Goal: Contribute content: Add original content to the website for others to see

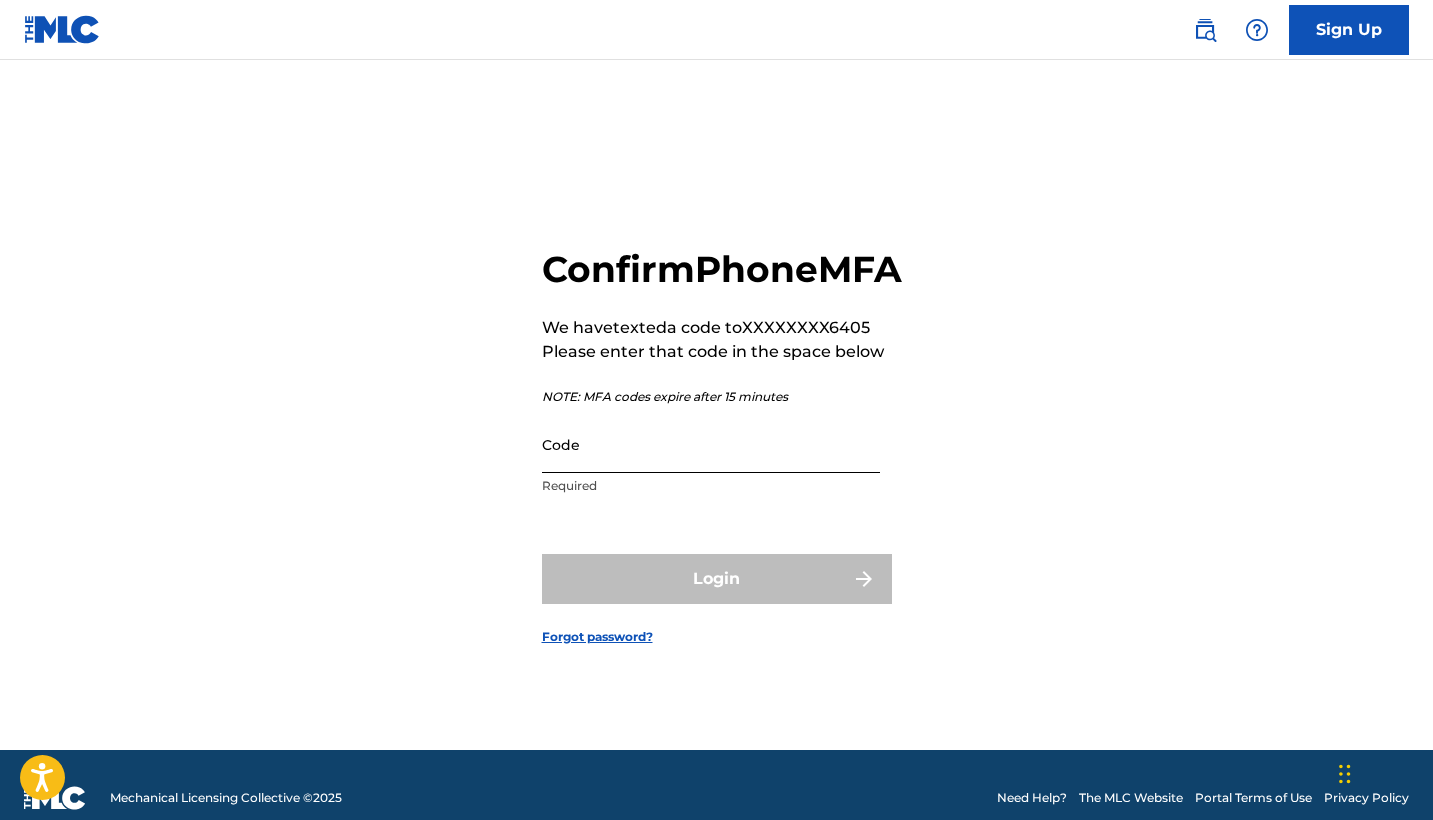
click at [699, 473] on input "Code" at bounding box center [711, 444] width 338 height 57
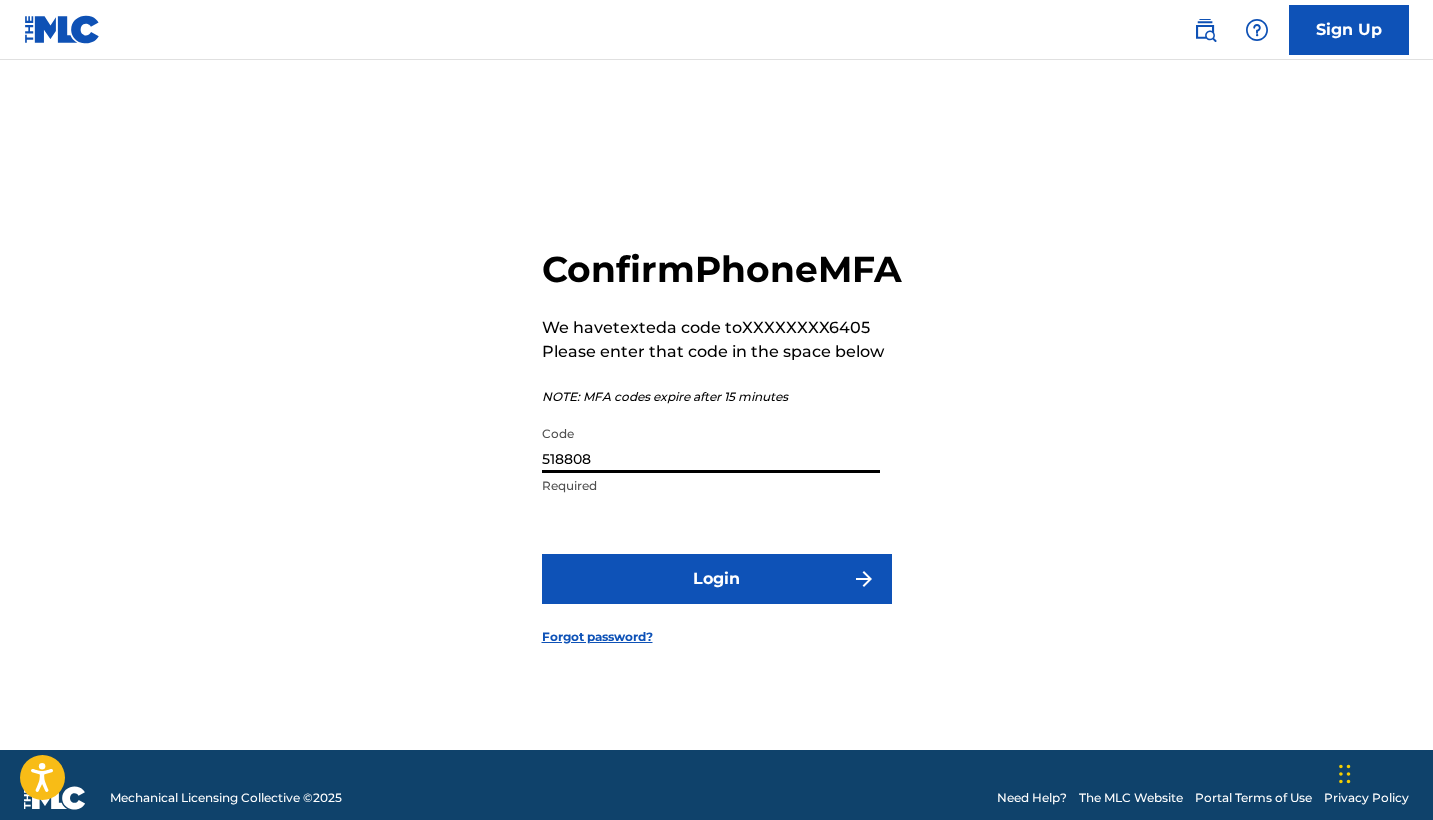
type input "518808"
click at [716, 601] on button "Login" at bounding box center [717, 579] width 350 height 50
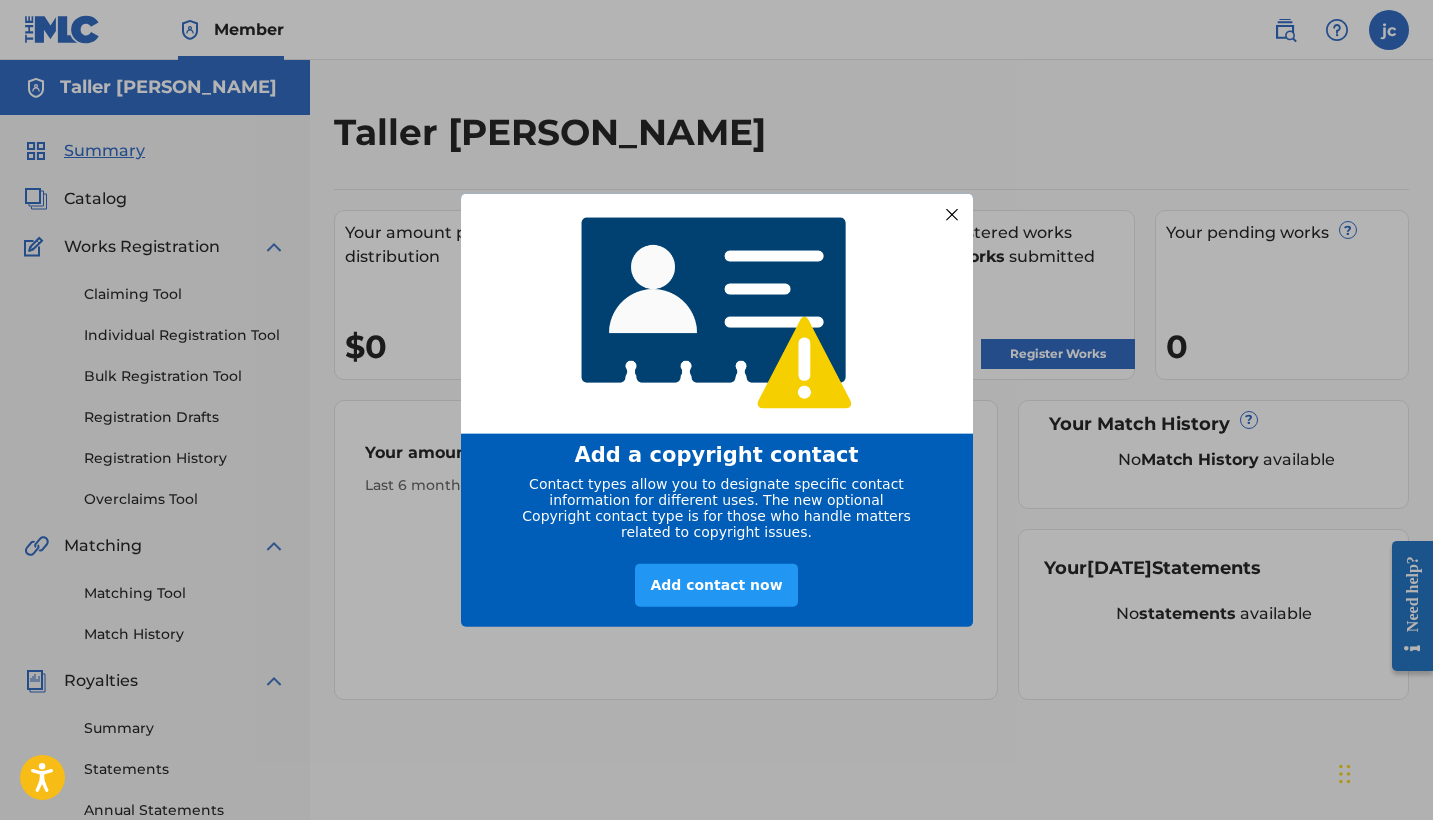
click at [955, 206] on div at bounding box center [951, 214] width 26 height 26
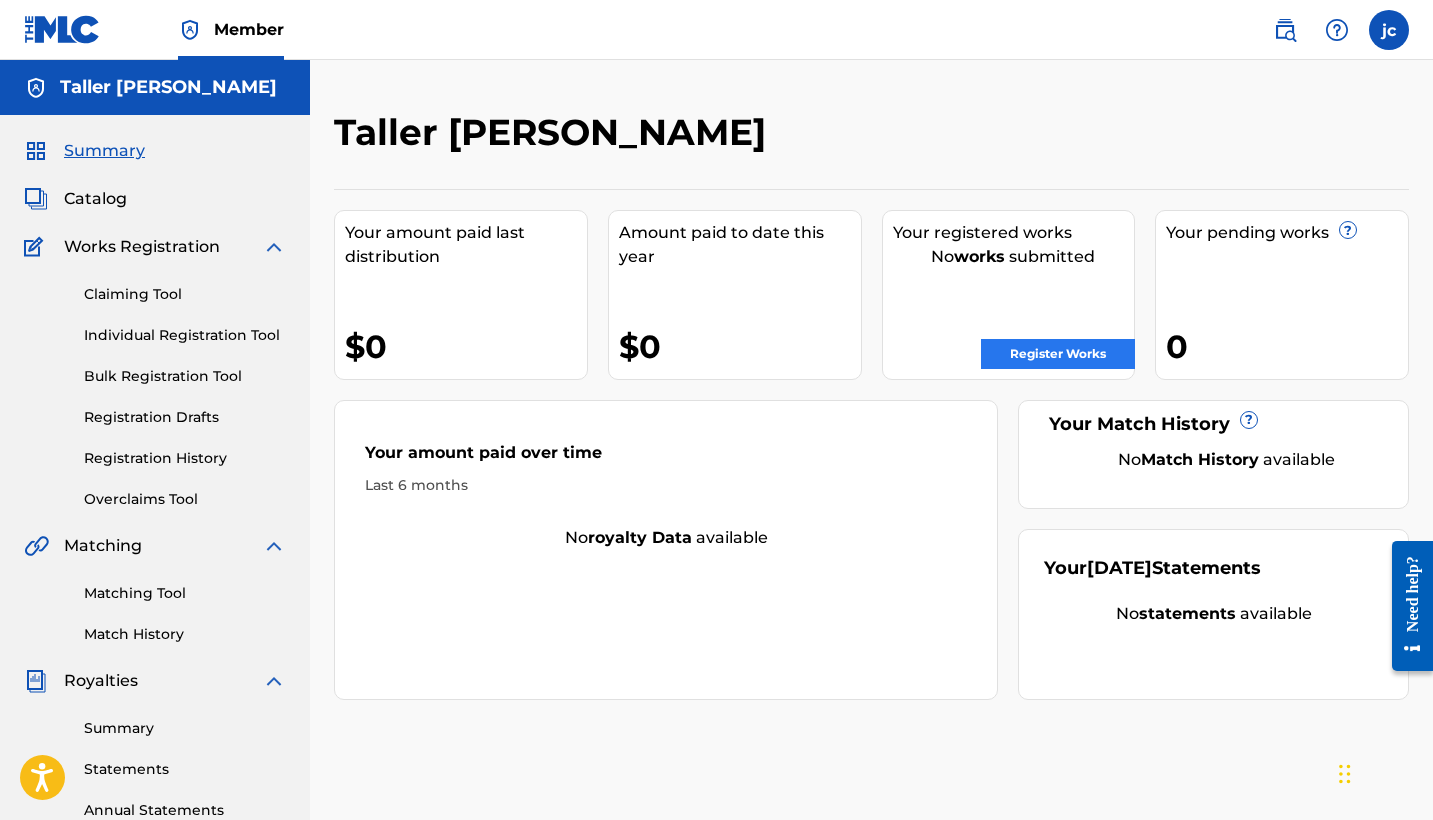
click at [1099, 362] on link "Register Works" at bounding box center [1058, 354] width 154 height 30
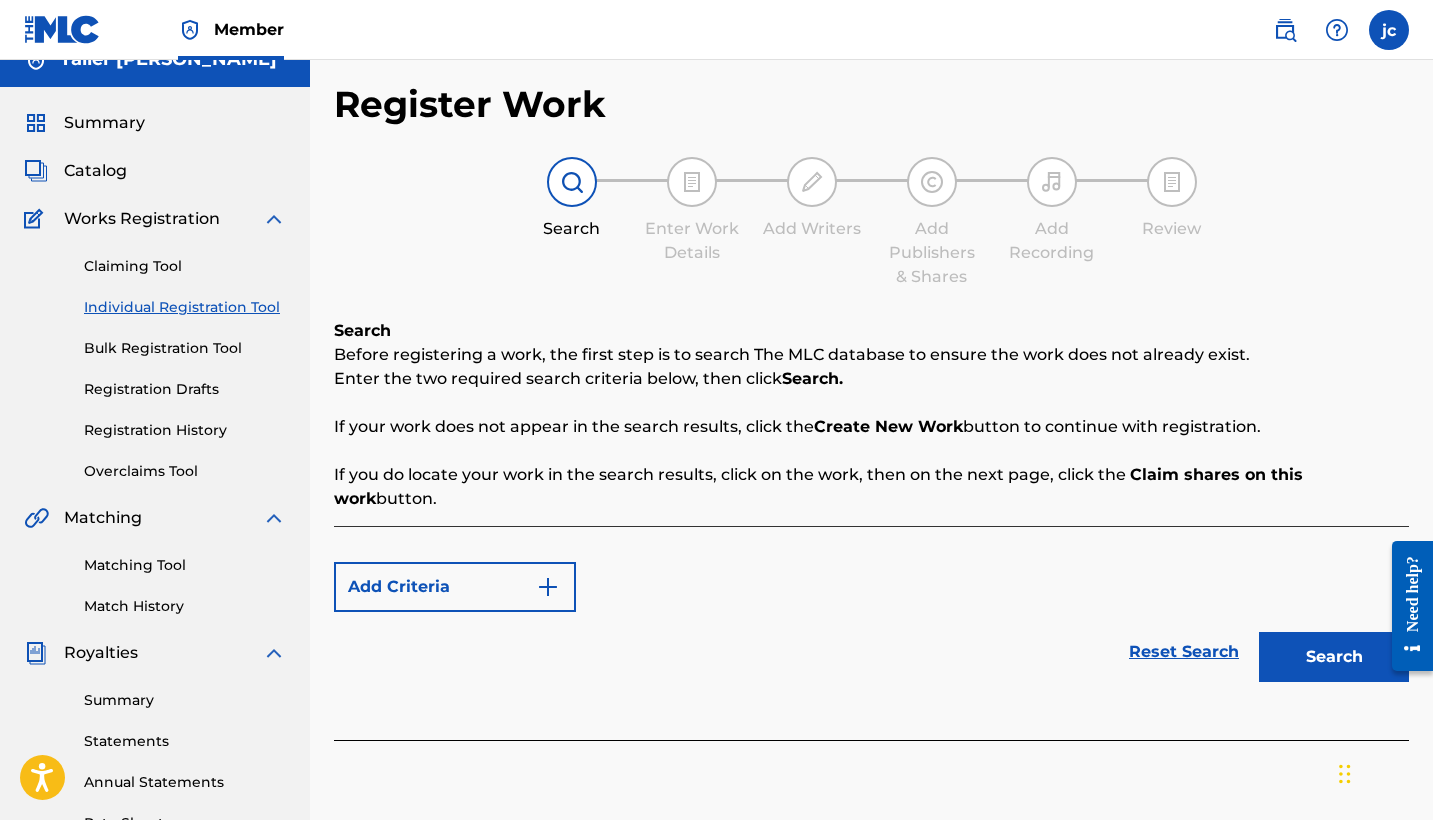
scroll to position [30, 0]
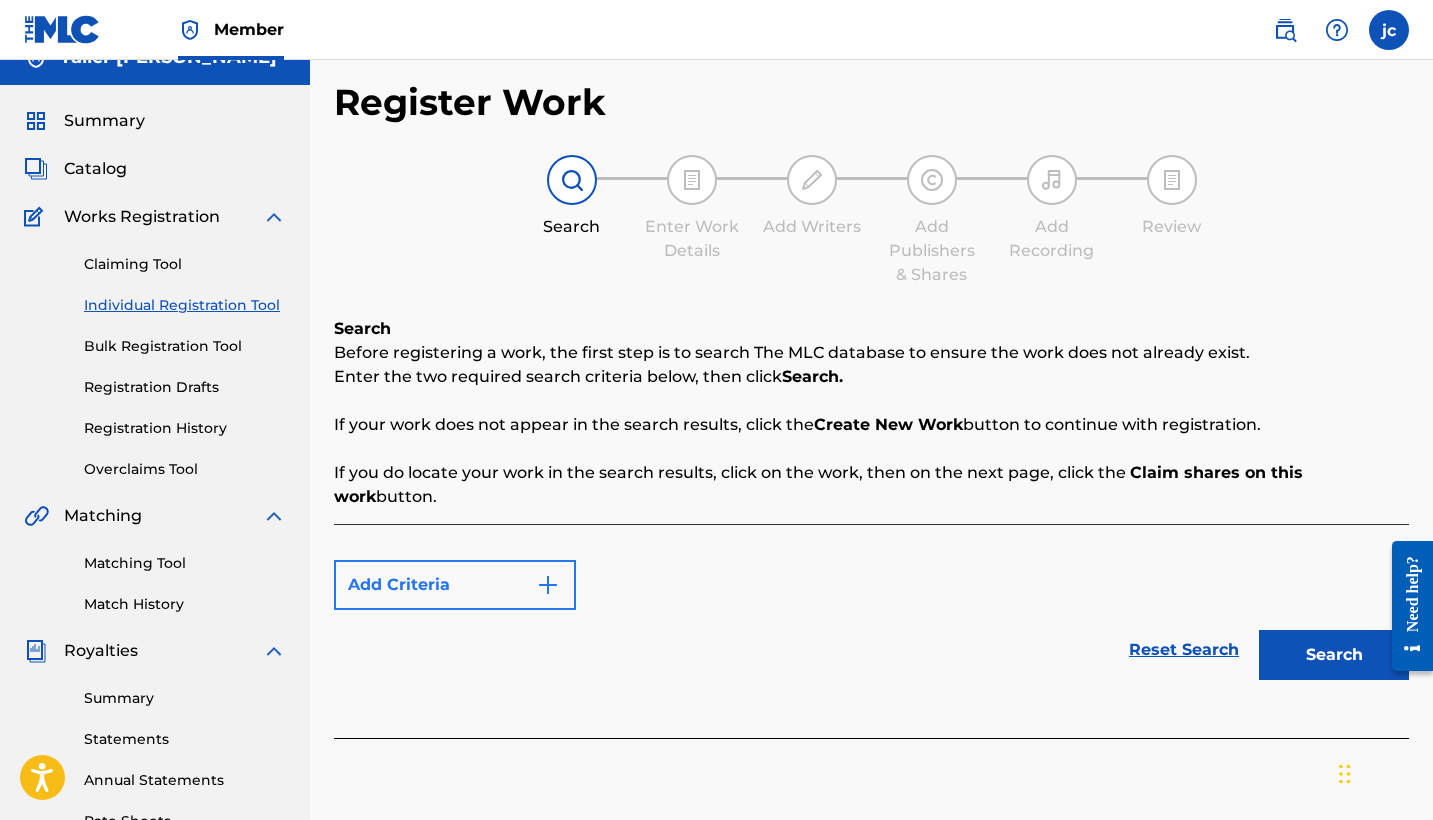
click at [549, 573] on img "Search Form" at bounding box center [548, 585] width 24 height 24
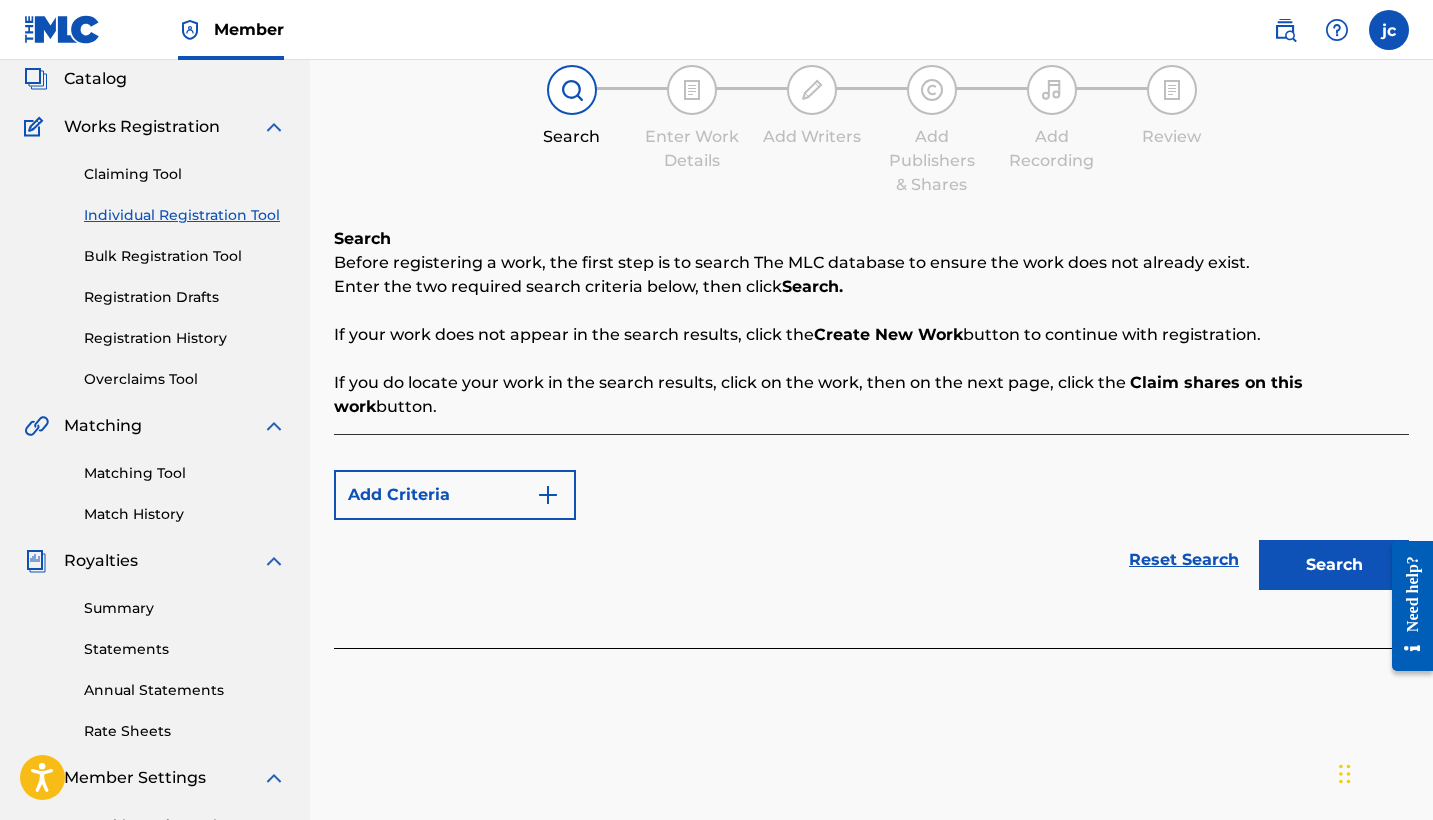
scroll to position [141, 0]
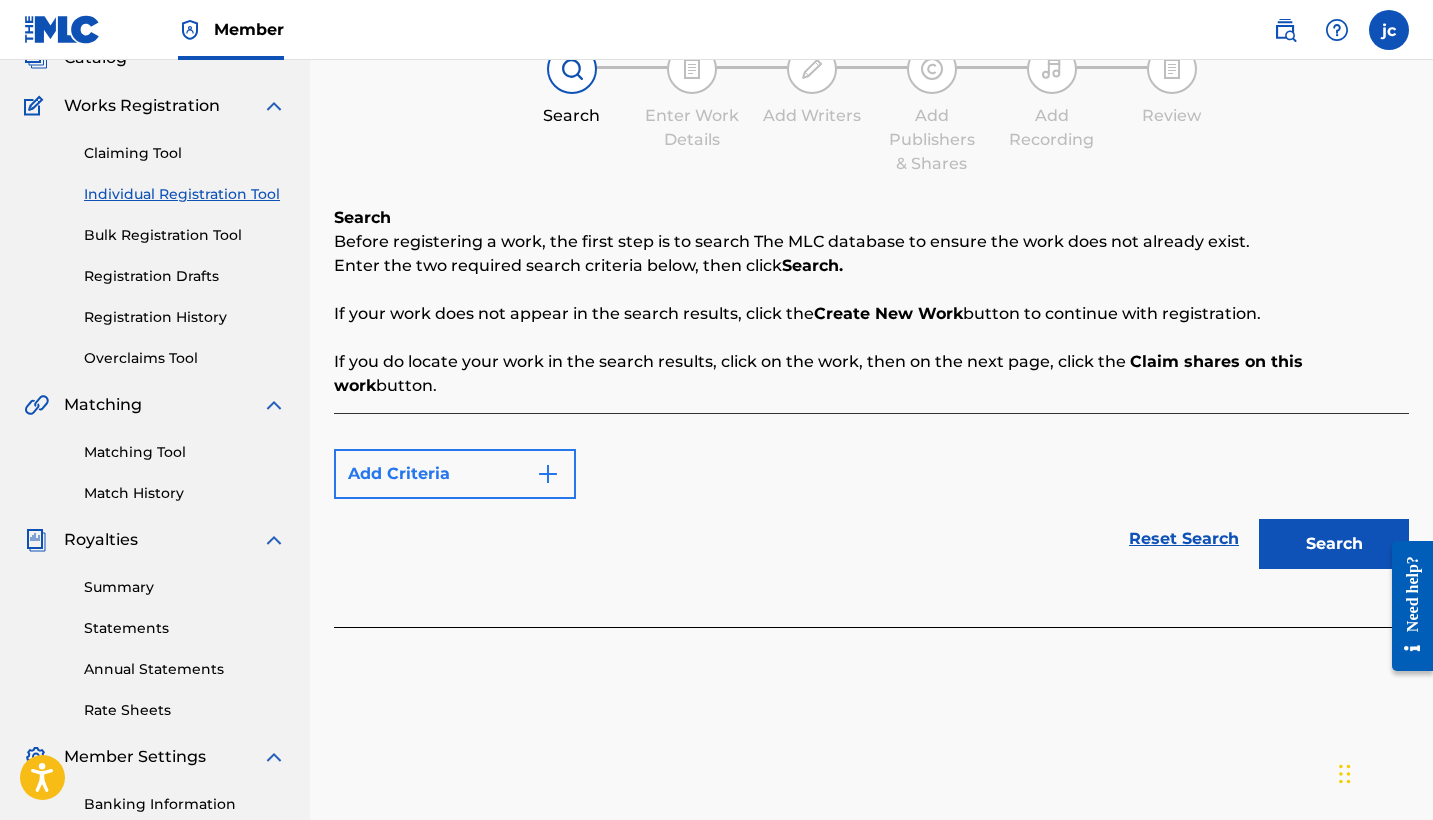
click at [531, 449] on button "Add Criteria" at bounding box center [455, 474] width 242 height 50
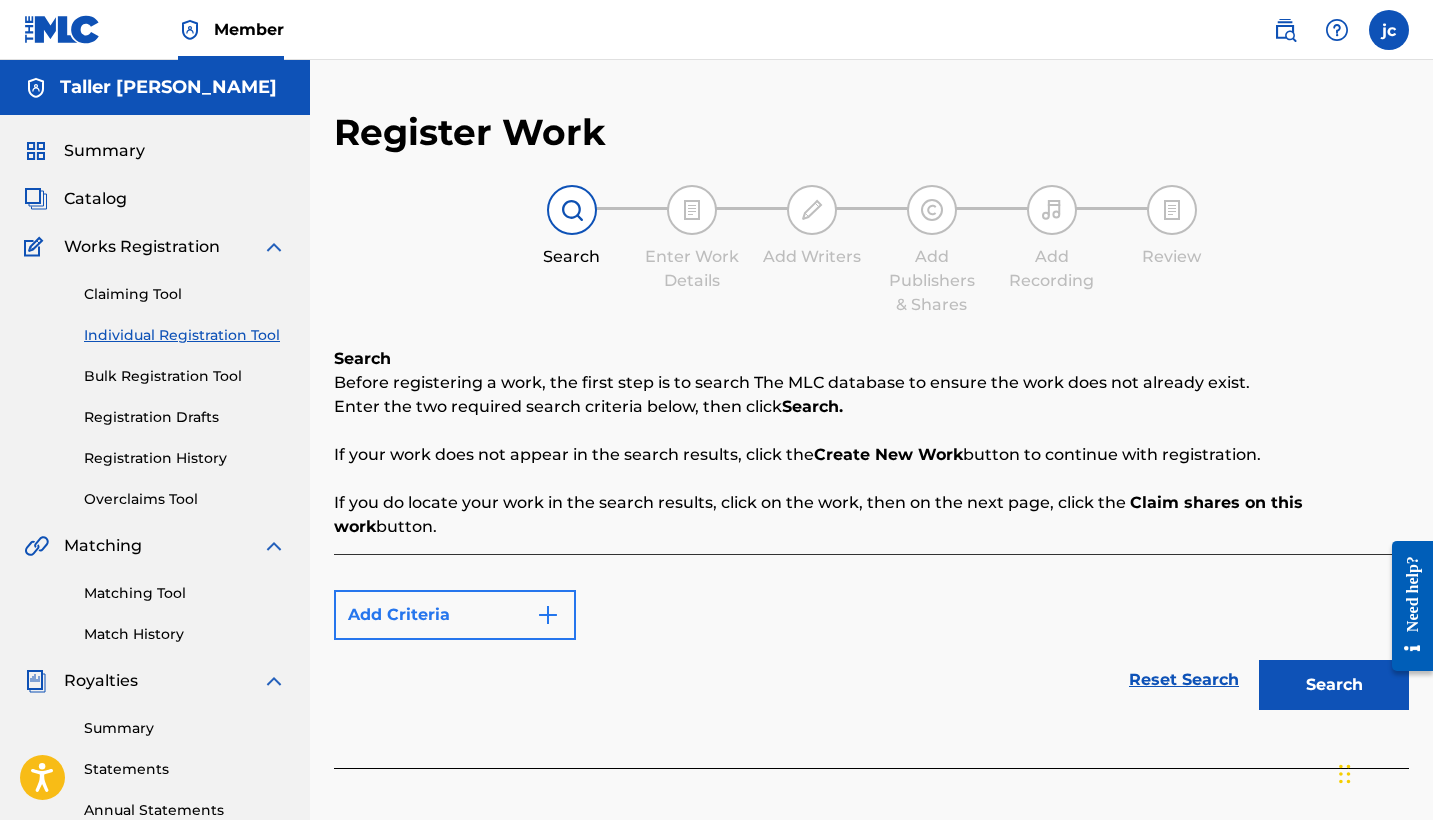
scroll to position [0, 0]
click at [170, 288] on link "Claiming Tool" at bounding box center [185, 294] width 202 height 21
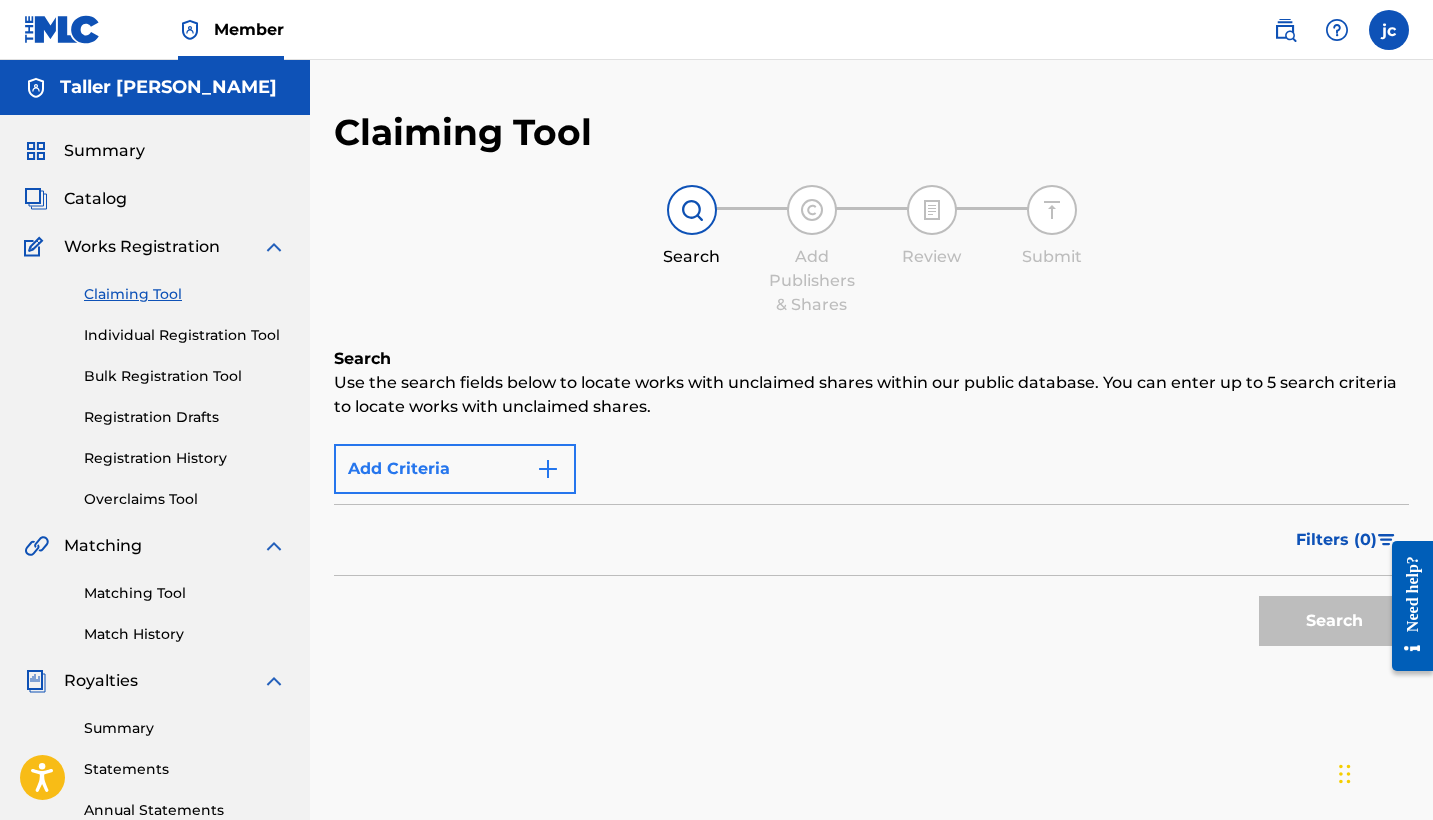
click at [560, 483] on button "Add Criteria" at bounding box center [455, 469] width 242 height 50
click at [560, 483] on div "Max Criteria Reached" at bounding box center [455, 469] width 242 height 50
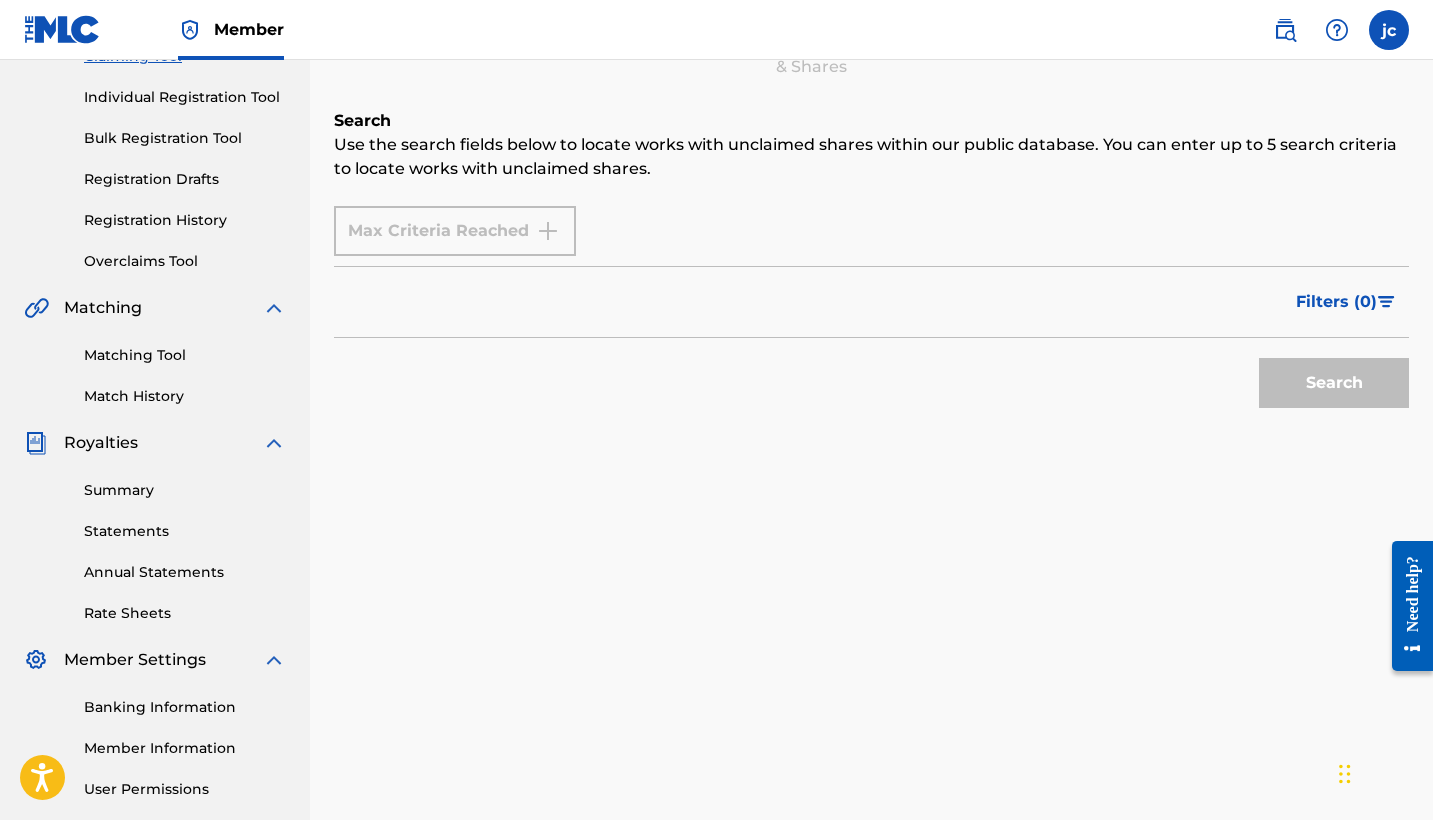
click at [528, 234] on div "Max Criteria Reached" at bounding box center [455, 231] width 242 height 50
click at [661, 231] on div "Max Criteria Reached" at bounding box center [871, 231] width 1075 height 50
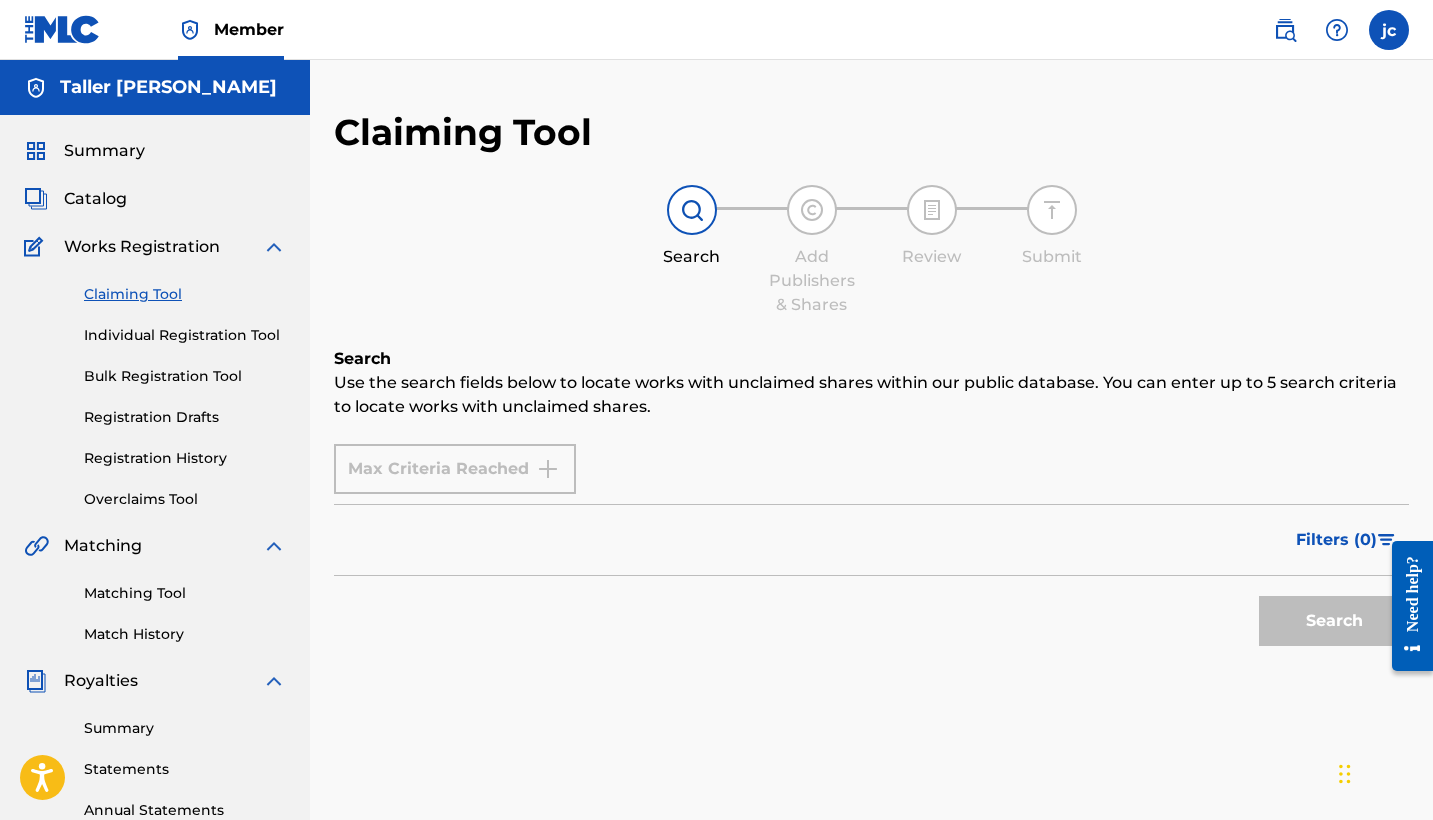
scroll to position [0, 0]
click at [619, 426] on div "Search Use the search fields below to locate works with unclaimed shares within…" at bounding box center [871, 551] width 1075 height 409
click at [498, 461] on div "Max Criteria Reached" at bounding box center [455, 469] width 242 height 50
click at [217, 347] on div "Claiming Tool Individual Registration Tool Bulk Registration Tool Registration …" at bounding box center [155, 384] width 262 height 251
click at [215, 327] on link "Individual Registration Tool" at bounding box center [185, 335] width 202 height 21
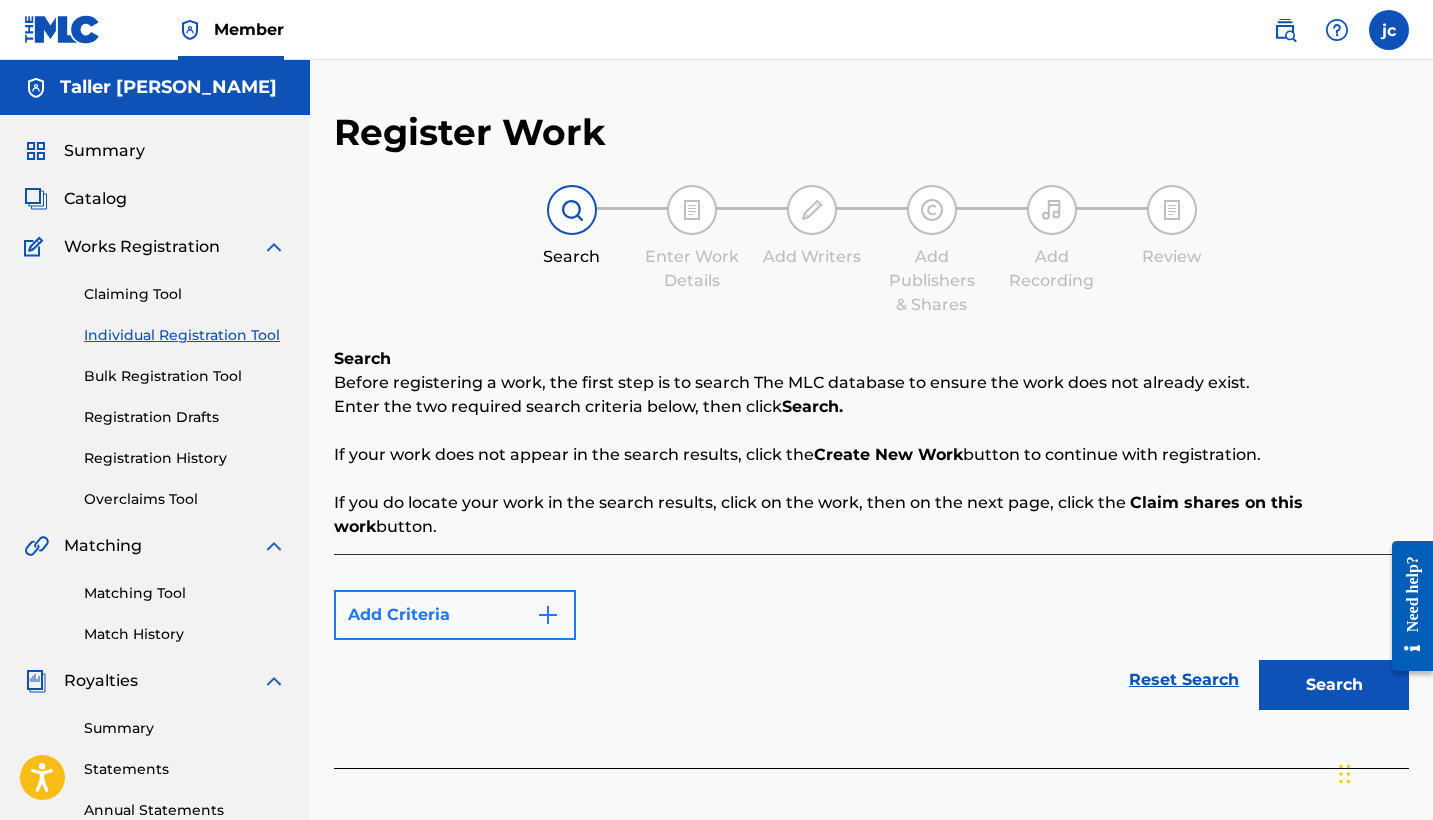
click at [519, 590] on button "Add Criteria" at bounding box center [455, 615] width 242 height 50
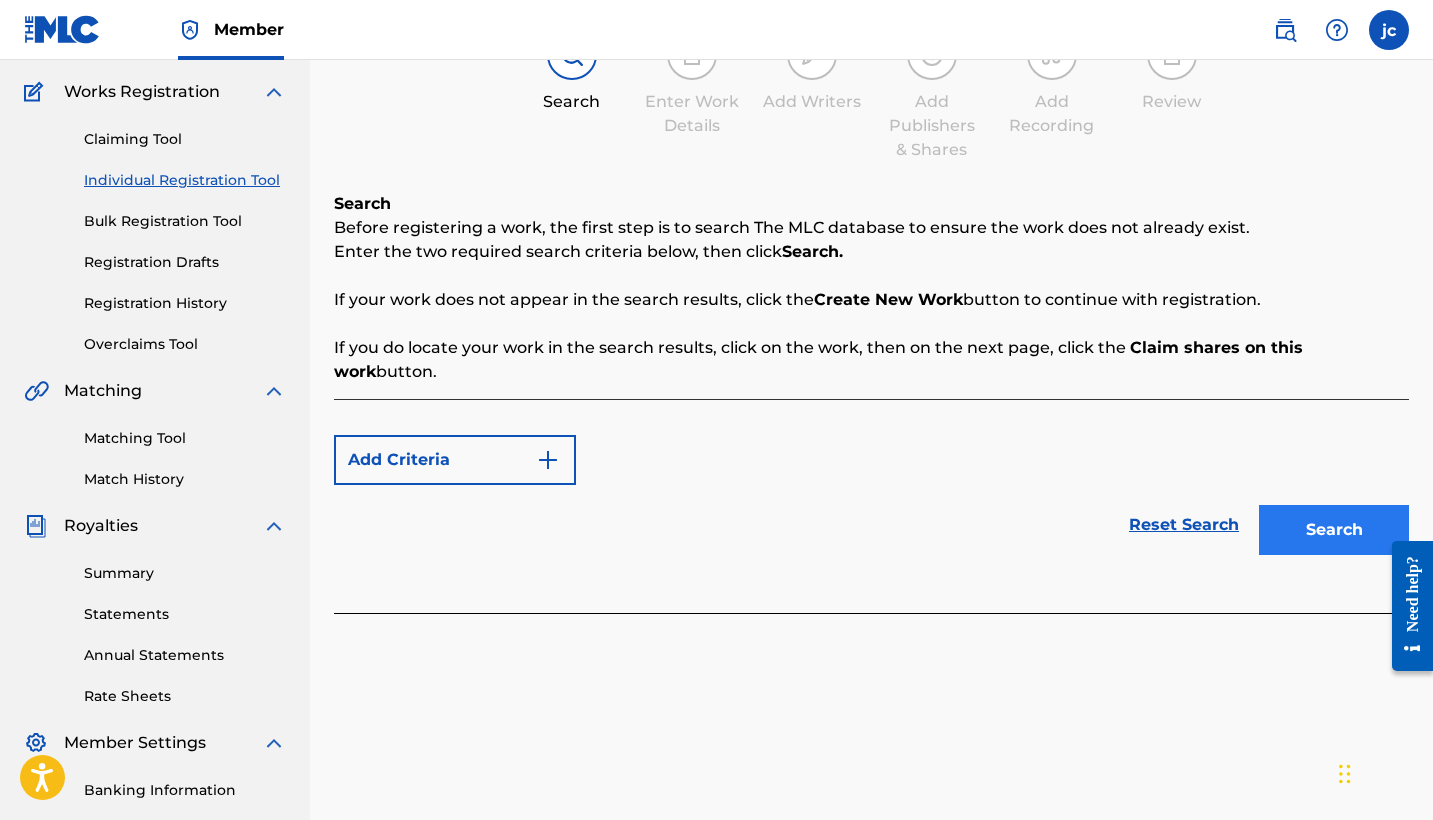
click at [1317, 505] on button "Search" at bounding box center [1334, 530] width 150 height 50
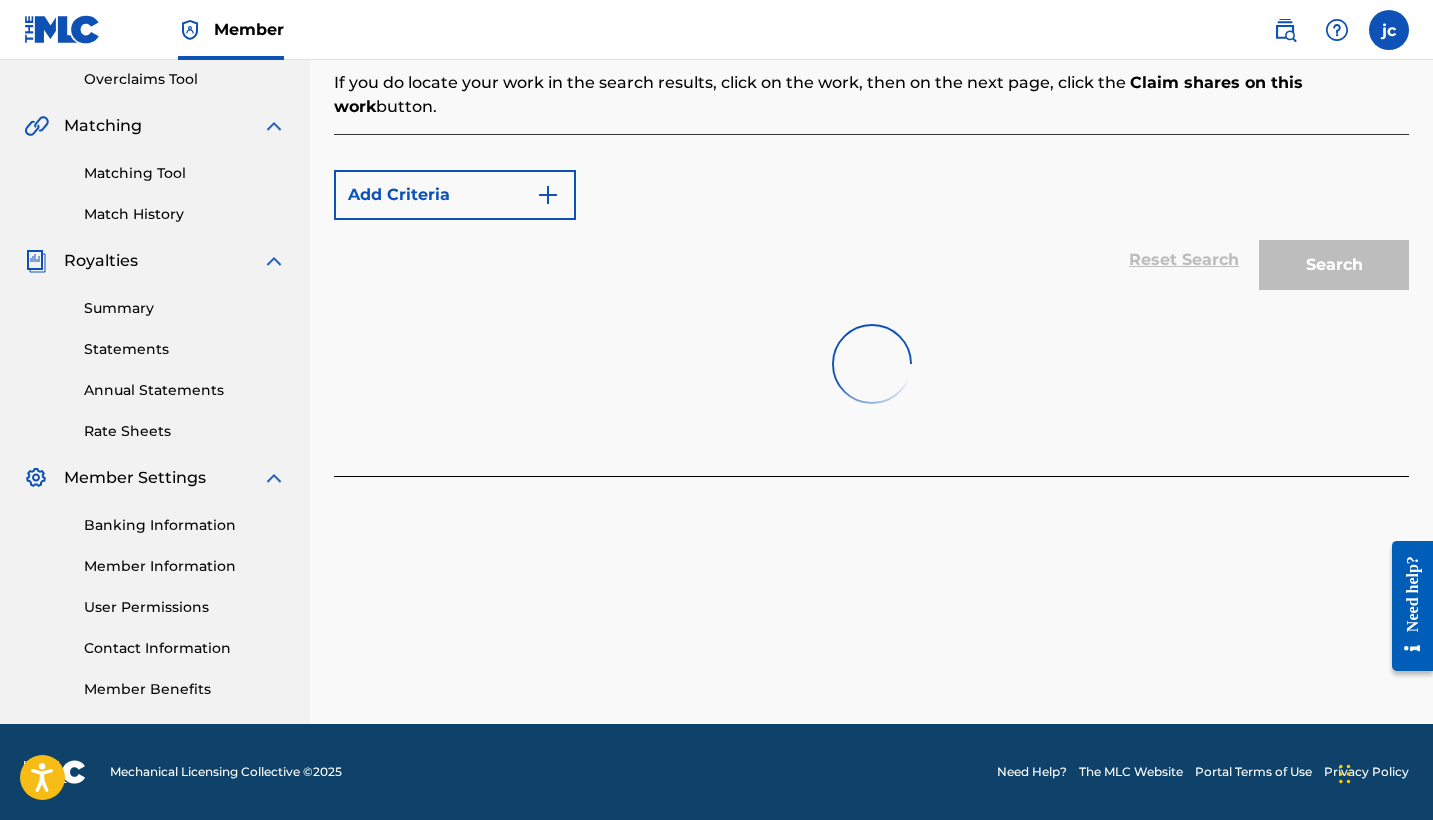
scroll to position [173, 0]
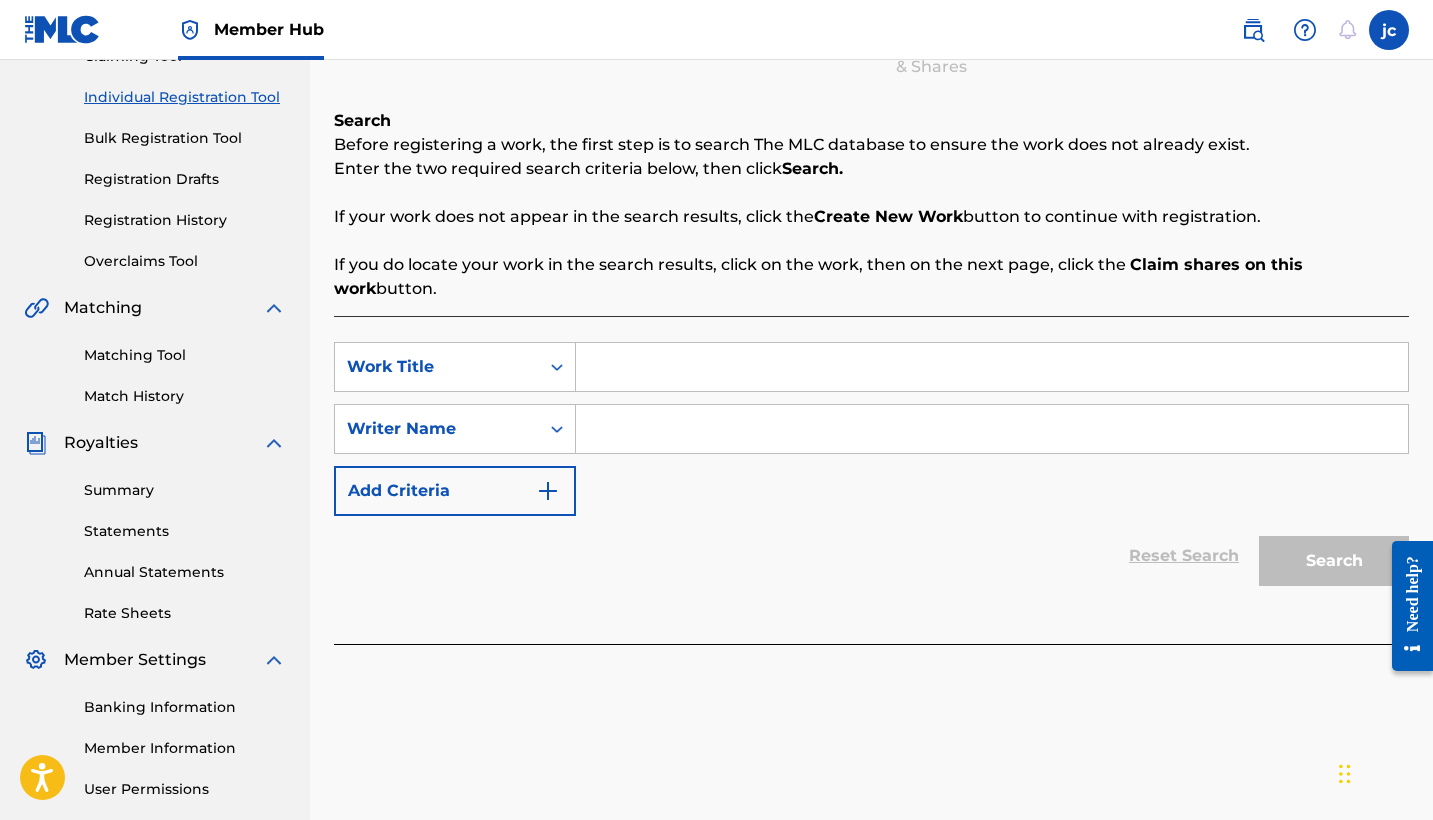
scroll to position [354, 0]
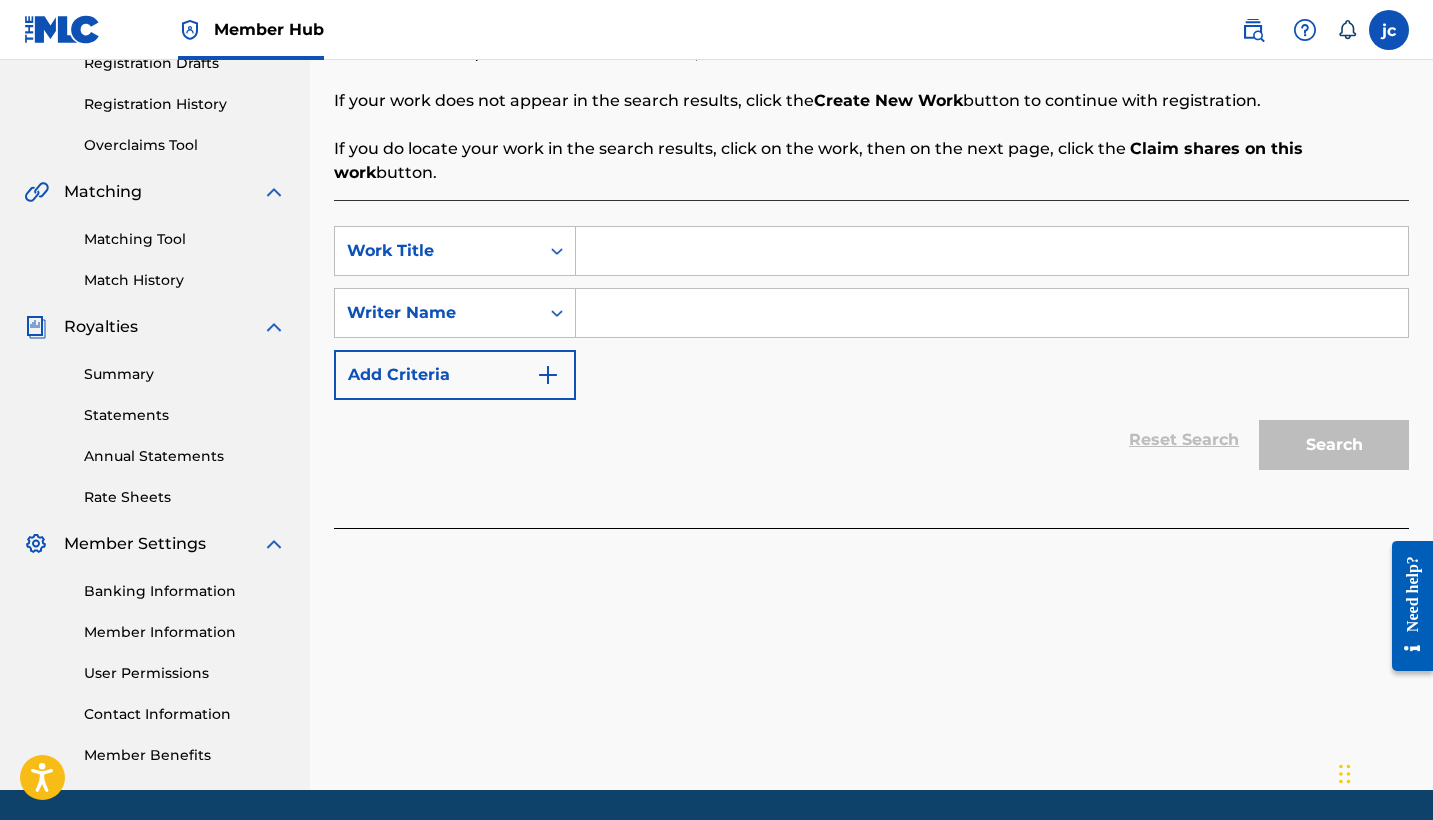
click at [714, 227] on input "Search Form" at bounding box center [992, 251] width 832 height 48
click at [695, 311] on input "Search Form" at bounding box center [992, 313] width 832 height 48
type input "Javon Castillo"
click at [809, 227] on input "Search Form" at bounding box center [992, 251] width 832 height 48
click at [558, 363] on img "Search Form" at bounding box center [548, 375] width 24 height 24
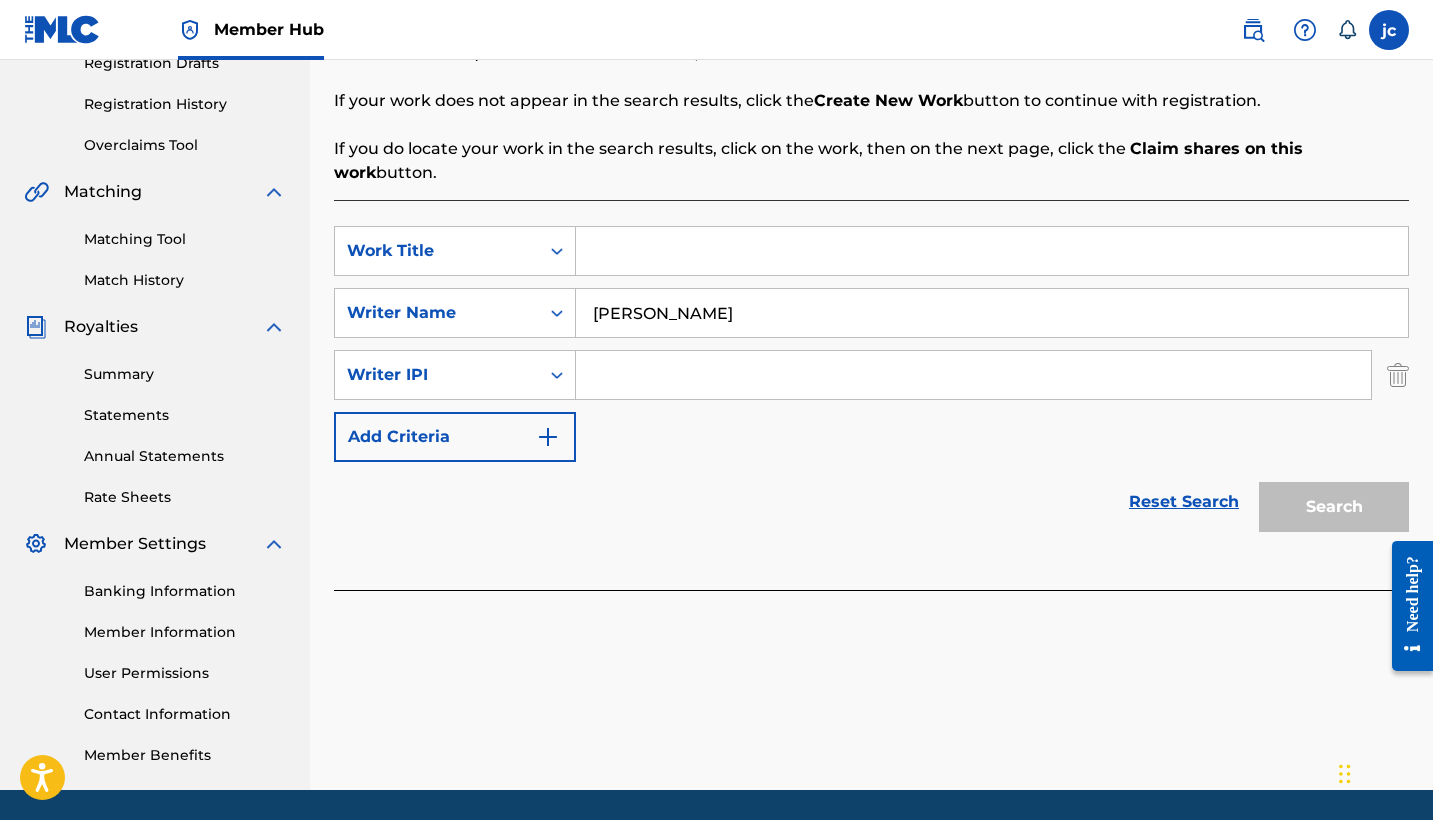
click at [674, 355] on input "Search Form" at bounding box center [973, 375] width 795 height 48
paste input "848955279"
type input "848955279"
click at [884, 437] on div "SearchWithCriteriabe25537b-63a8-494b-9087-331bd770508c Work Title SearchWithCri…" at bounding box center [871, 344] width 1075 height 236
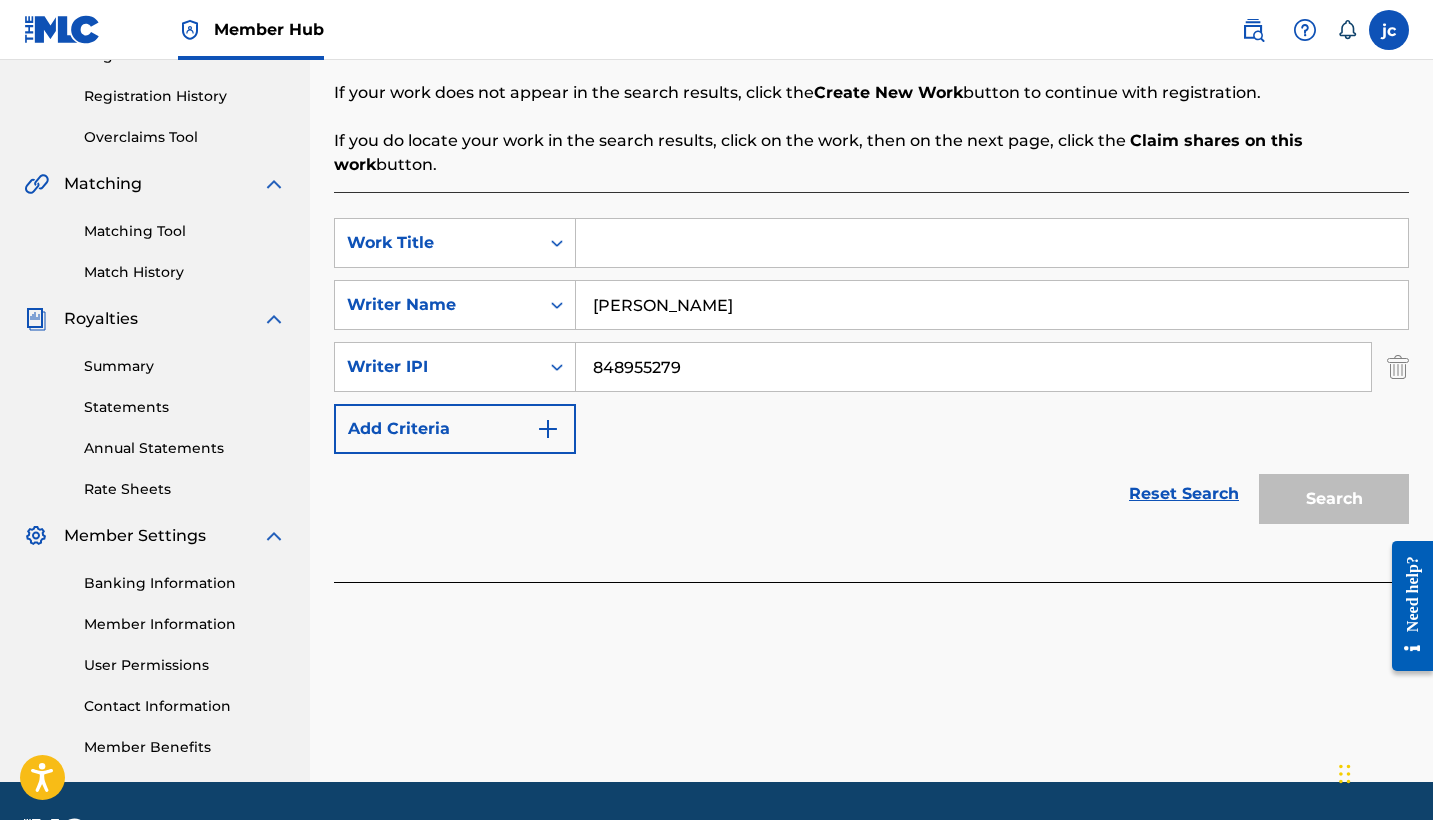
scroll to position [366, 0]
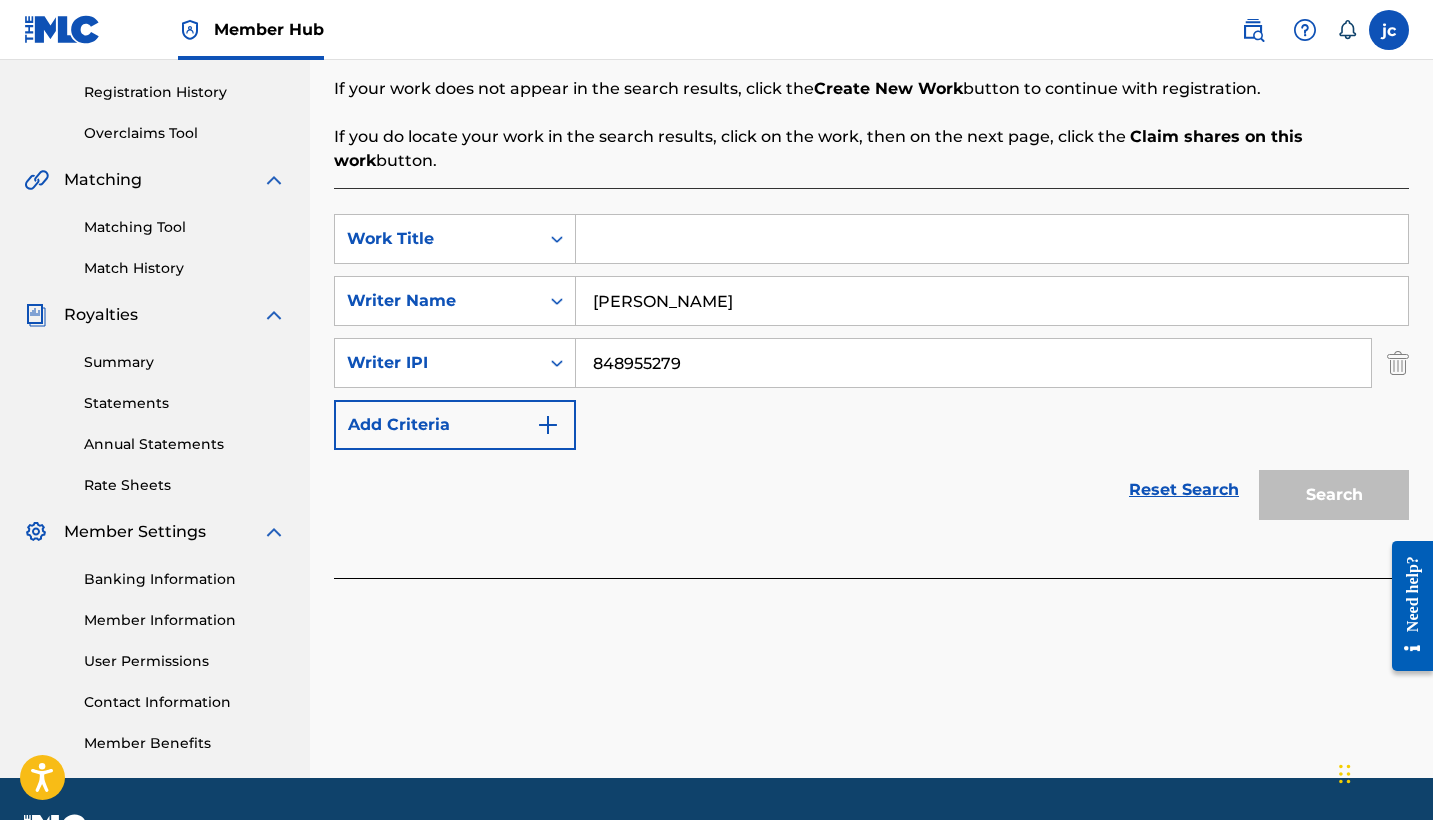
click at [1195, 225] on input "Search Form" at bounding box center [992, 239] width 832 height 48
click at [547, 222] on div "Search Form" at bounding box center [557, 239] width 36 height 36
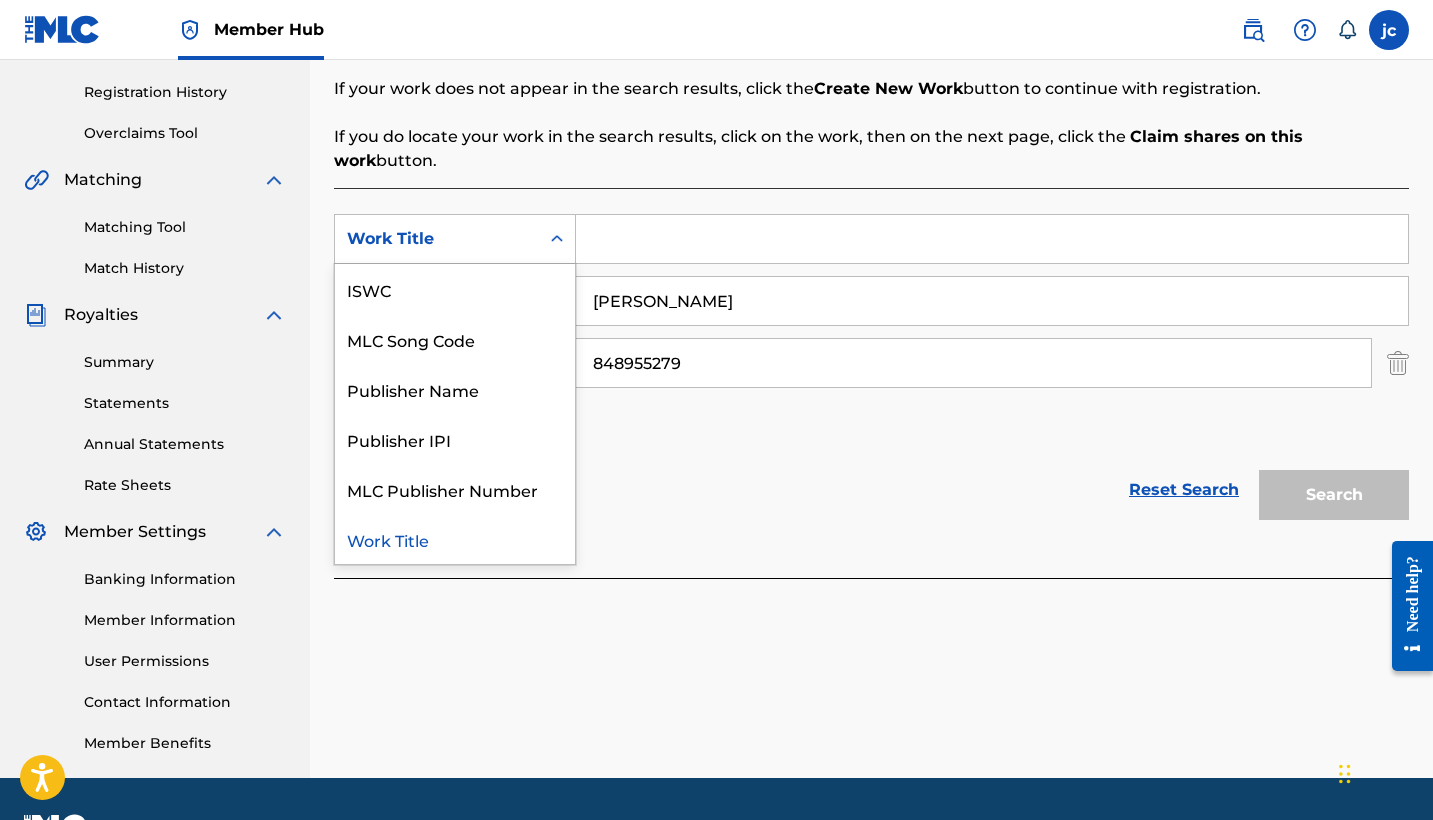
click at [488, 520] on div "Work Title" at bounding box center [455, 539] width 240 height 50
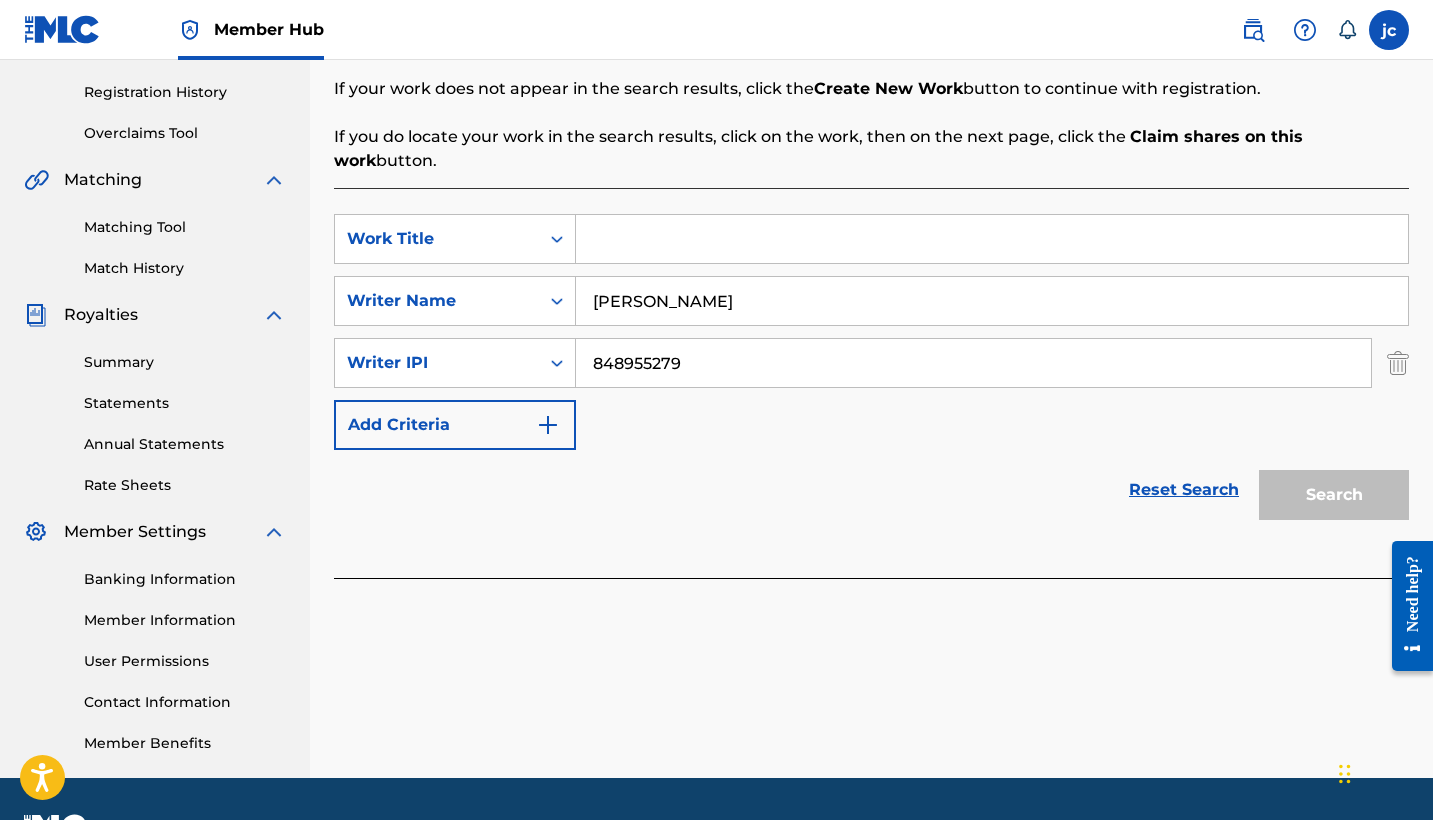
click at [719, 218] on input "Search Form" at bounding box center [992, 239] width 832 height 48
type input "b"
click at [1334, 471] on button "Search" at bounding box center [1334, 495] width 150 height 50
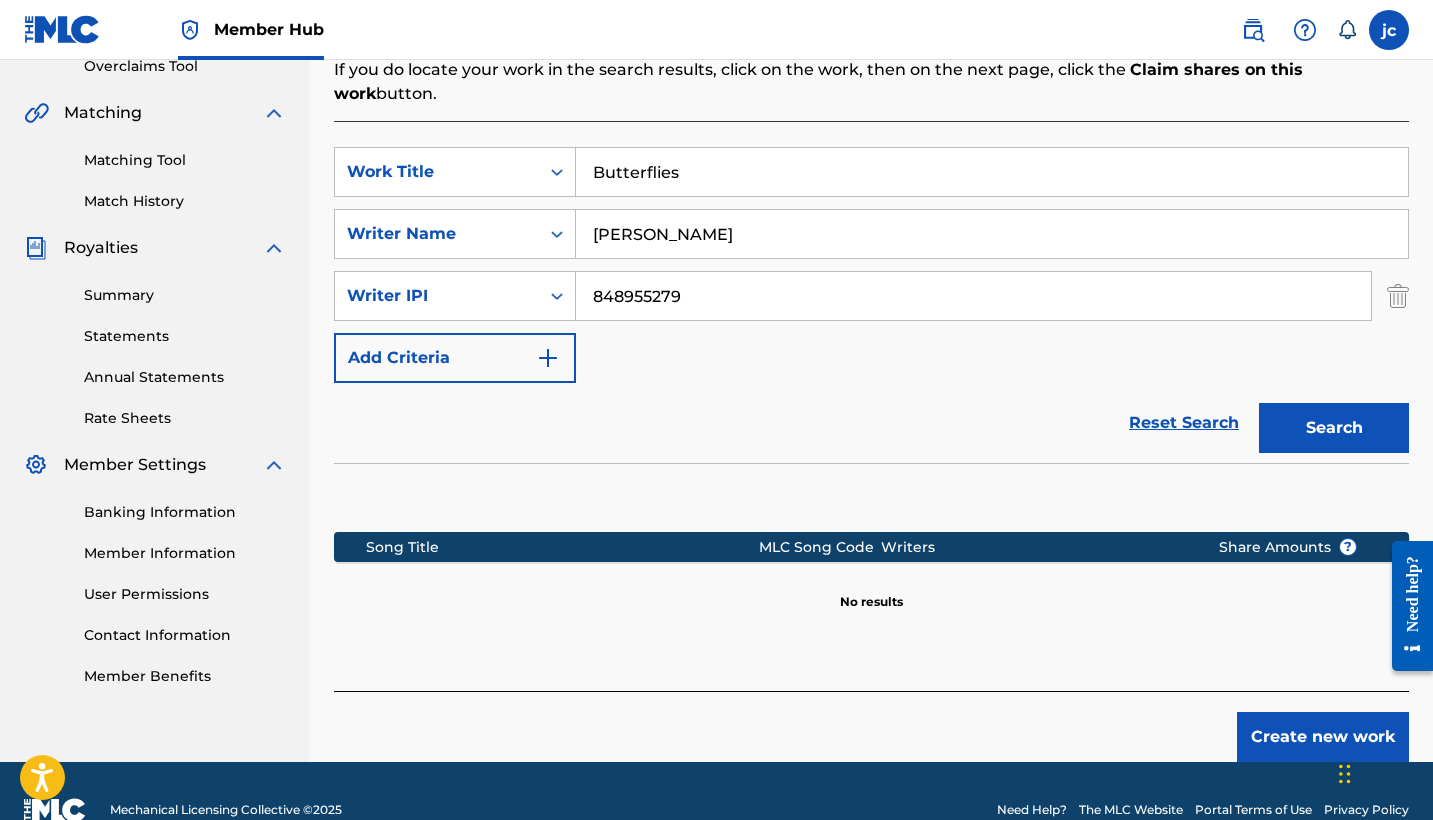
scroll to position [428, 0]
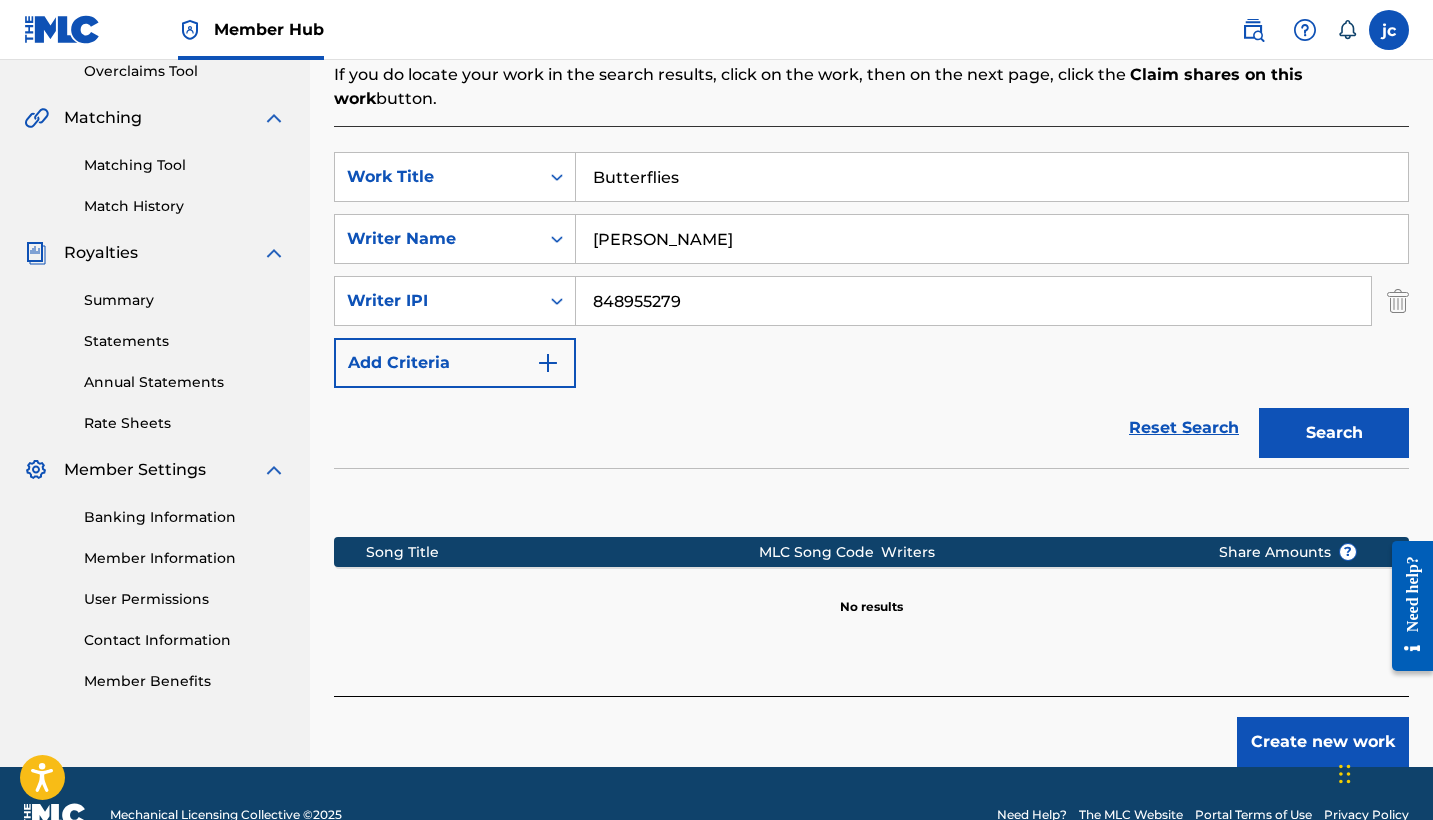
click at [1334, 409] on button "Search" at bounding box center [1334, 433] width 150 height 50
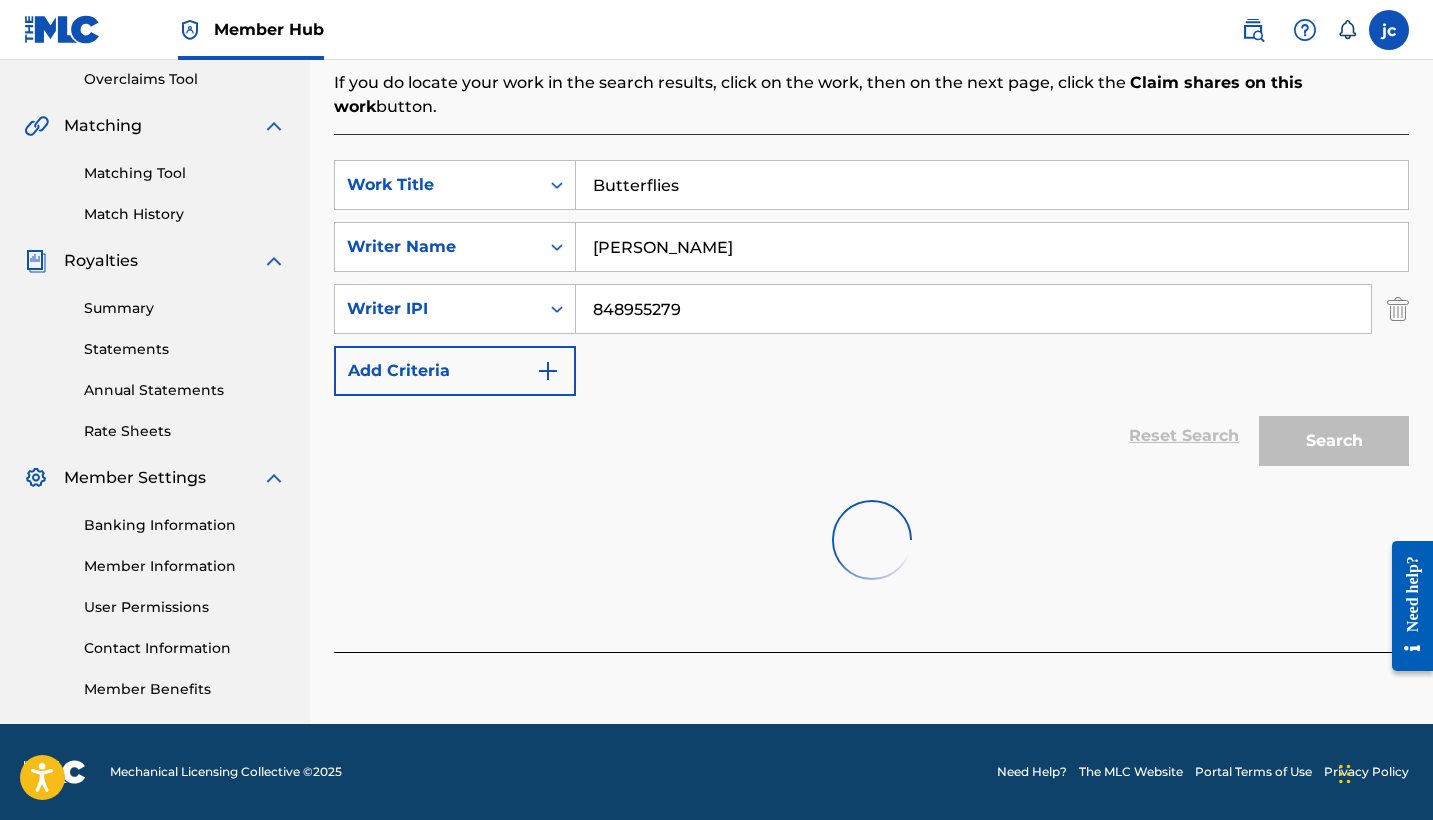
click at [785, 161] on input "Butterflies" at bounding box center [992, 185] width 832 height 48
type input "B"
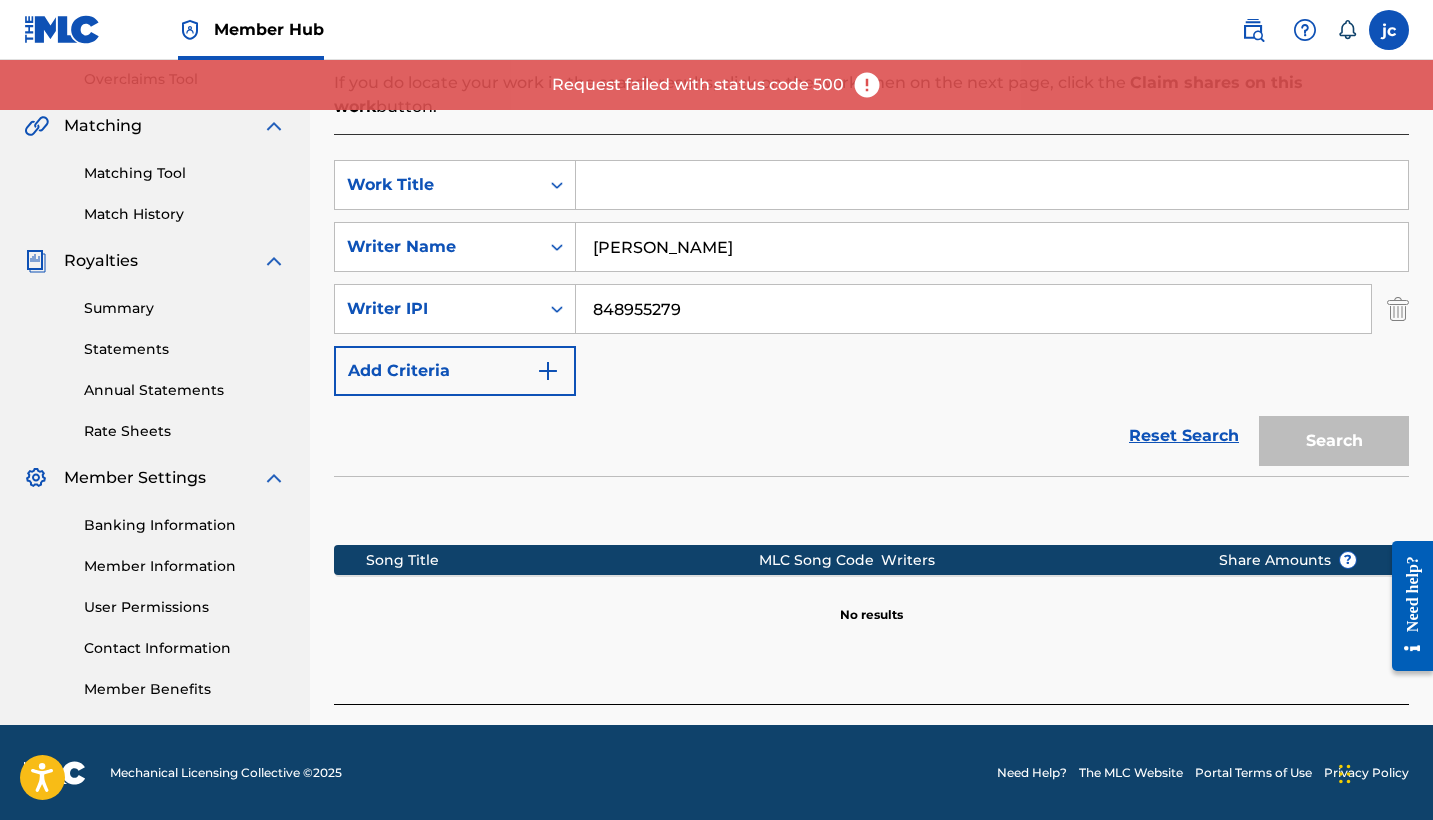
click at [738, 338] on div "SearchWithCriteriab0e6c992-0bd5-4ac2-a4aa-f8e599d627d7 Work Title SearchWithCri…" at bounding box center [871, 278] width 1075 height 236
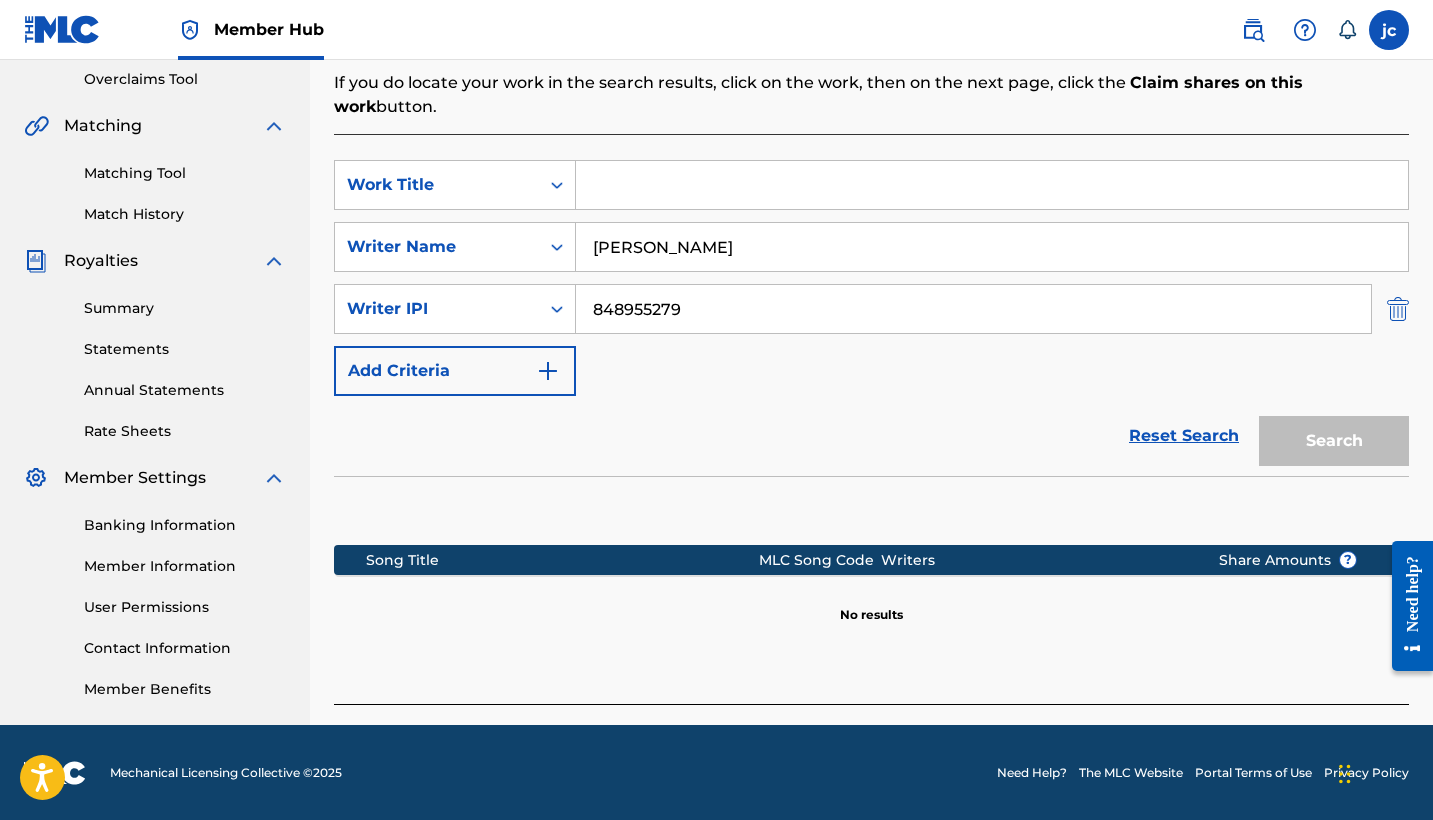
click at [1400, 284] on img "Search Form" at bounding box center [1398, 309] width 22 height 50
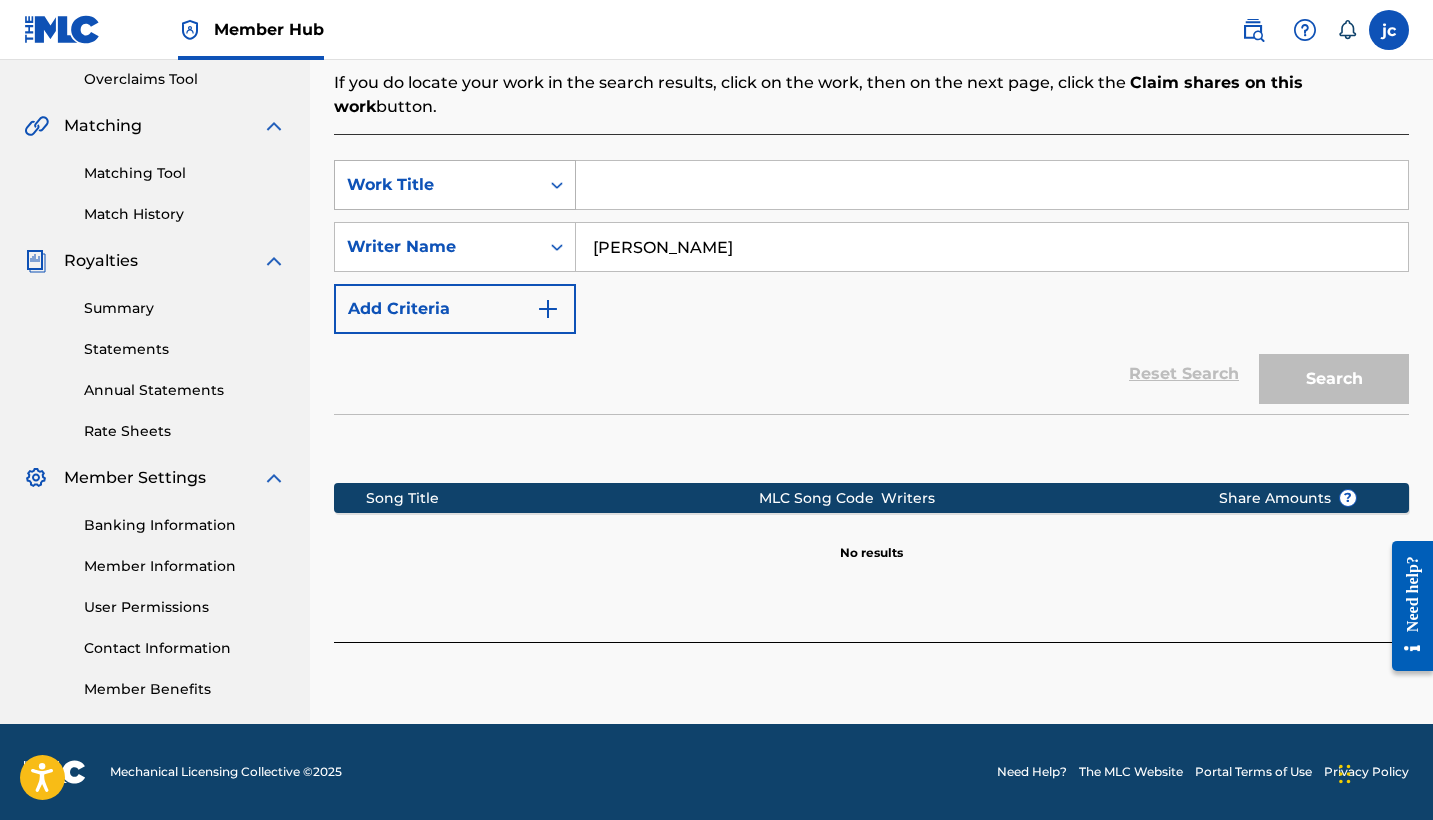
click at [501, 176] on div "Work Title" at bounding box center [437, 185] width 204 height 38
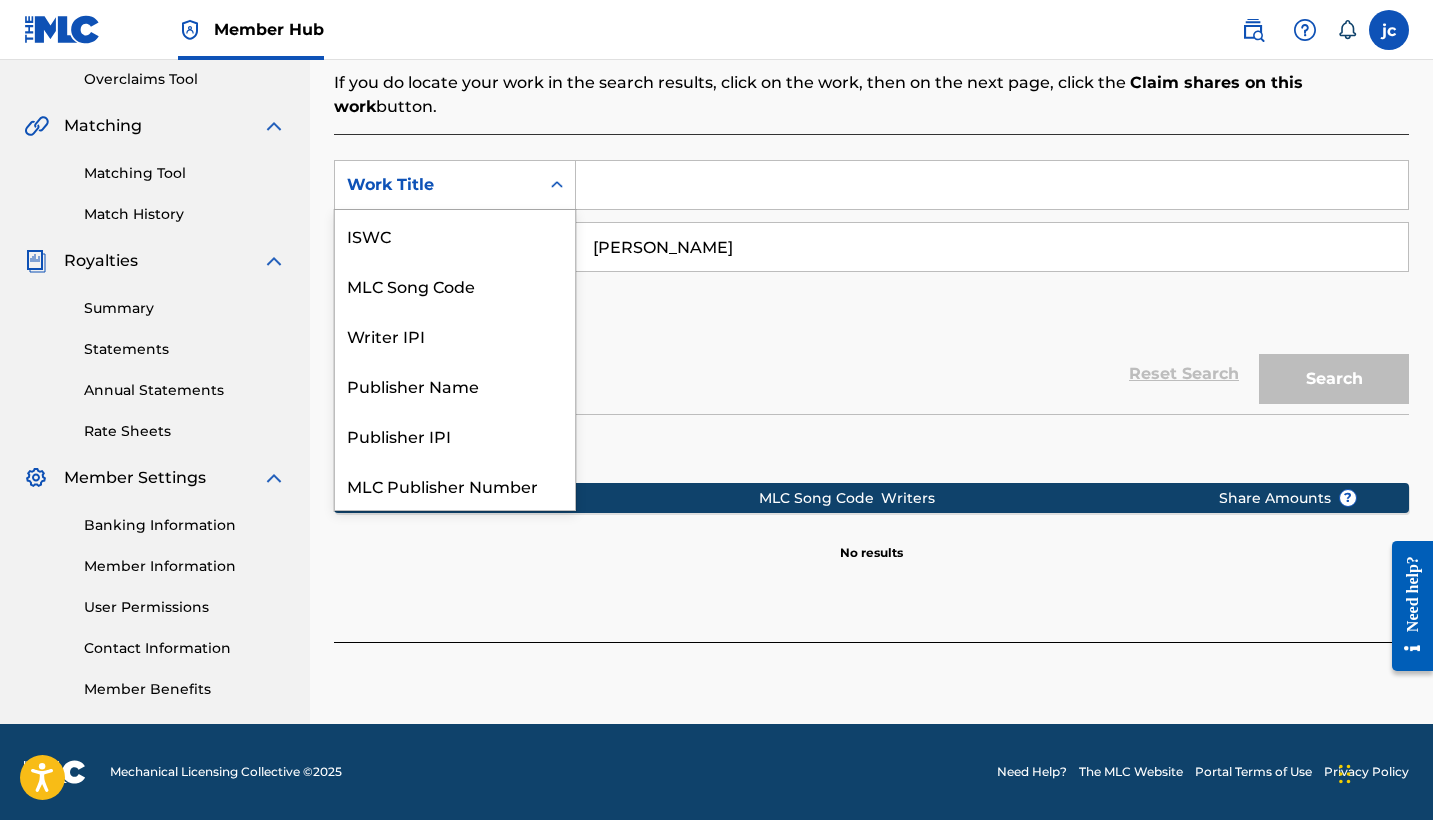
scroll to position [50, 0]
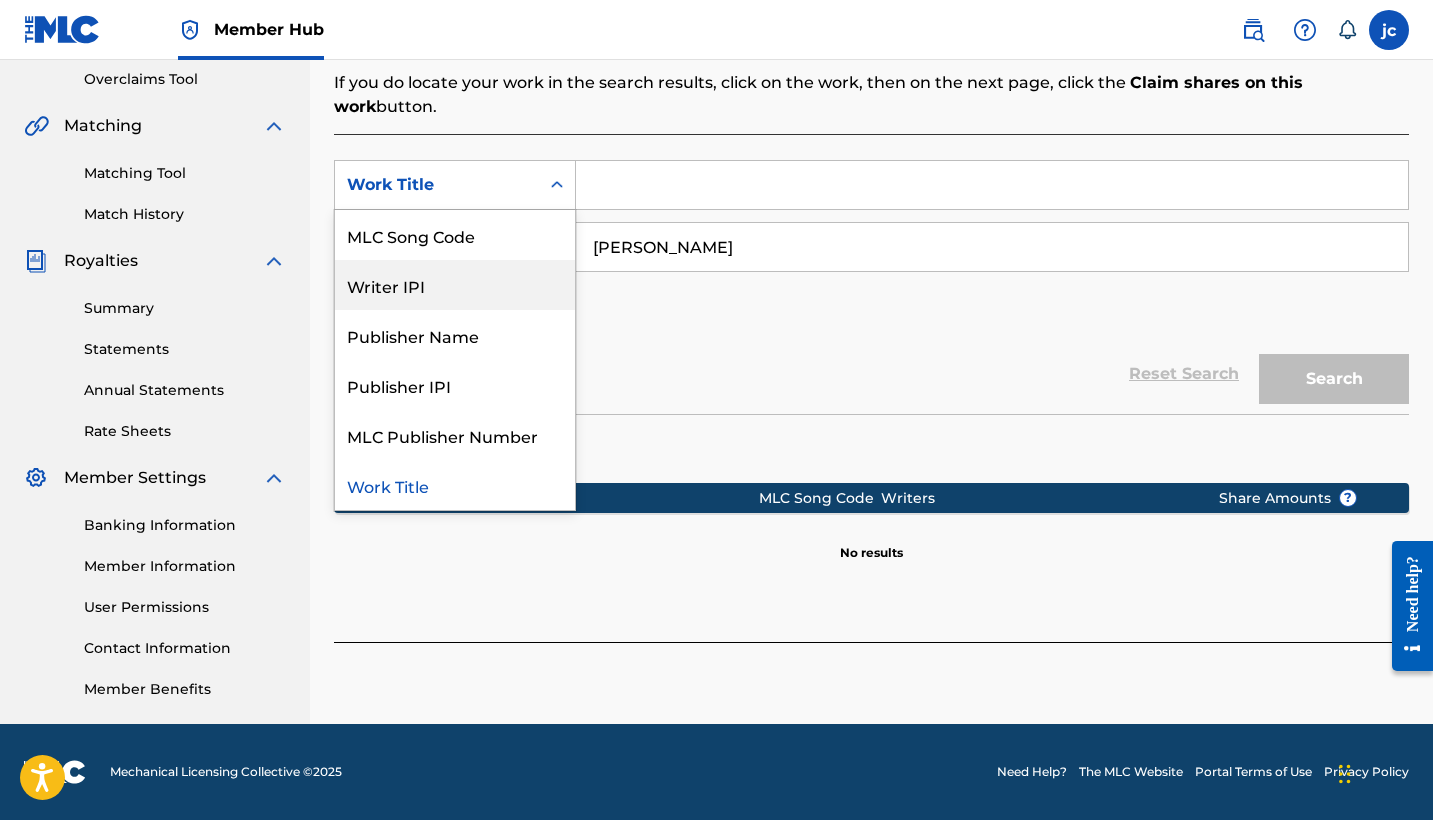
click at [504, 260] on div "Writer IPI" at bounding box center [455, 285] width 240 height 50
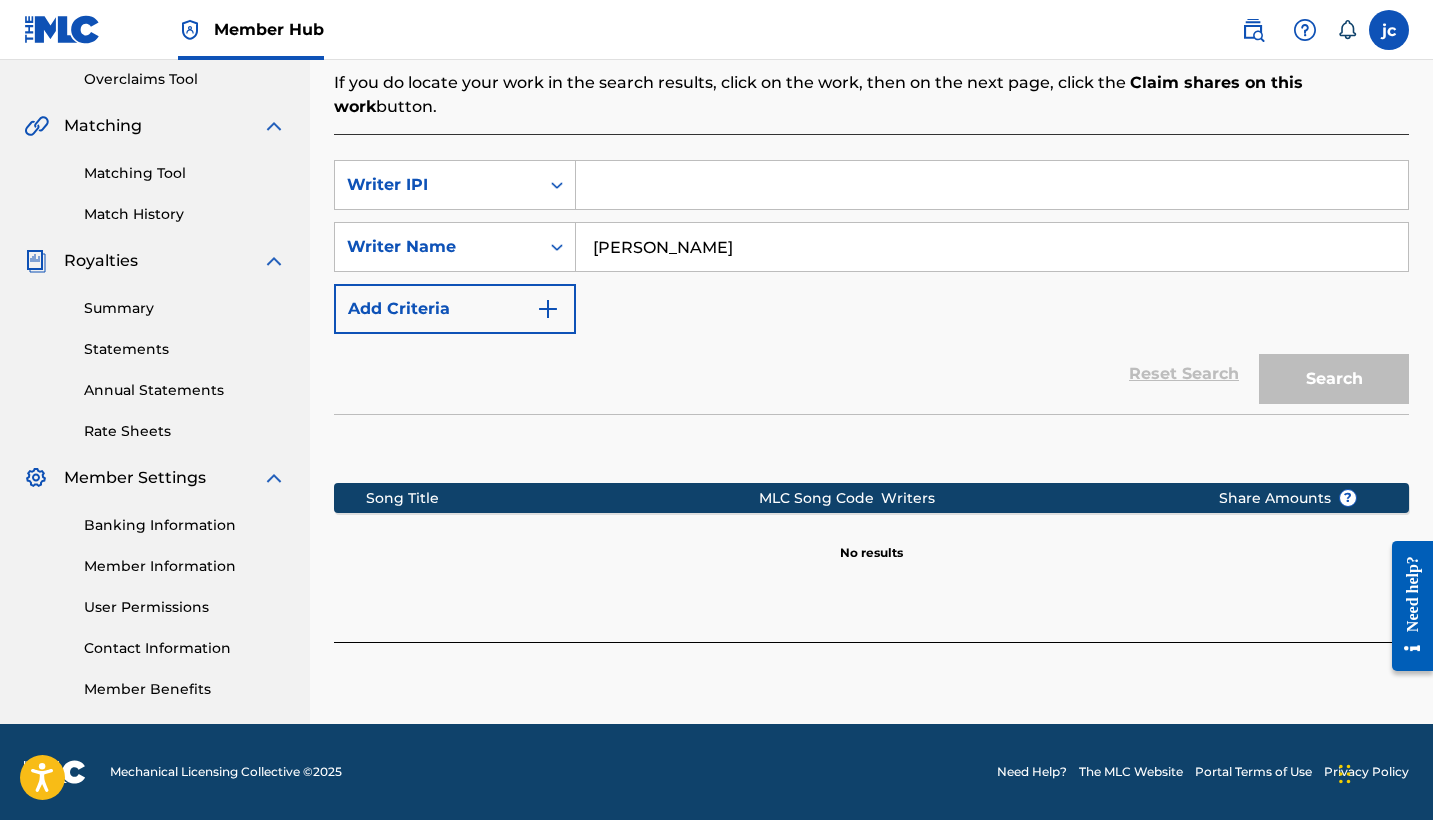
click at [734, 161] on input "Search Form" at bounding box center [992, 185] width 832 height 48
paste input "848955279"
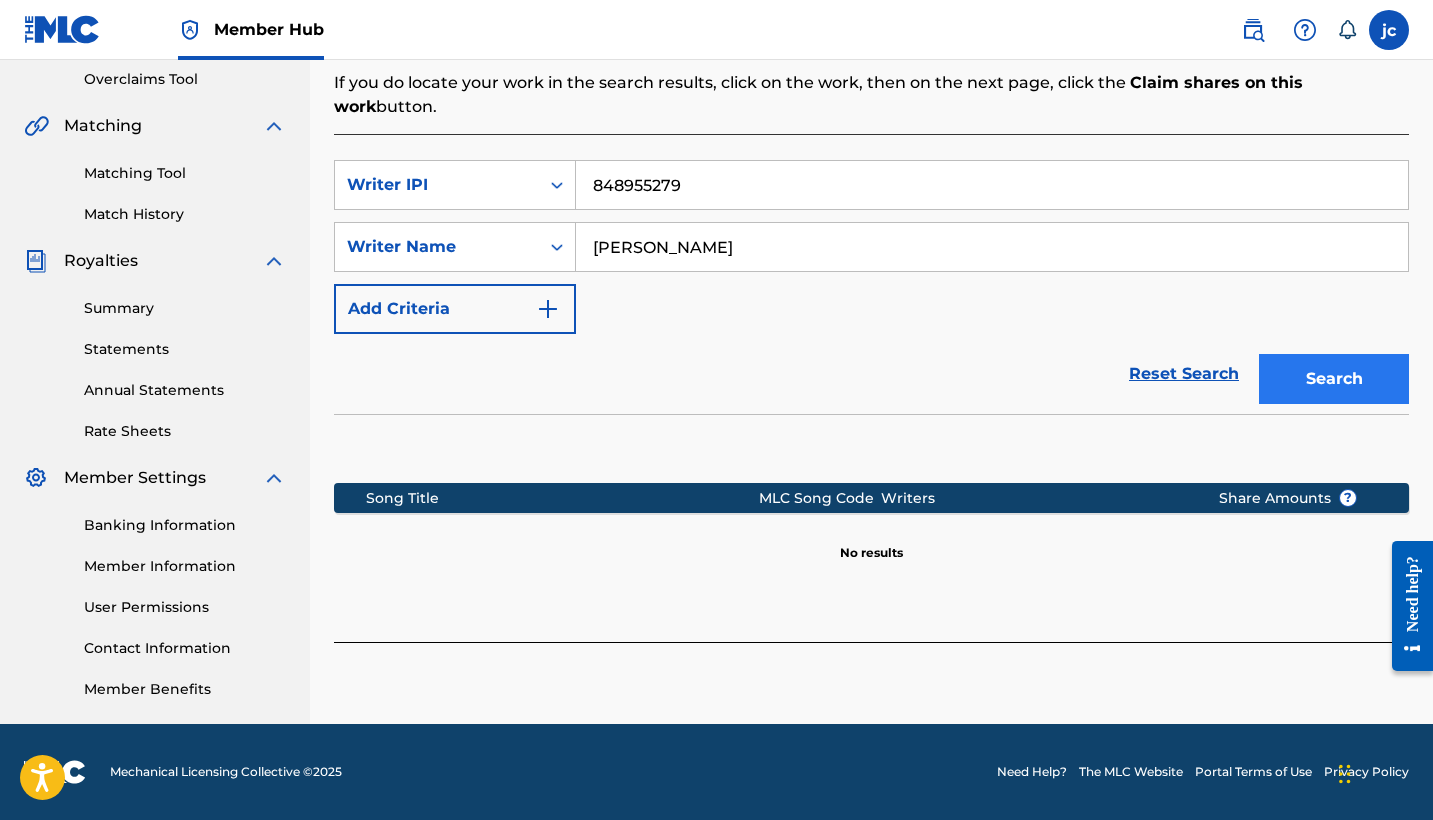
type input "848955279"
click at [1370, 354] on button "Search" at bounding box center [1334, 379] width 150 height 50
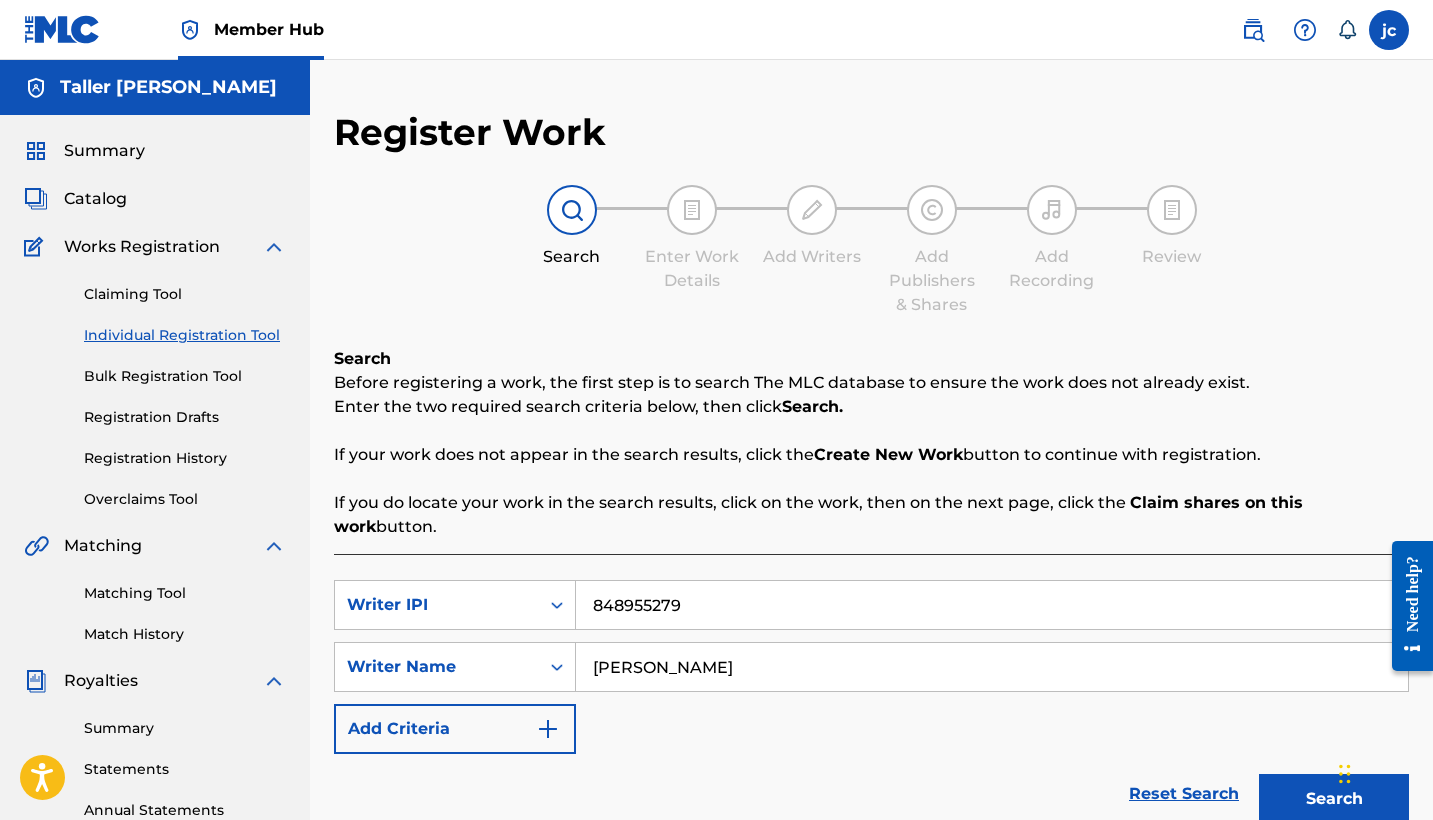
scroll to position [0, 0]
click at [145, 295] on link "Claiming Tool" at bounding box center [185, 294] width 202 height 21
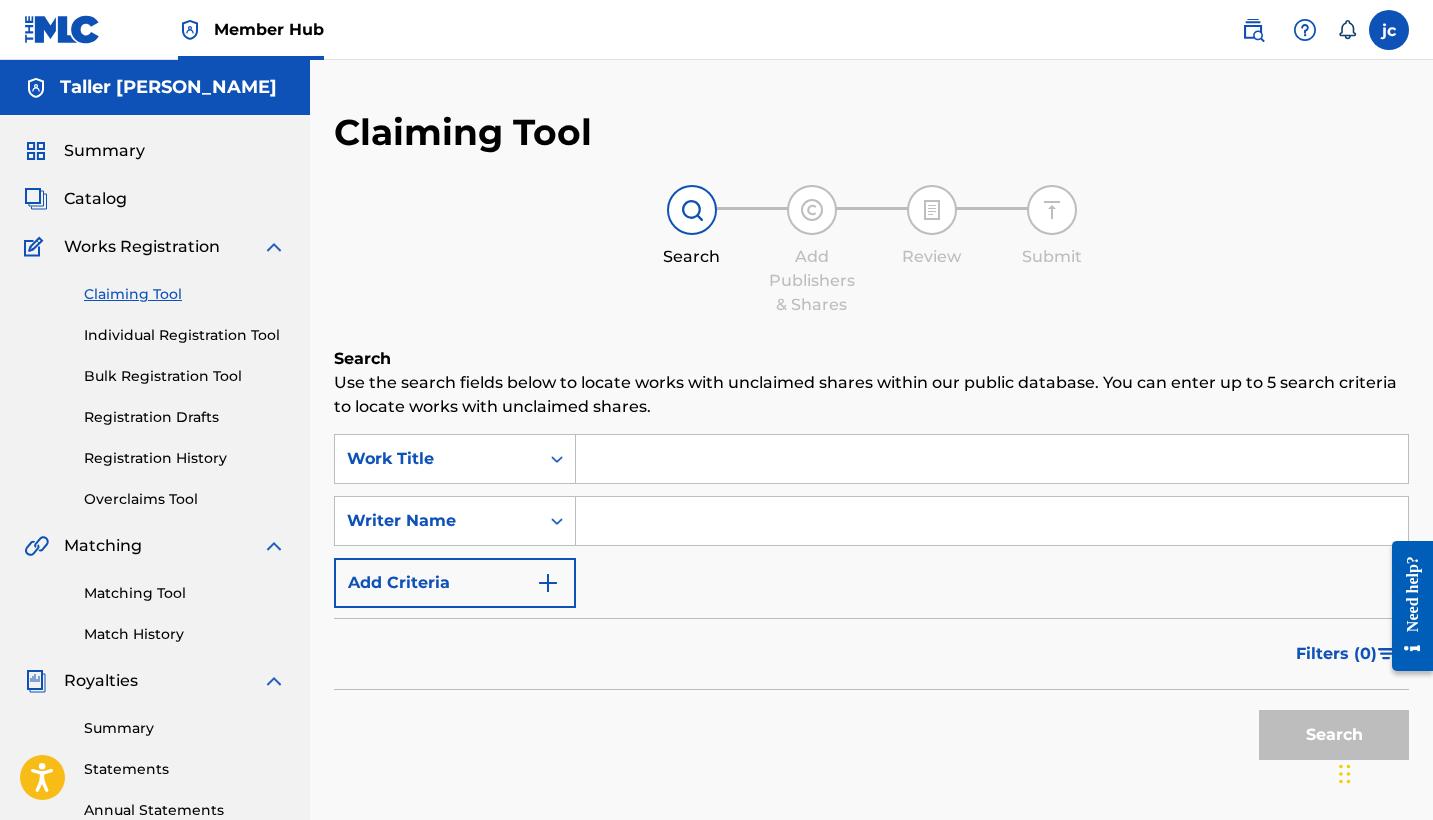
scroll to position [43, 0]
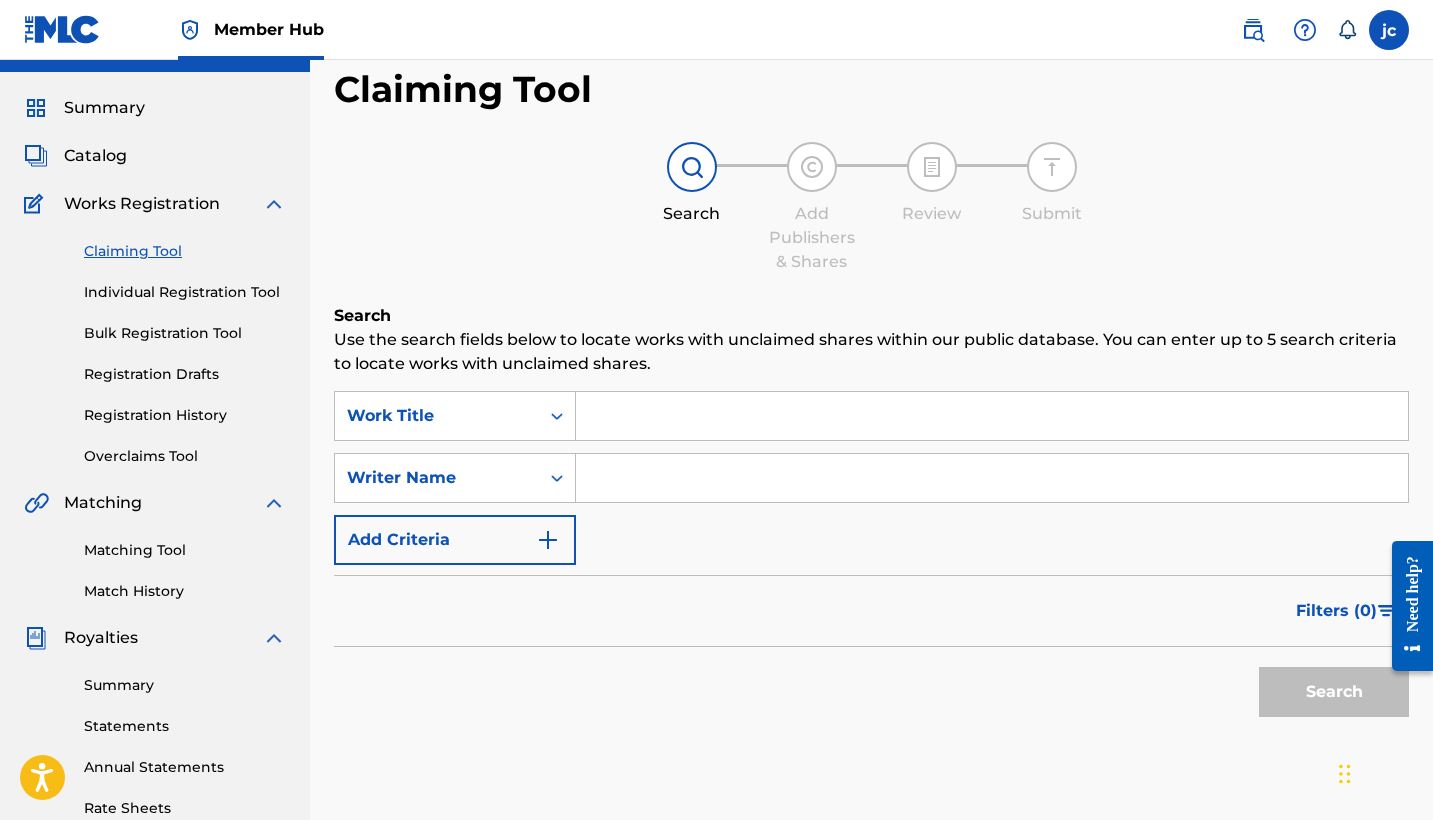
click at [658, 400] on input "Search Form" at bounding box center [992, 416] width 832 height 48
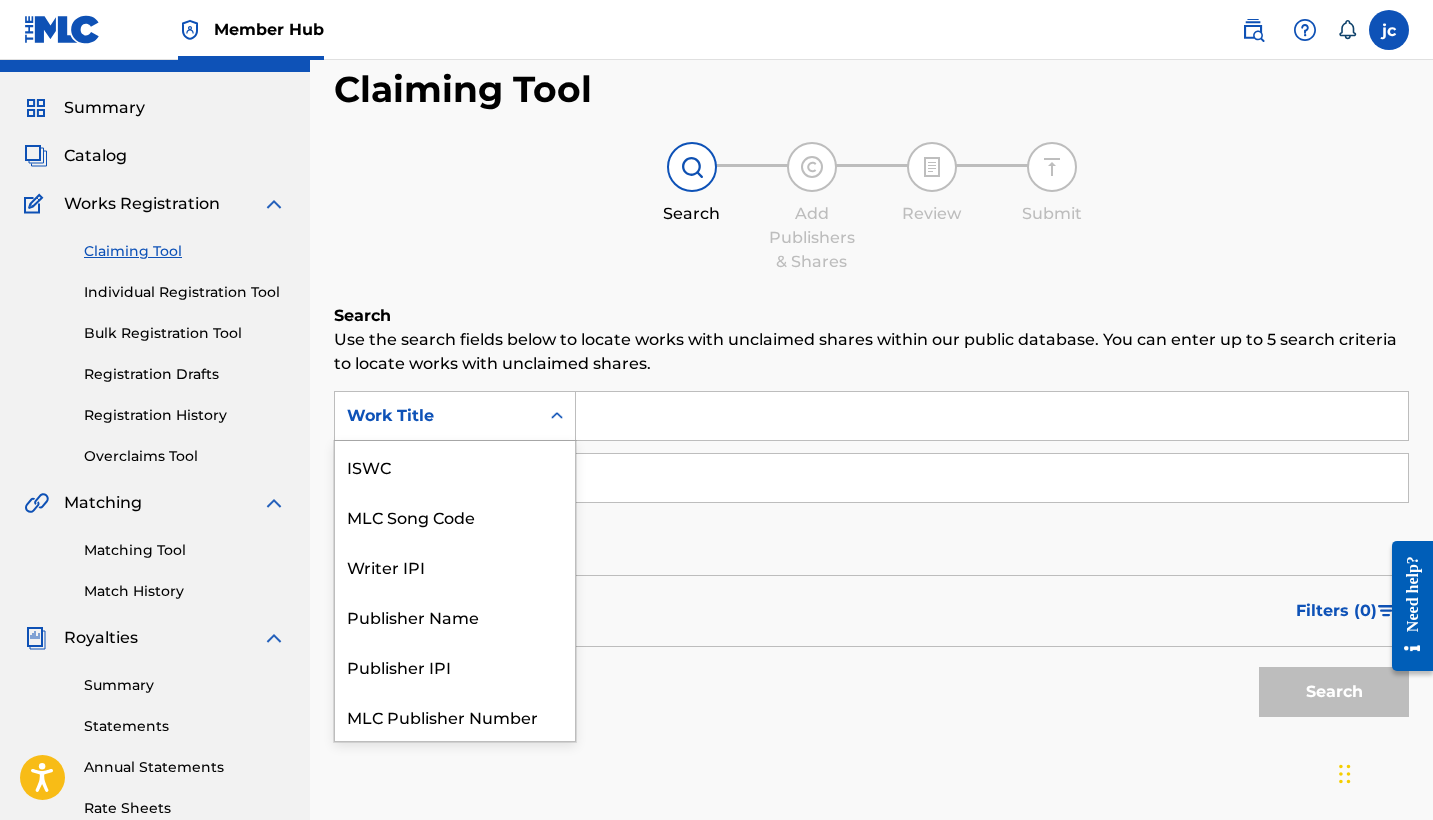
click at [545, 414] on div "Search Form" at bounding box center [557, 416] width 36 height 36
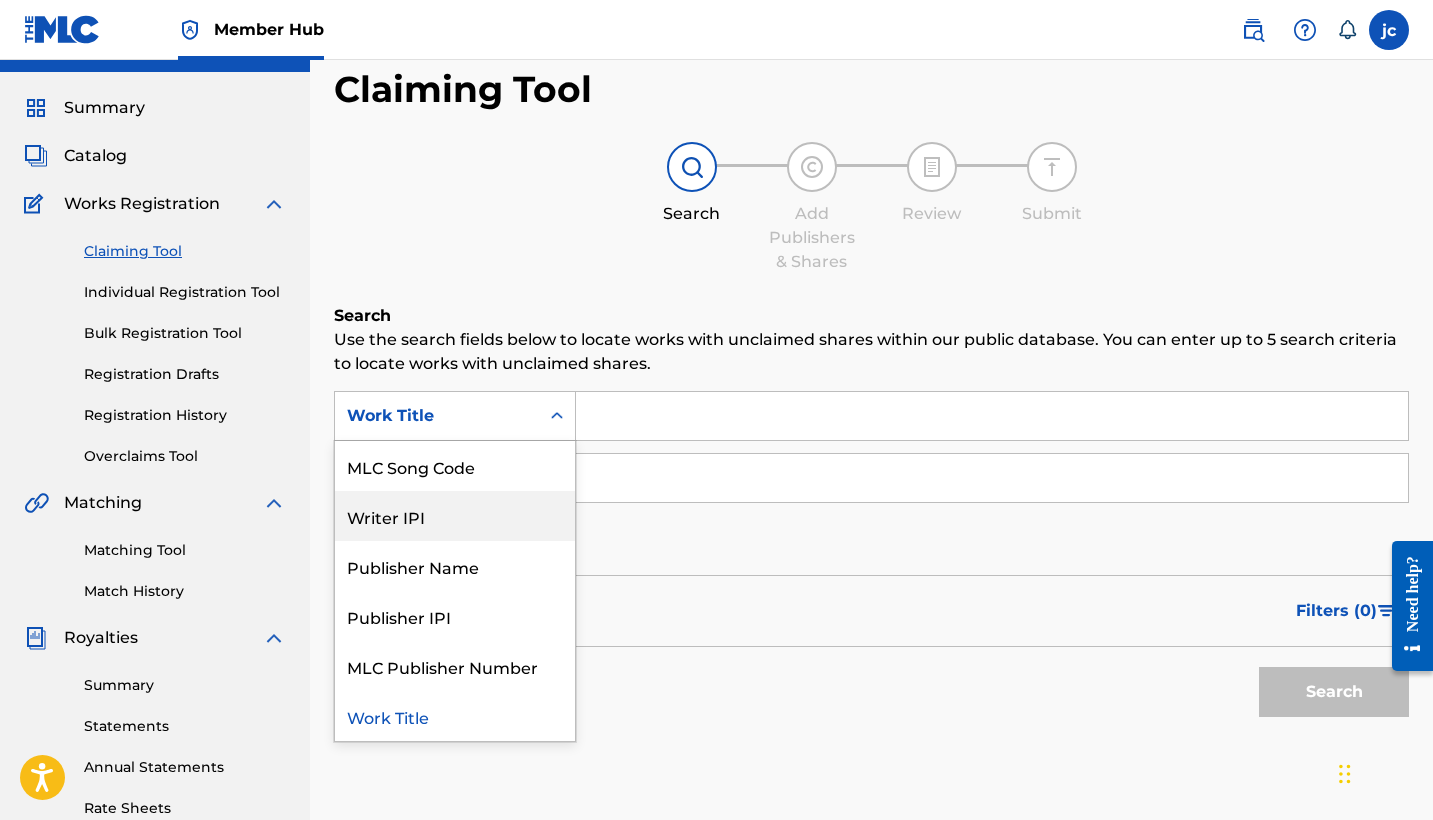
click at [496, 524] on div "Writer IPI" at bounding box center [455, 516] width 240 height 50
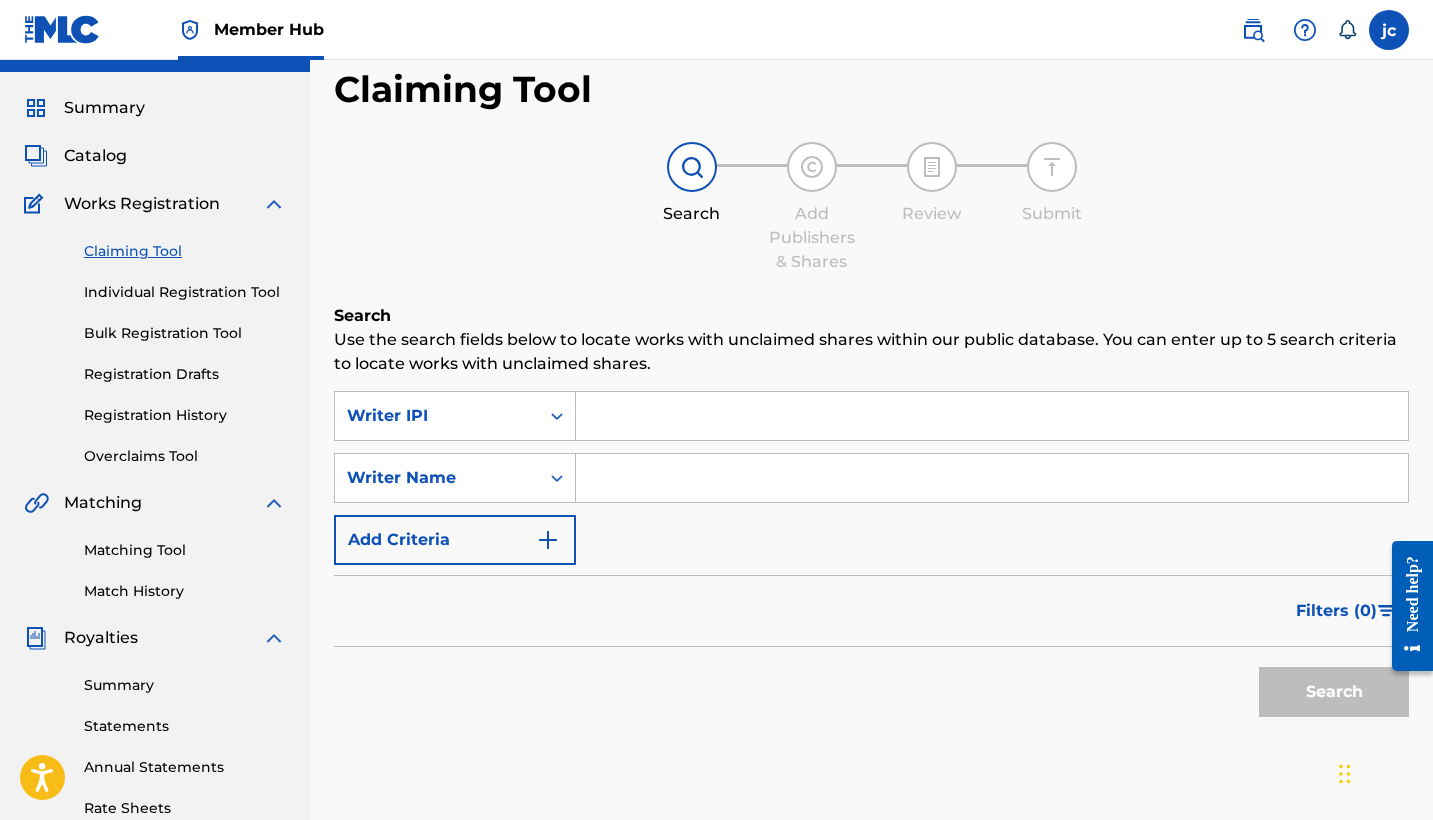
paste input "848955279"
type input "848955279"
click at [685, 470] on input "Search Form" at bounding box center [992, 478] width 832 height 48
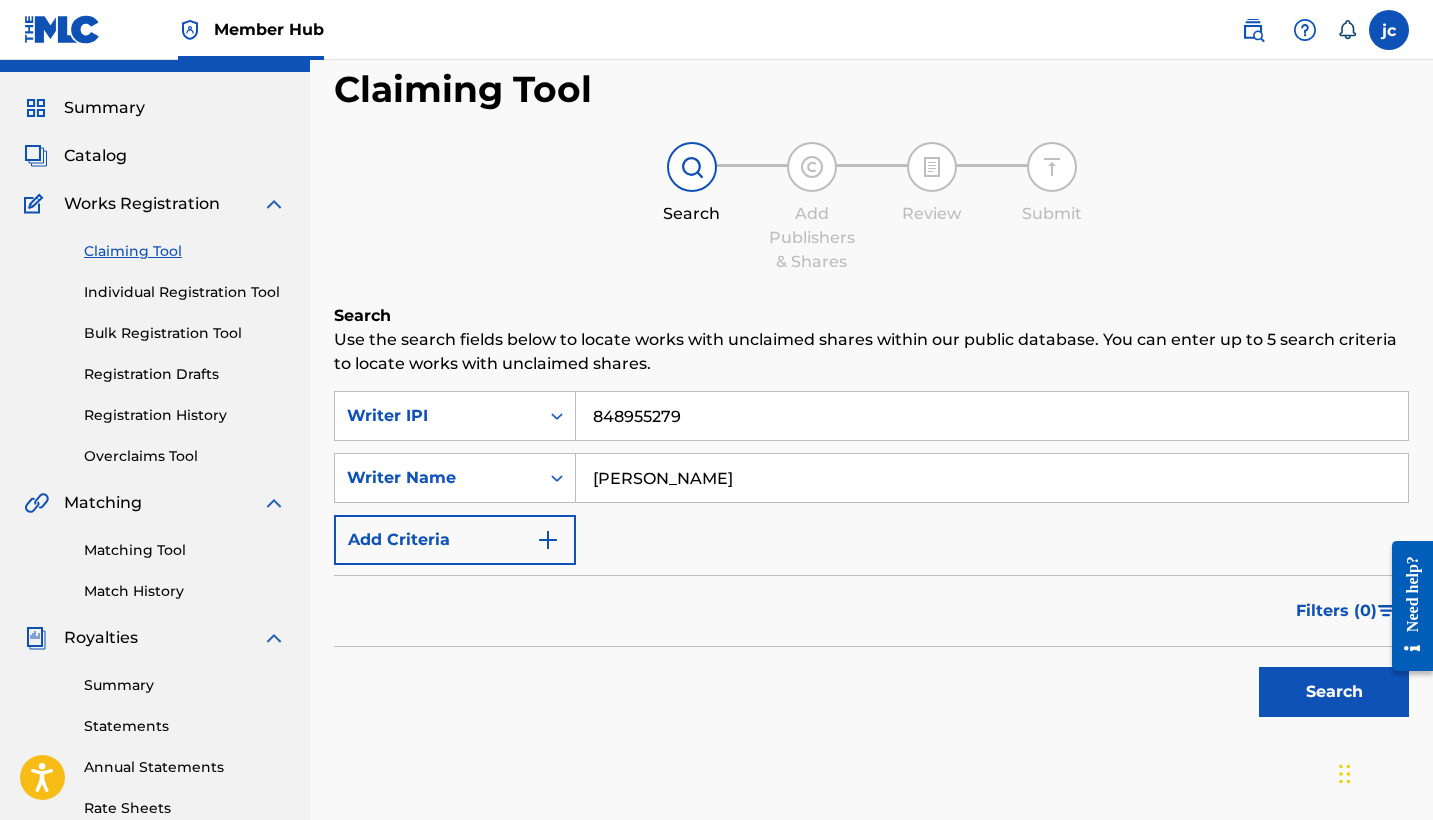
click at [1334, 692] on button "Search" at bounding box center [1334, 692] width 150 height 50
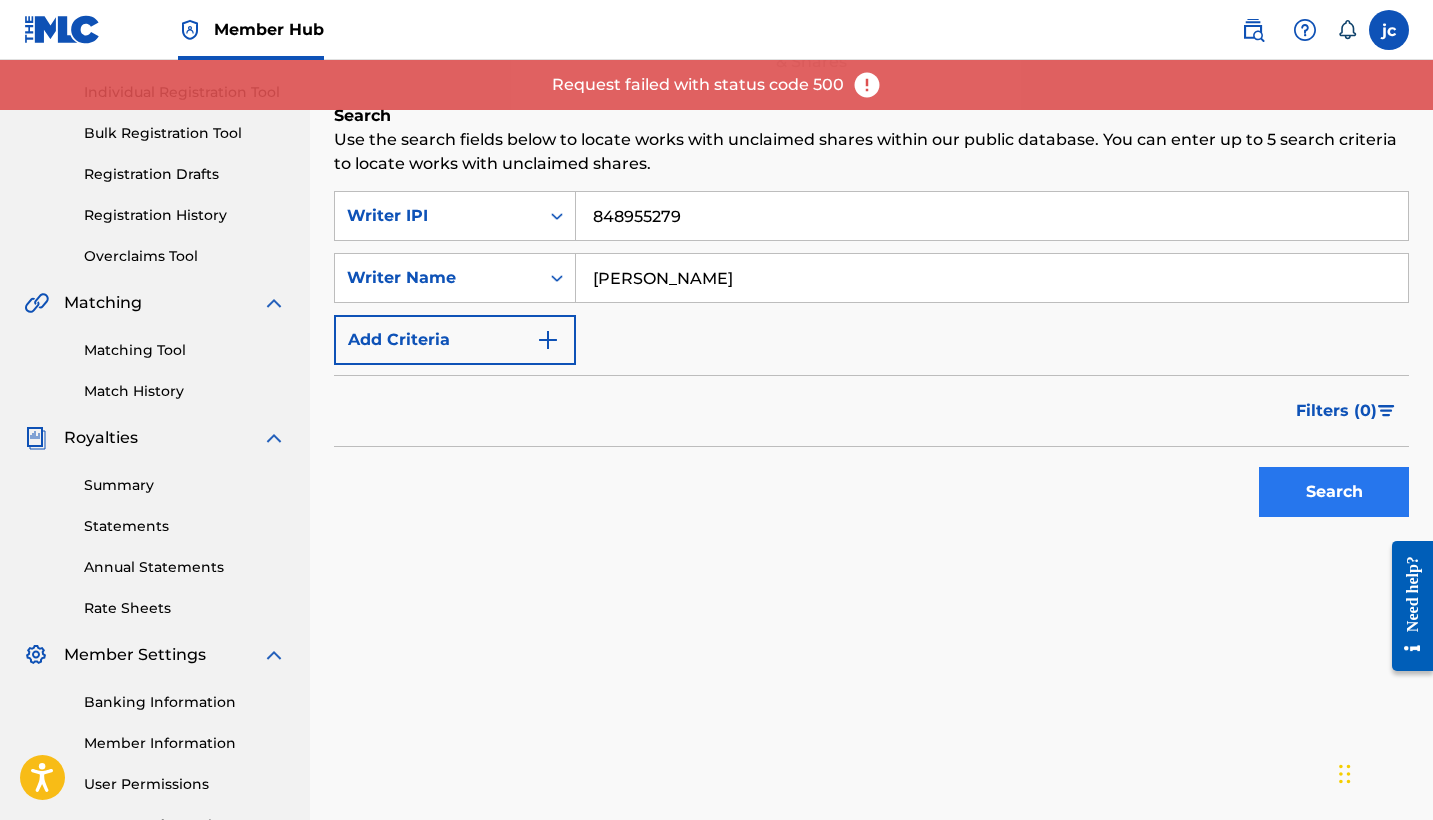
click at [1291, 479] on button "Search" at bounding box center [1334, 492] width 150 height 50
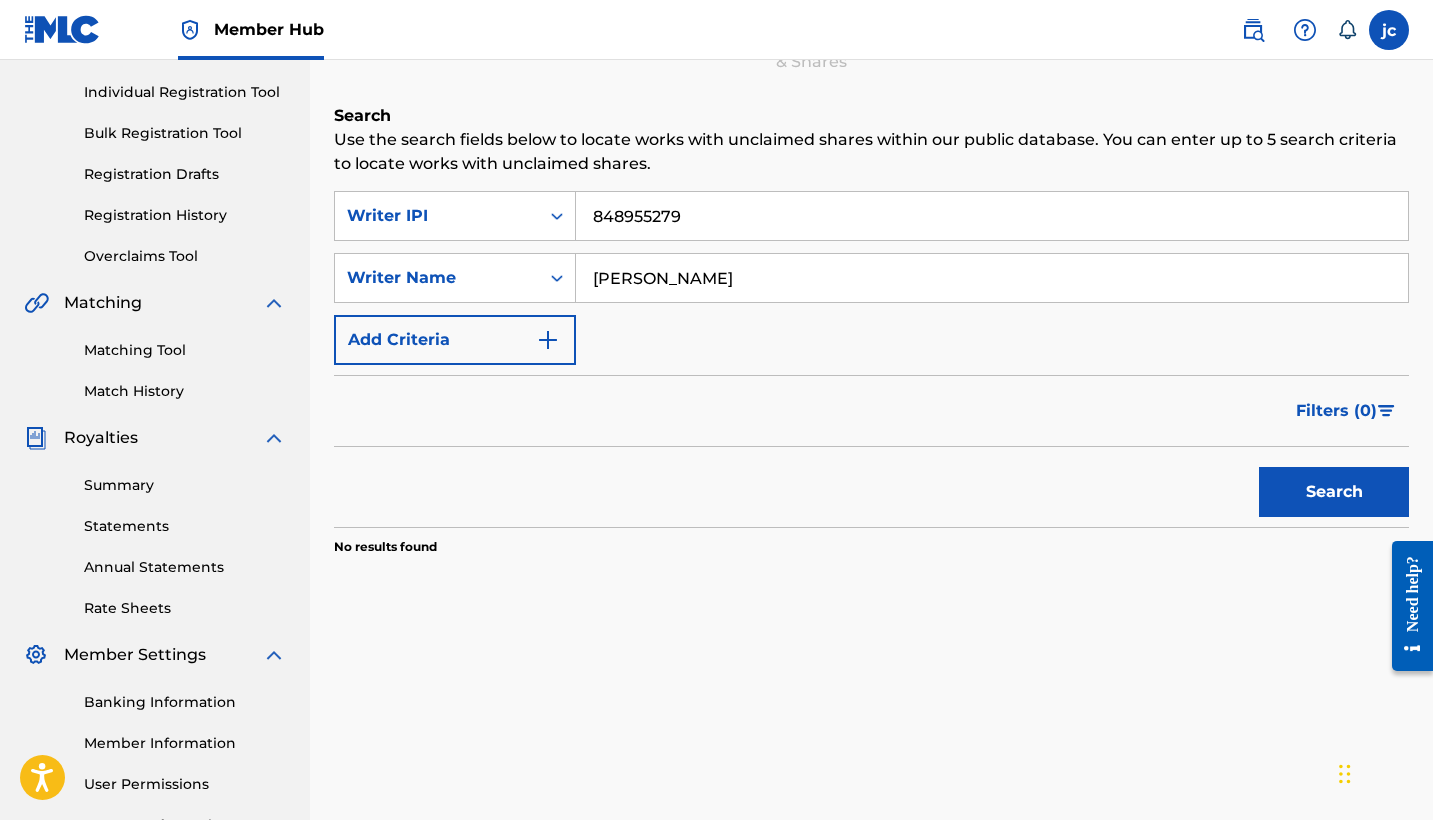
click at [643, 284] on input "Javon Castillo" at bounding box center [992, 278] width 832 height 48
type input "Javon Andrew Castillo"
click at [1334, 492] on button "Search" at bounding box center [1334, 492] width 150 height 50
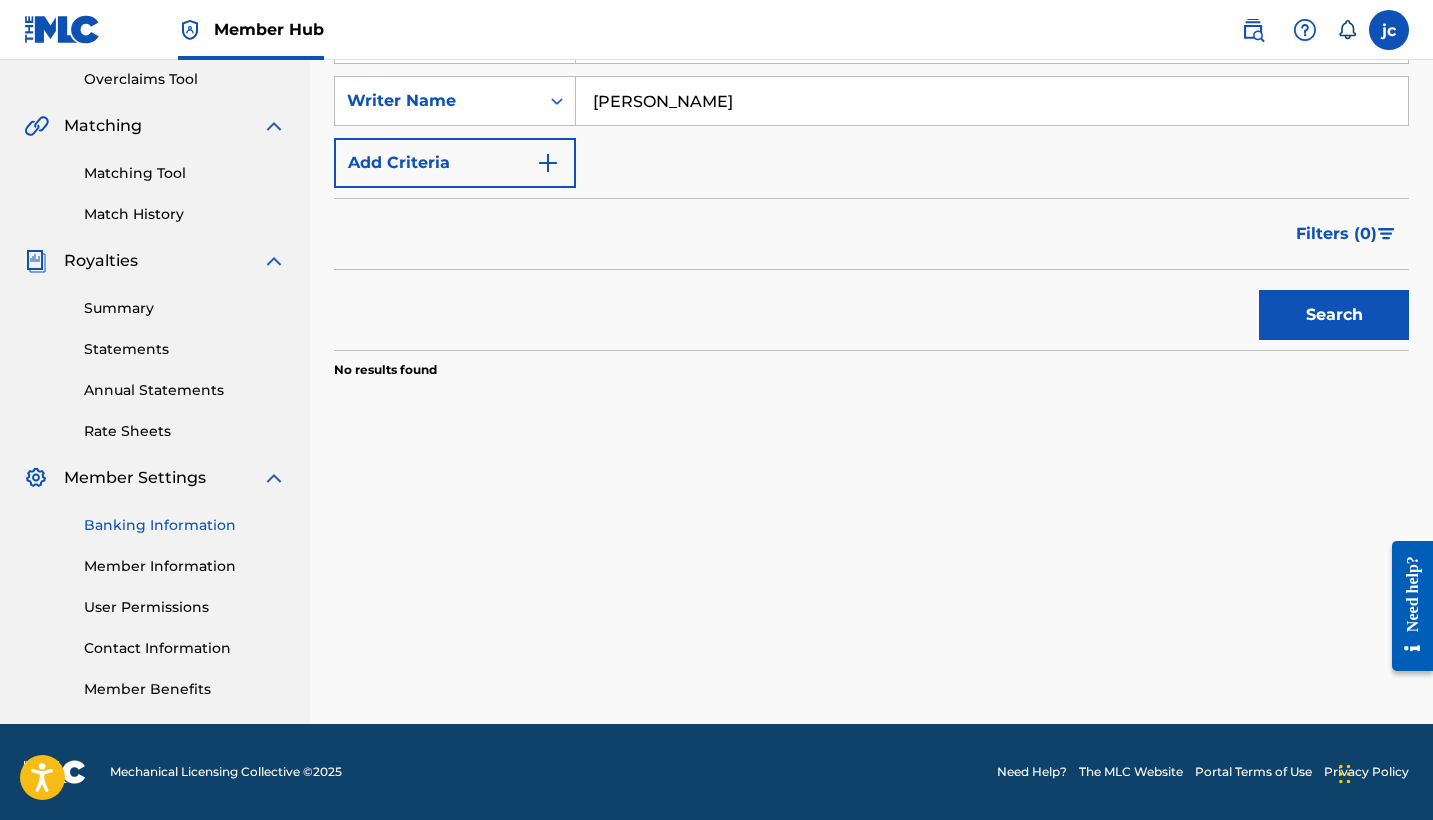
scroll to position [420, 0]
click at [188, 523] on link "Banking Information" at bounding box center [185, 525] width 202 height 21
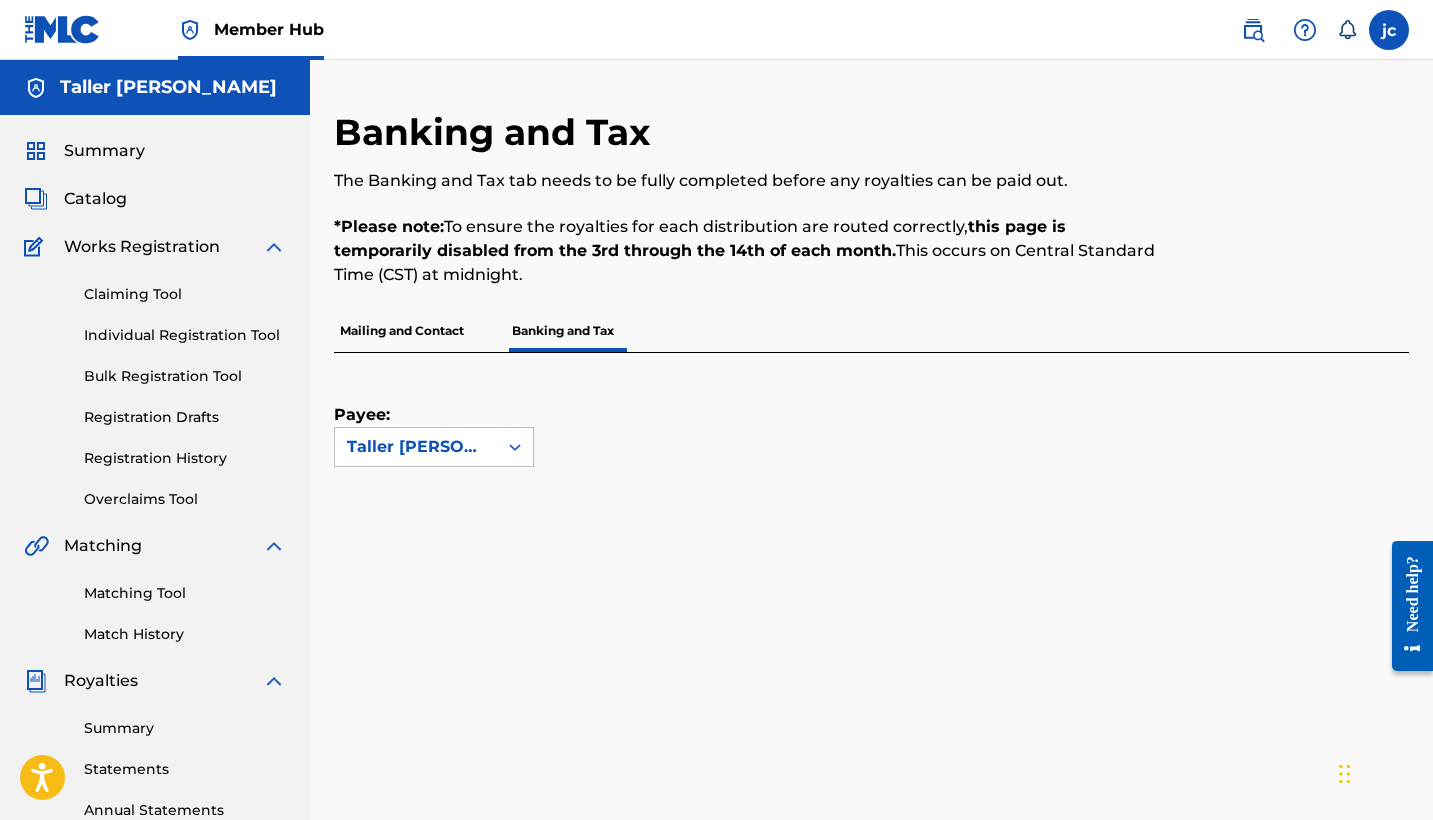
click at [159, 247] on span "Works Registration" at bounding box center [142, 247] width 156 height 24
click at [293, 240] on div "Summary Catalog Works Registration Claiming Tool Individual Registration Tool B…" at bounding box center [155, 629] width 310 height 1029
click at [283, 242] on img at bounding box center [274, 247] width 24 height 24
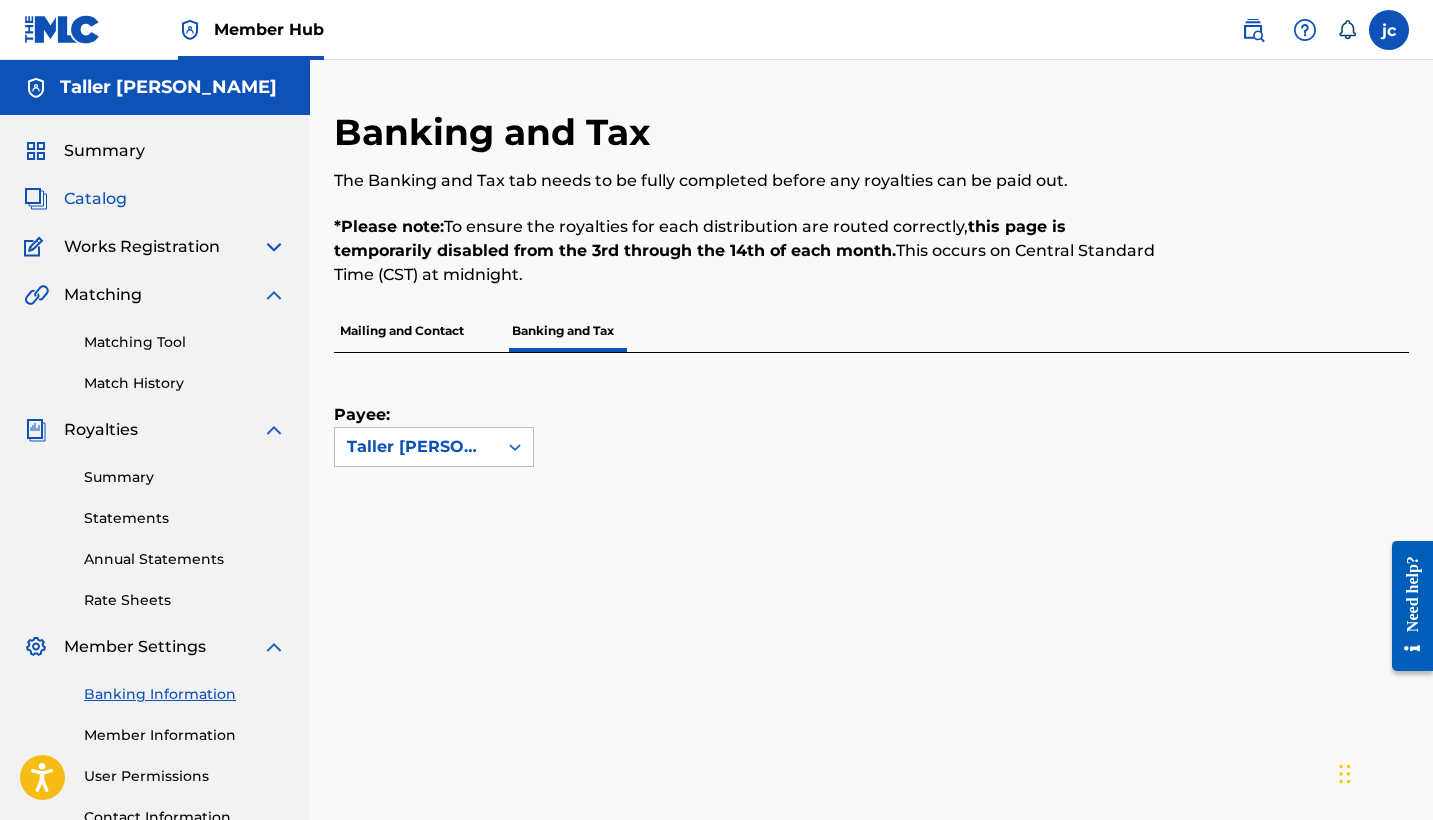
click at [109, 195] on span "Catalog" at bounding box center [95, 199] width 63 height 24
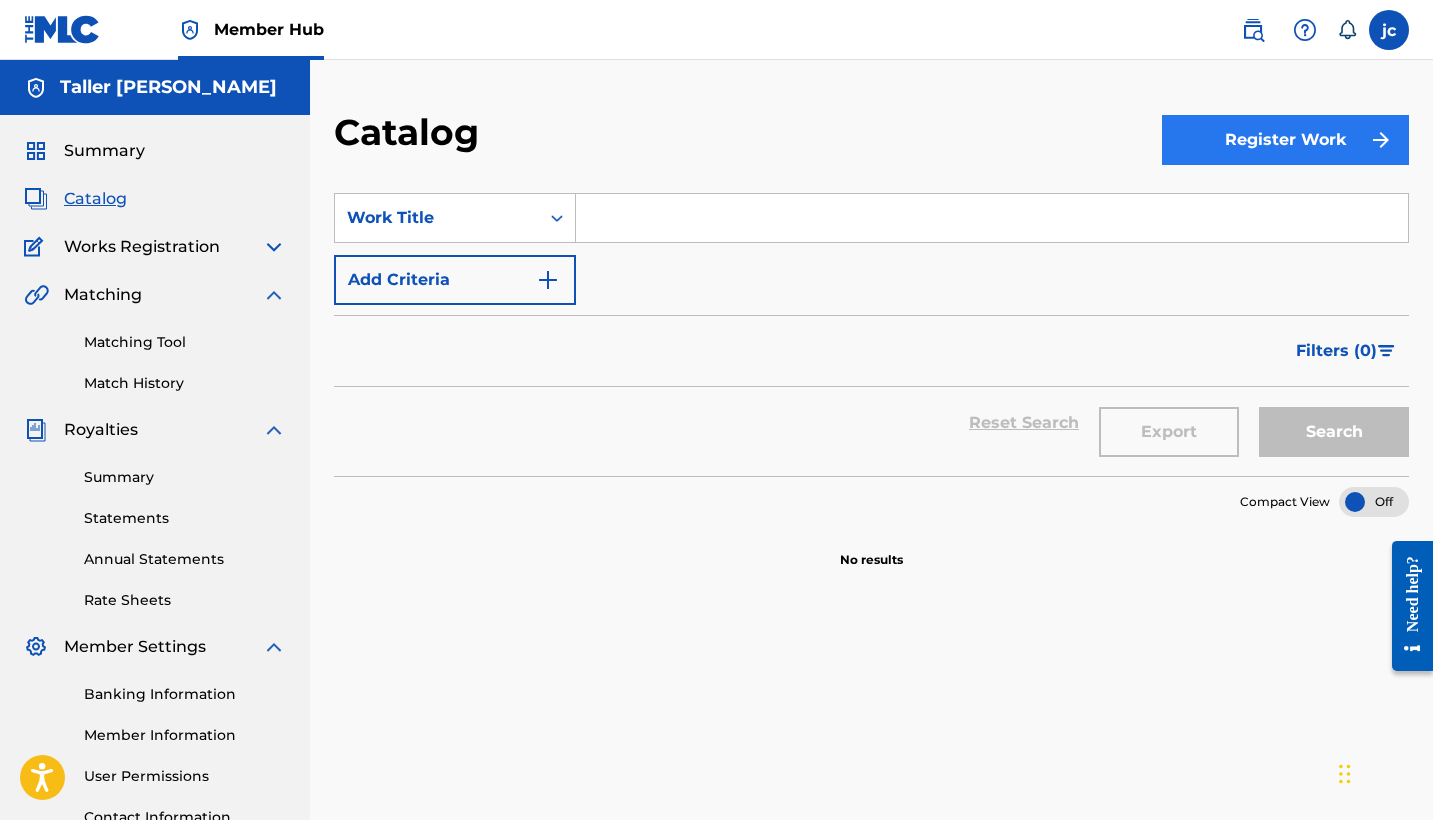
click at [1261, 124] on button "Register Work" at bounding box center [1285, 140] width 247 height 50
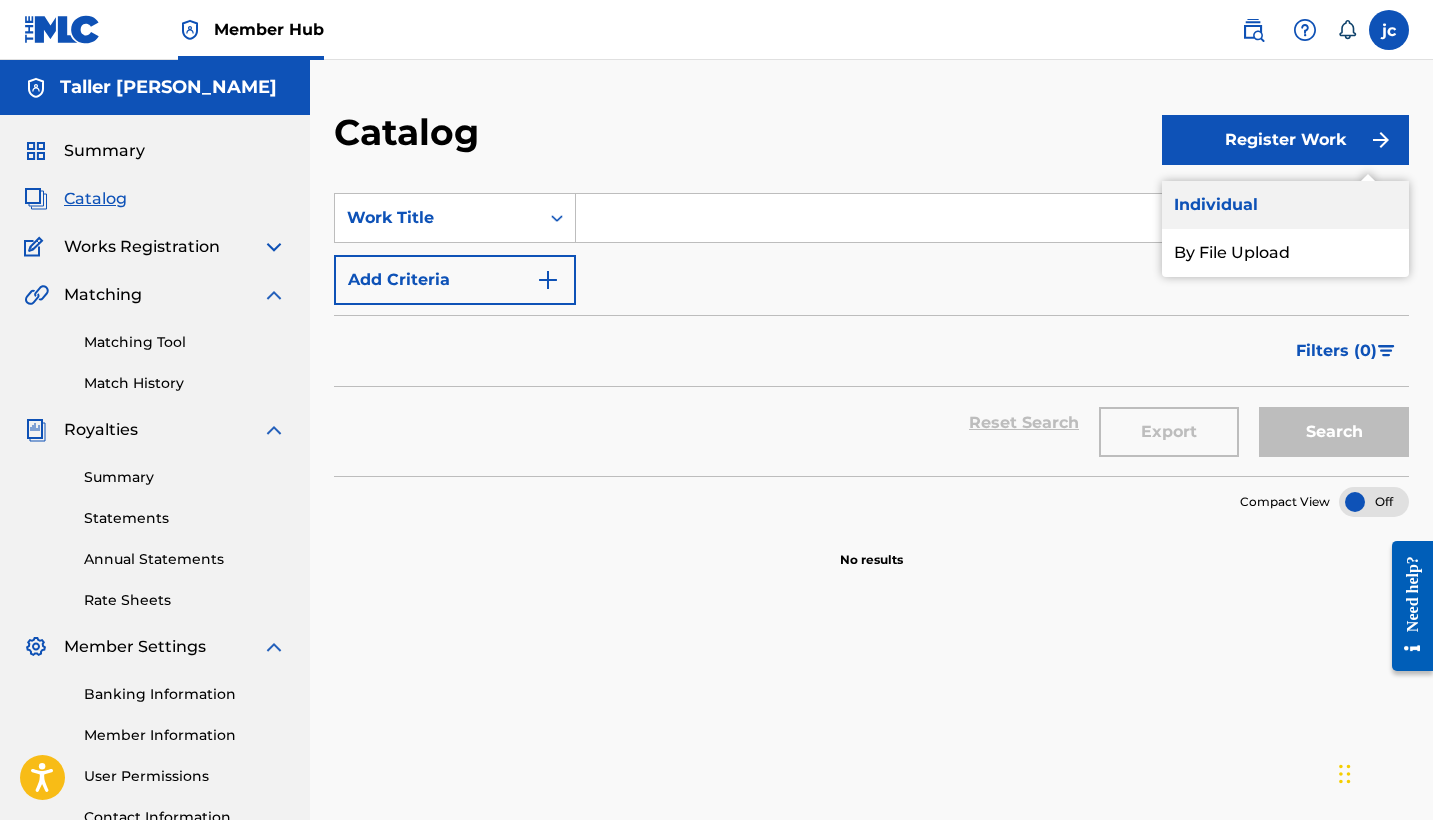
click at [1256, 219] on link "Individual" at bounding box center [1285, 205] width 247 height 48
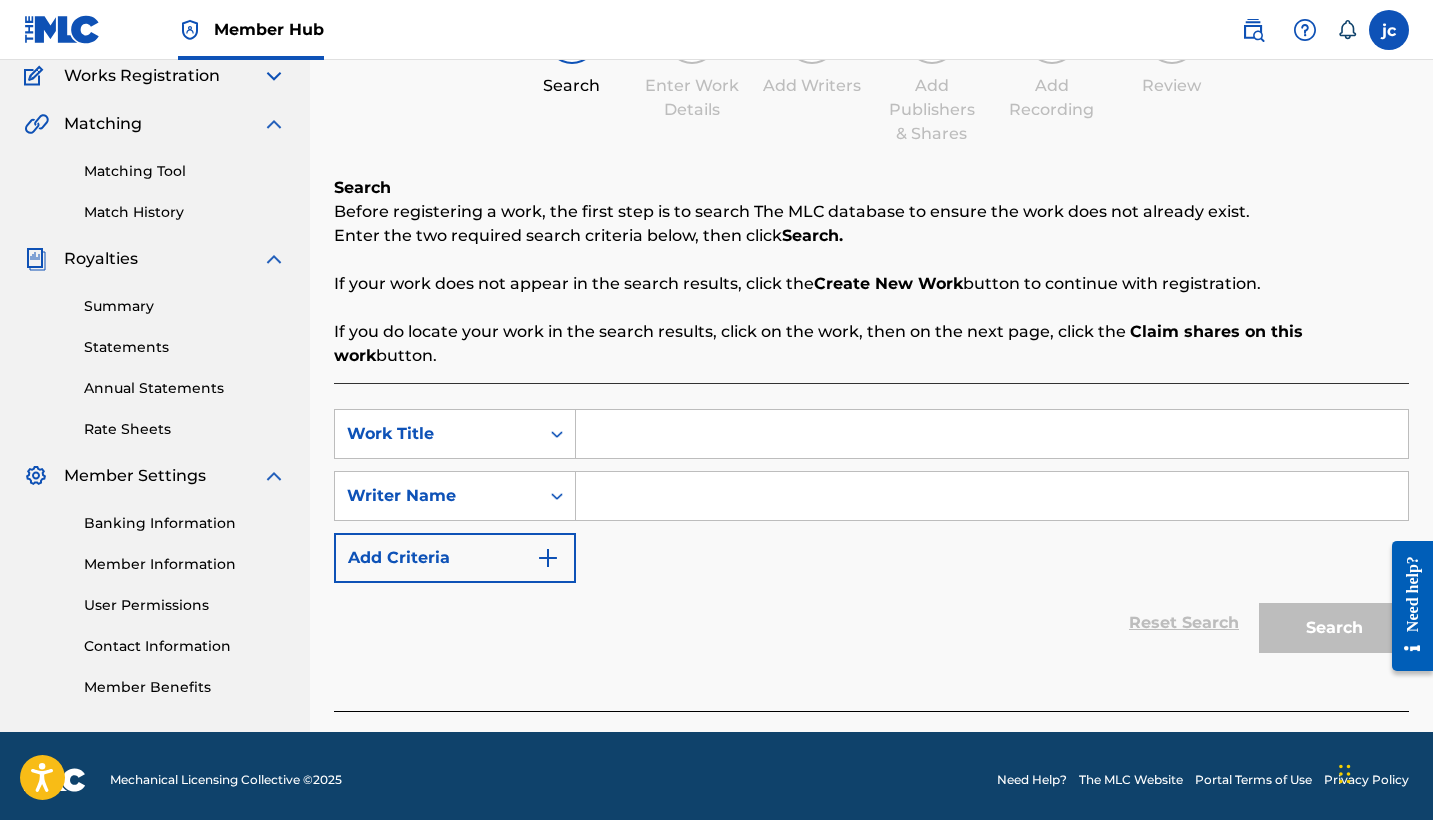
scroll to position [169, 0]
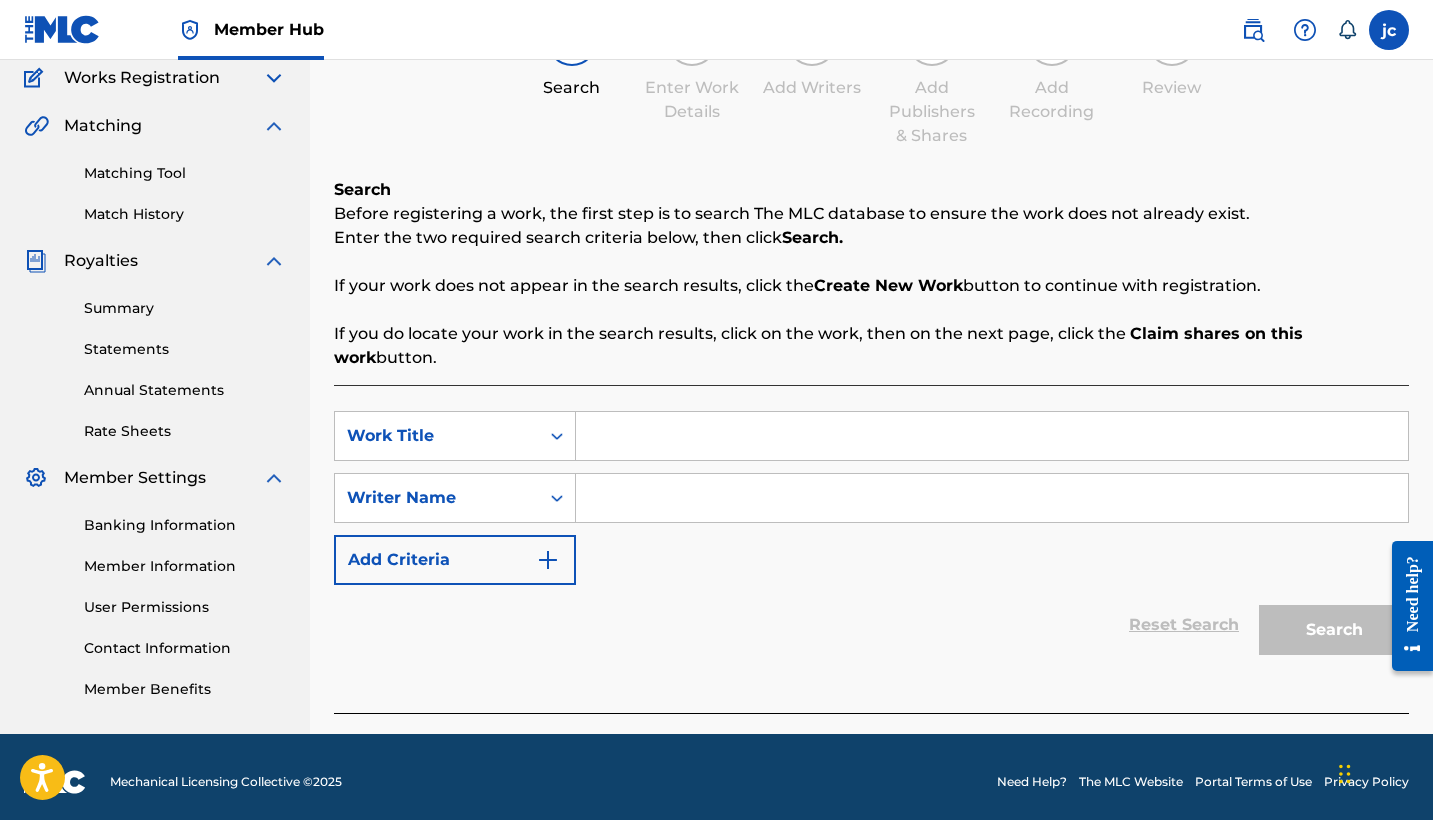
click at [803, 417] on input "Search Form" at bounding box center [992, 436] width 832 height 48
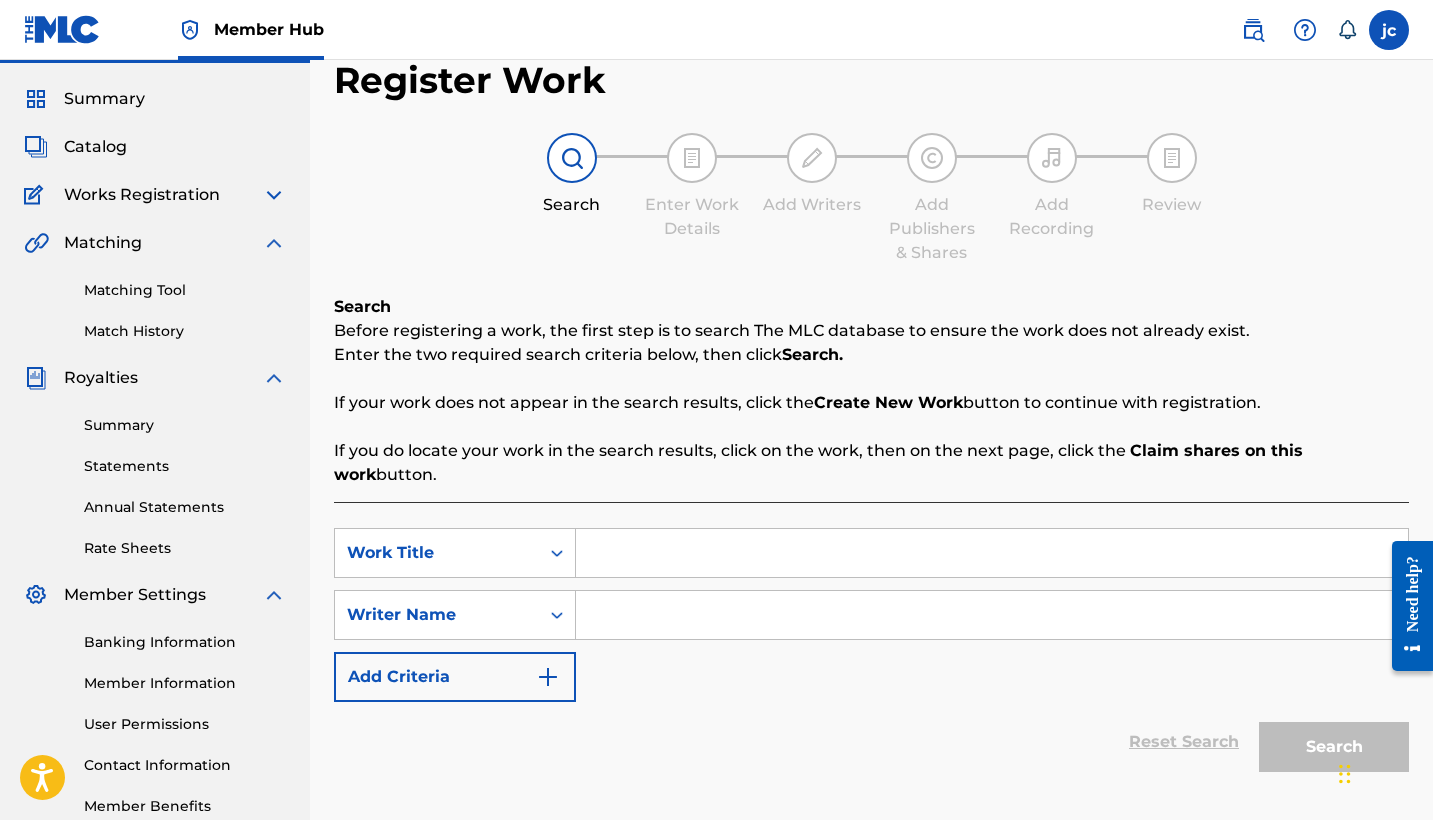
scroll to position [52, 0]
click at [744, 602] on input "Search Form" at bounding box center [992, 615] width 832 height 48
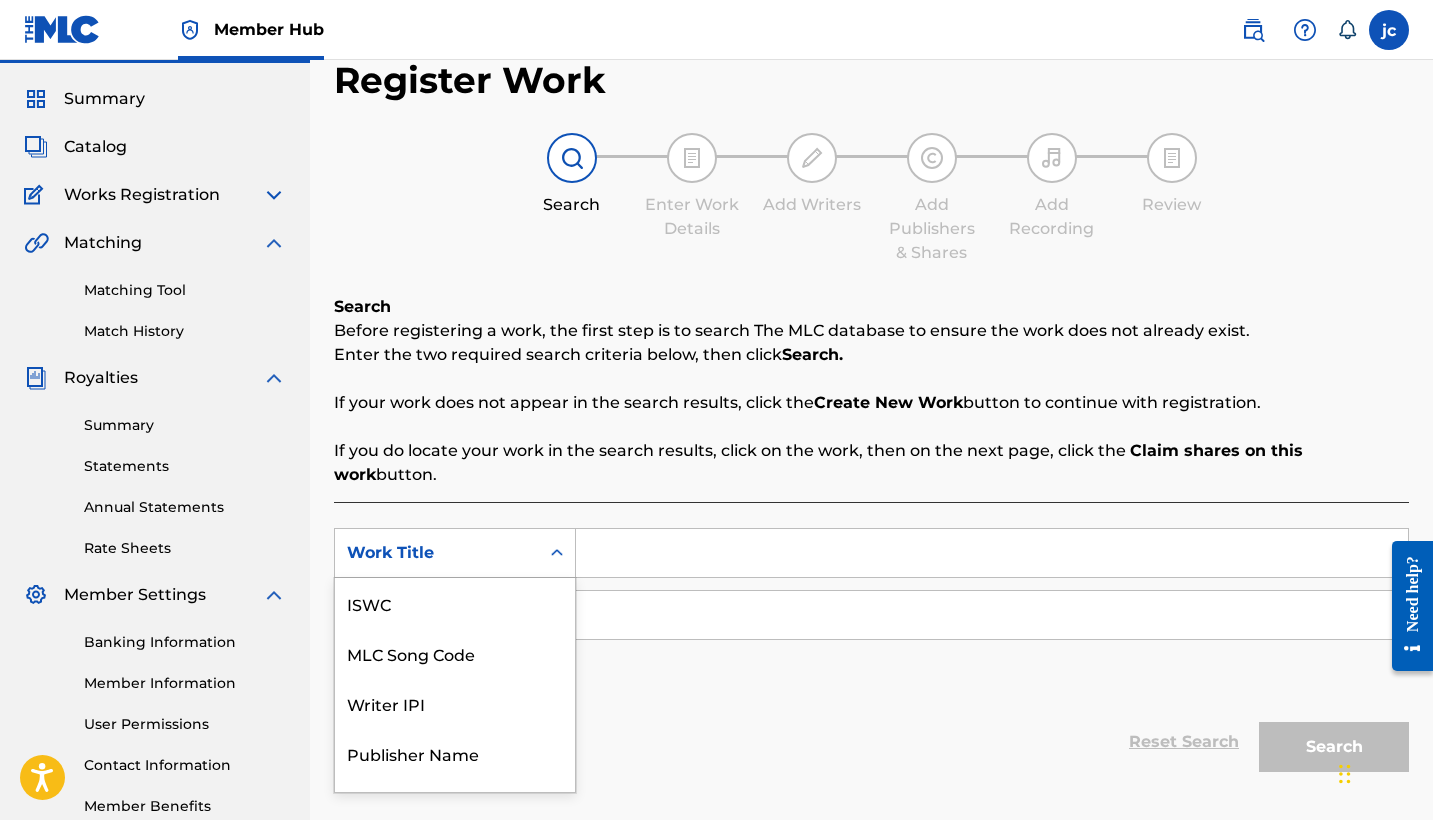
scroll to position [82, 0]
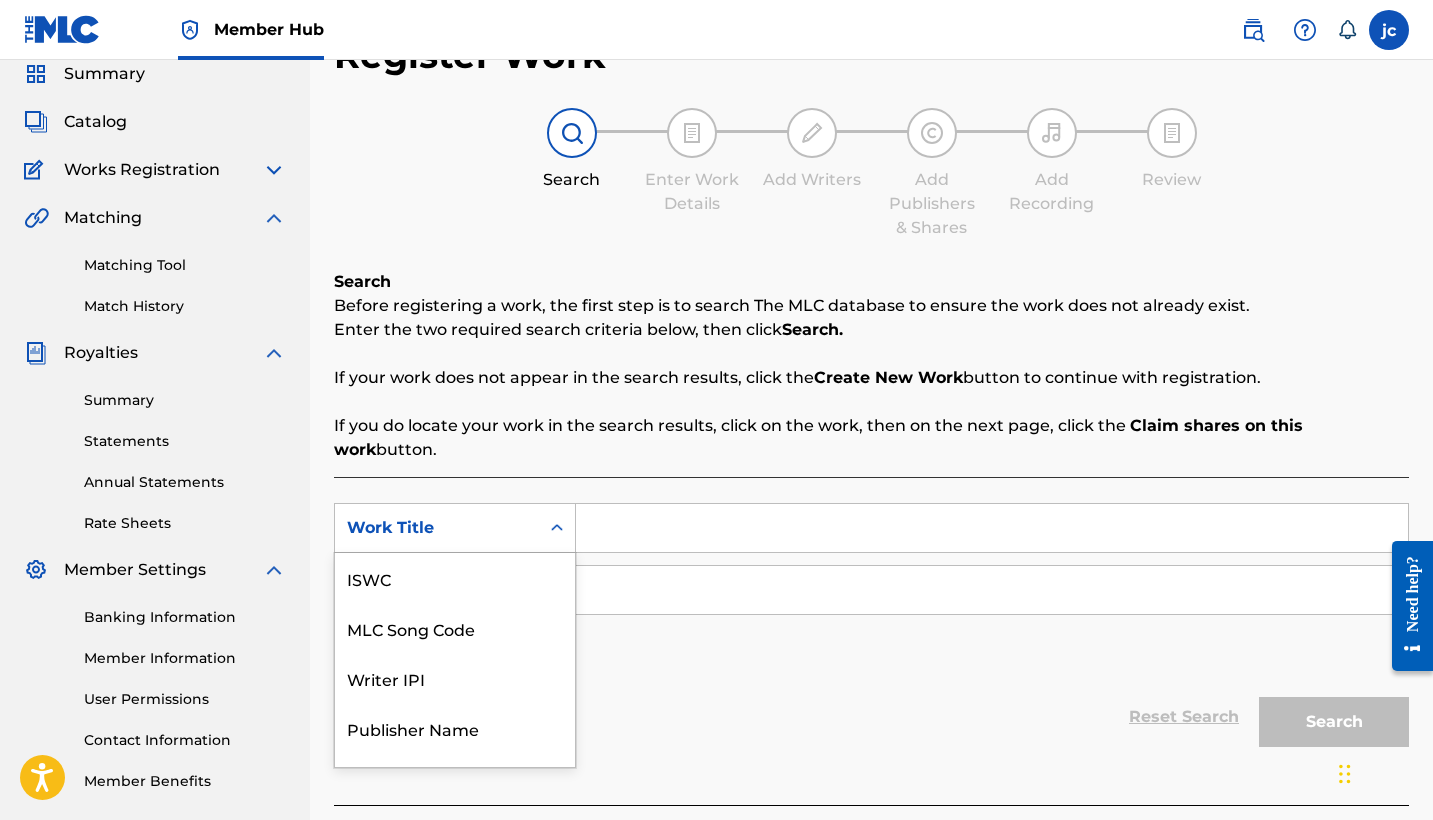
click at [540, 530] on div "Work Title selected, 7 of 7. 7 results available. Use Up and Down to choose opt…" at bounding box center [455, 528] width 242 height 50
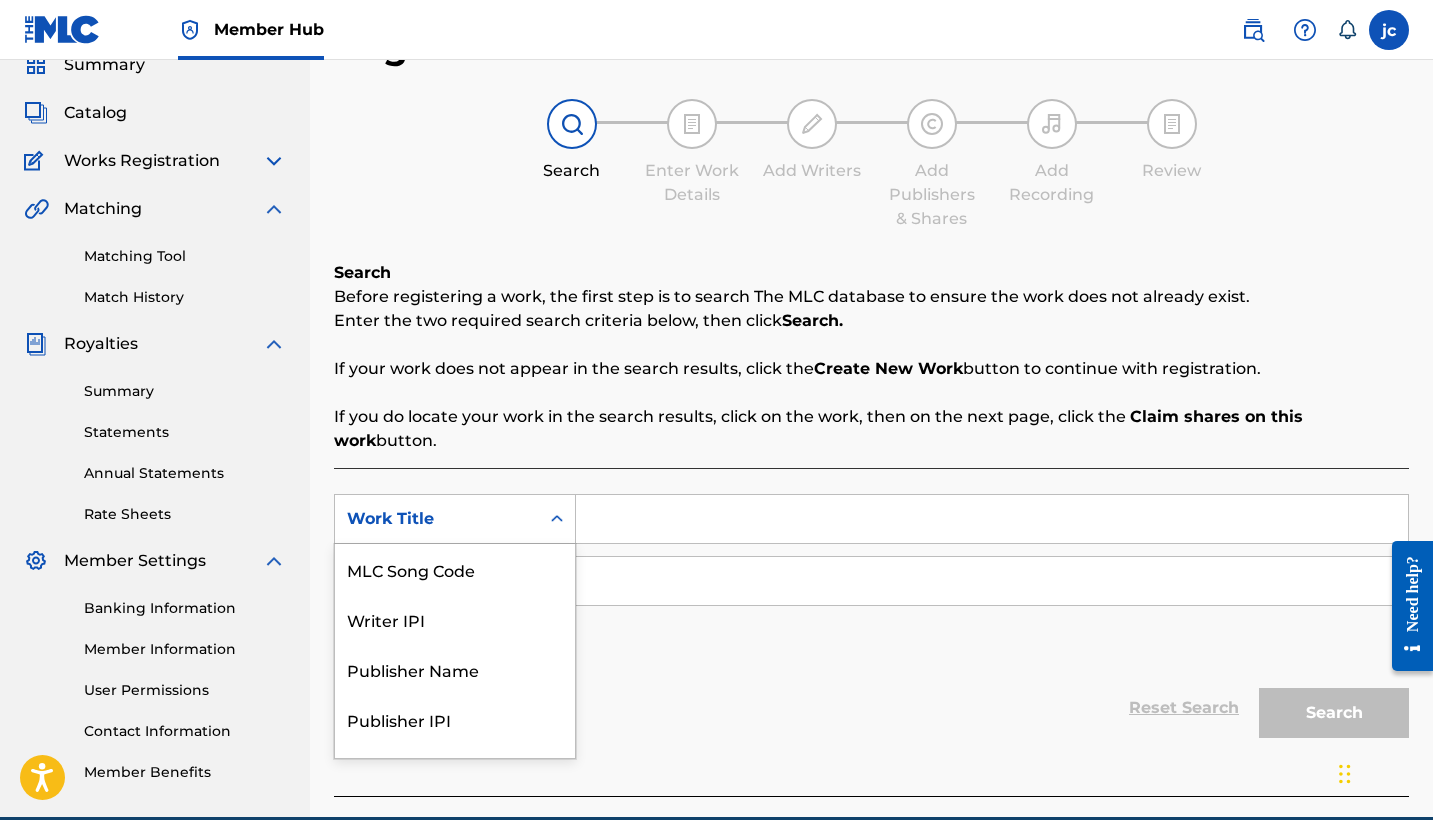
scroll to position [87, 0]
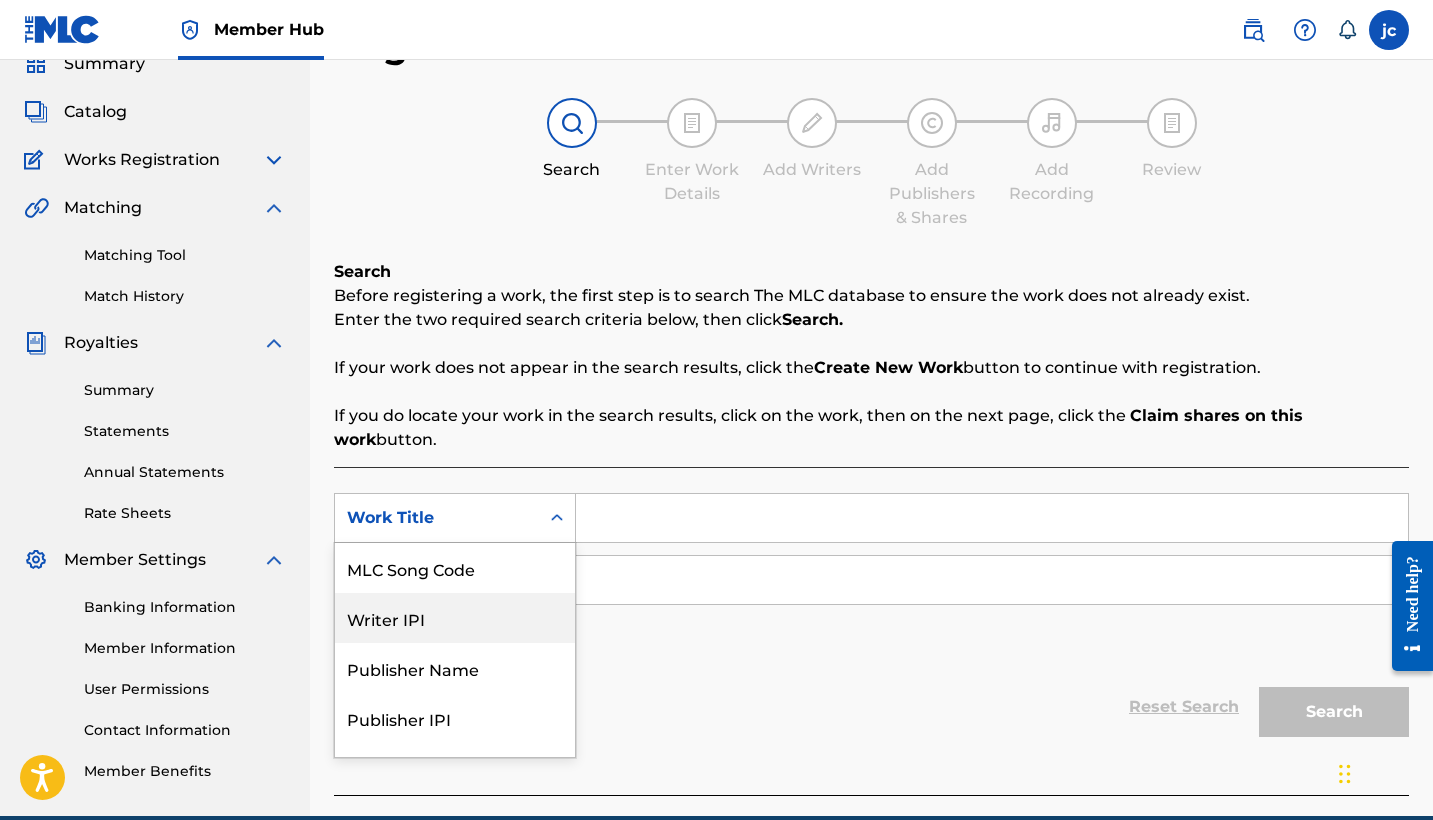
click at [524, 609] on div "Writer IPI" at bounding box center [455, 618] width 240 height 50
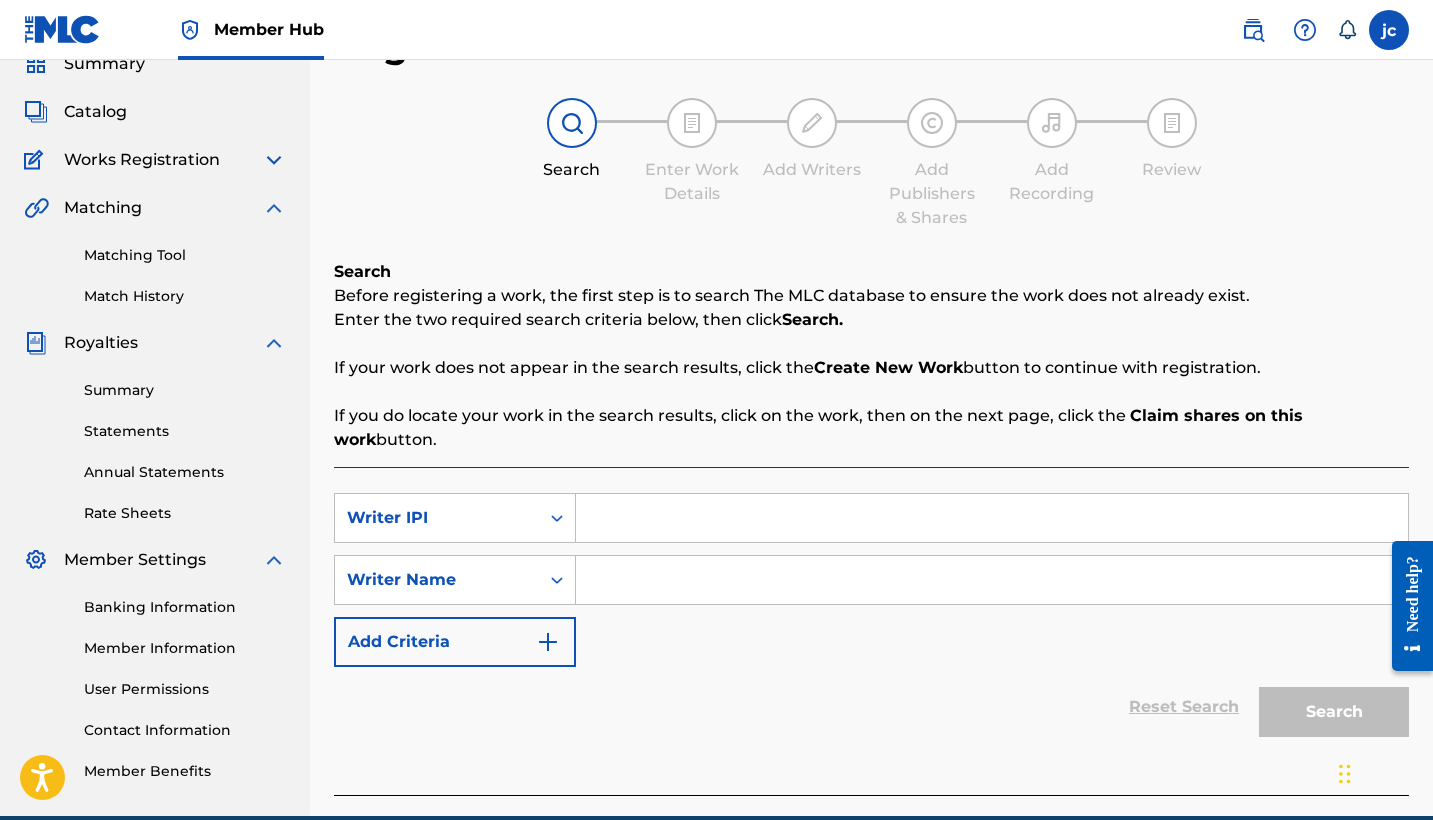
click at [655, 494] on input "Search Form" at bounding box center [992, 518] width 832 height 48
paste input "848955279"
type input "848955279"
click at [695, 559] on input "Search Form" at bounding box center [992, 580] width 832 height 48
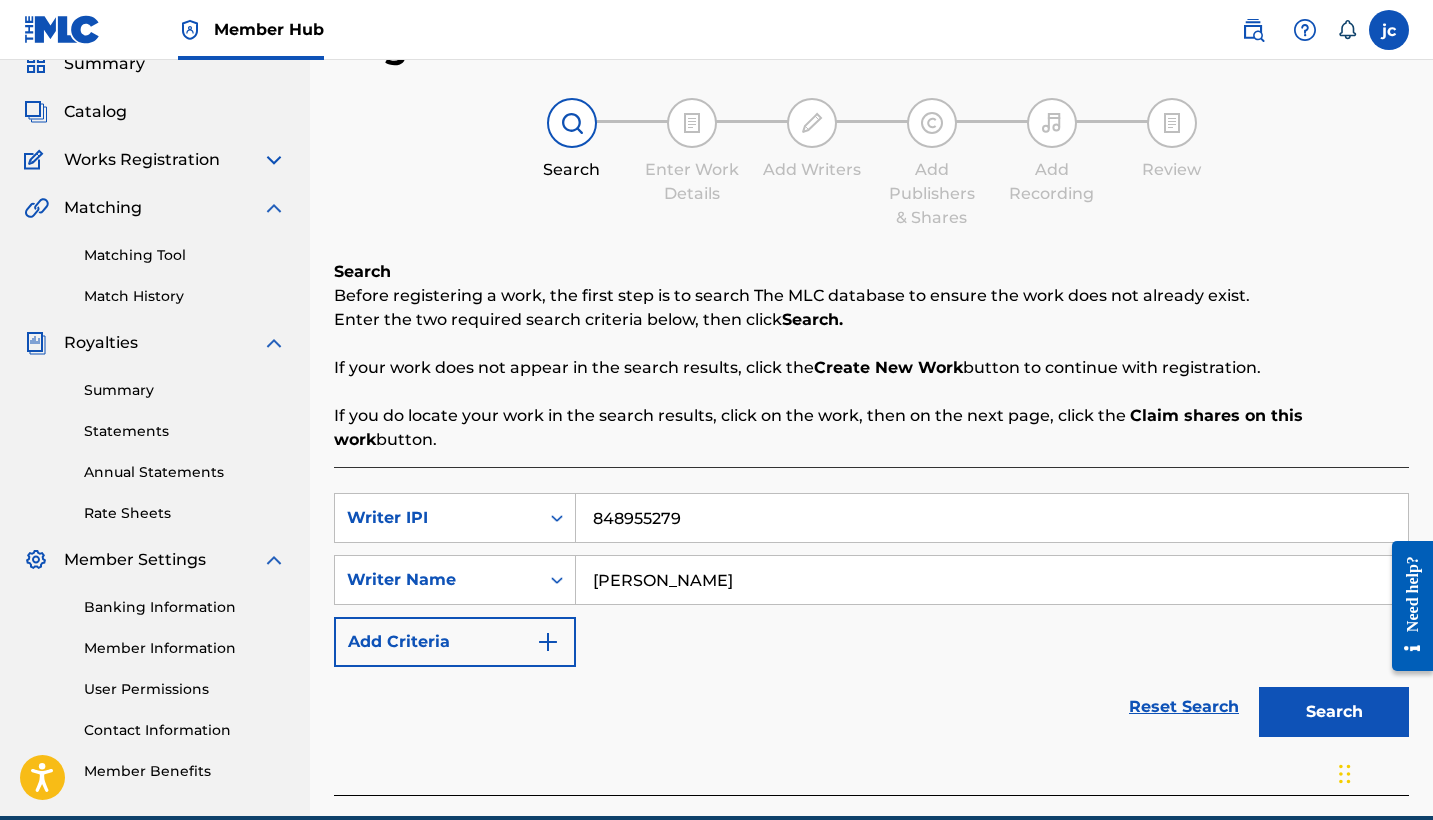
type input "Javon Castillo"
click at [1334, 688] on button "Search" at bounding box center [1334, 712] width 150 height 50
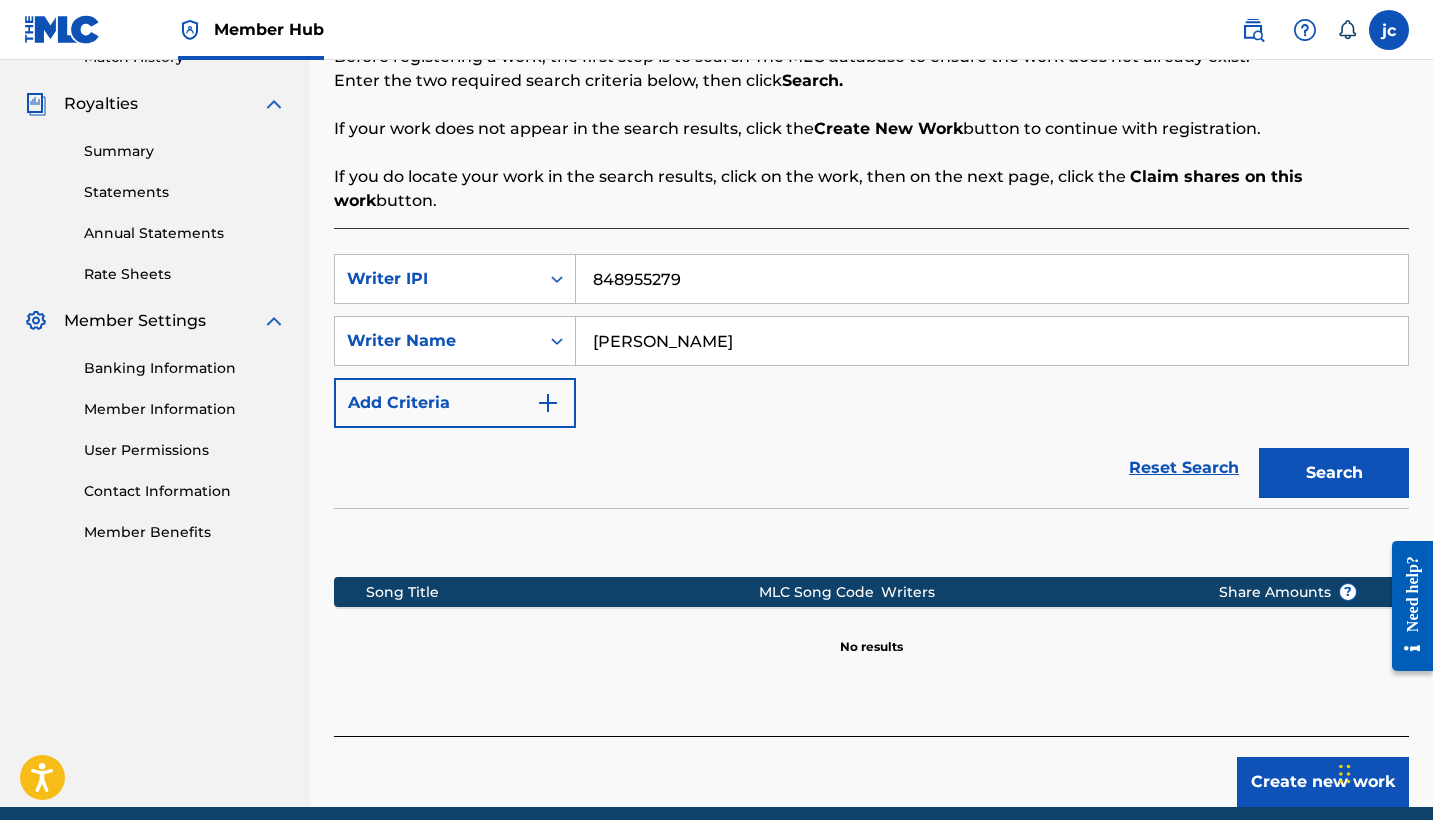
scroll to position [232, 0]
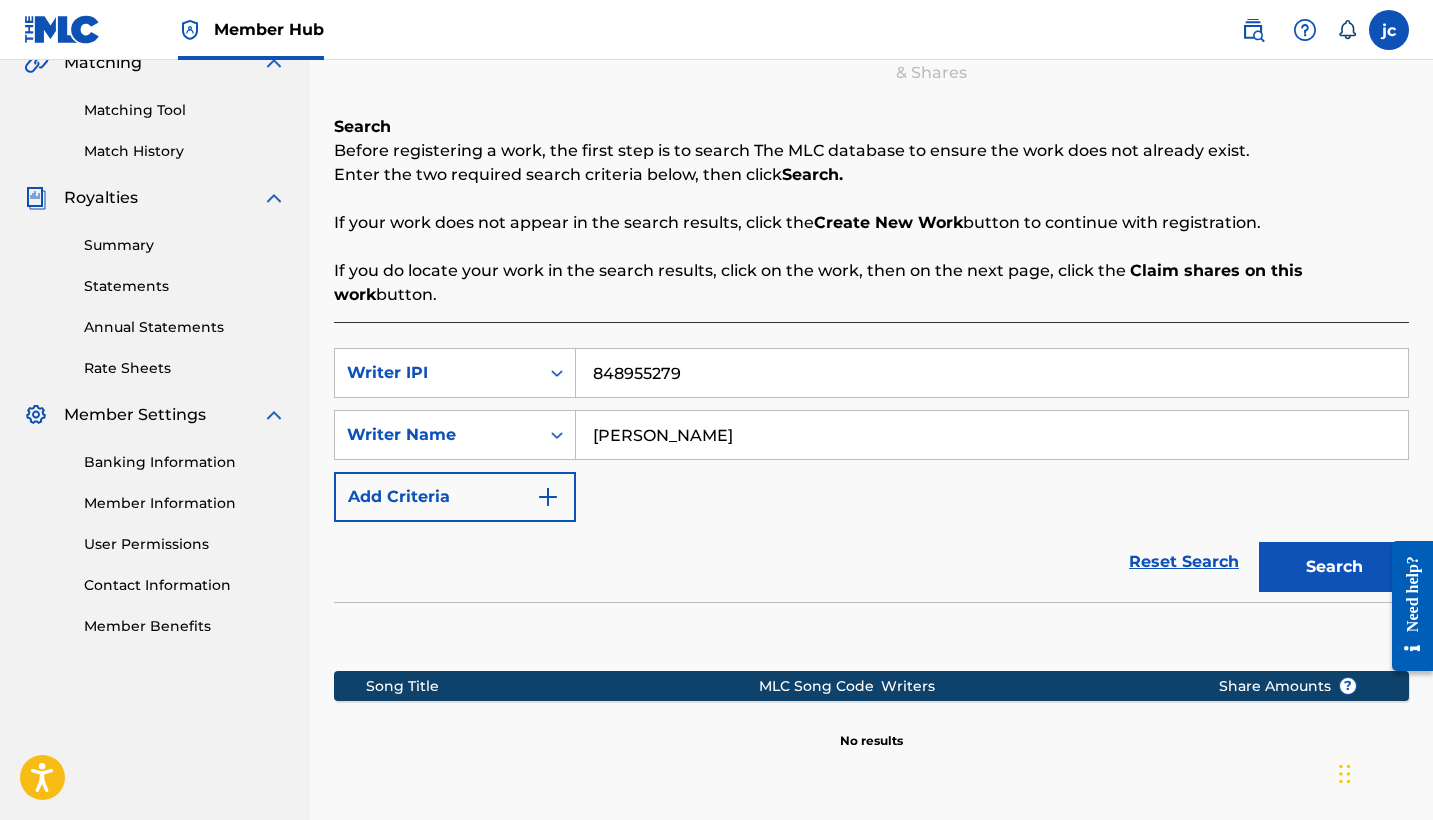
click at [744, 419] on input "Javon Castillo" at bounding box center [992, 435] width 832 height 48
type input "Taller [PERSON_NAME]"
click at [1300, 542] on button "Search" at bounding box center [1334, 567] width 150 height 50
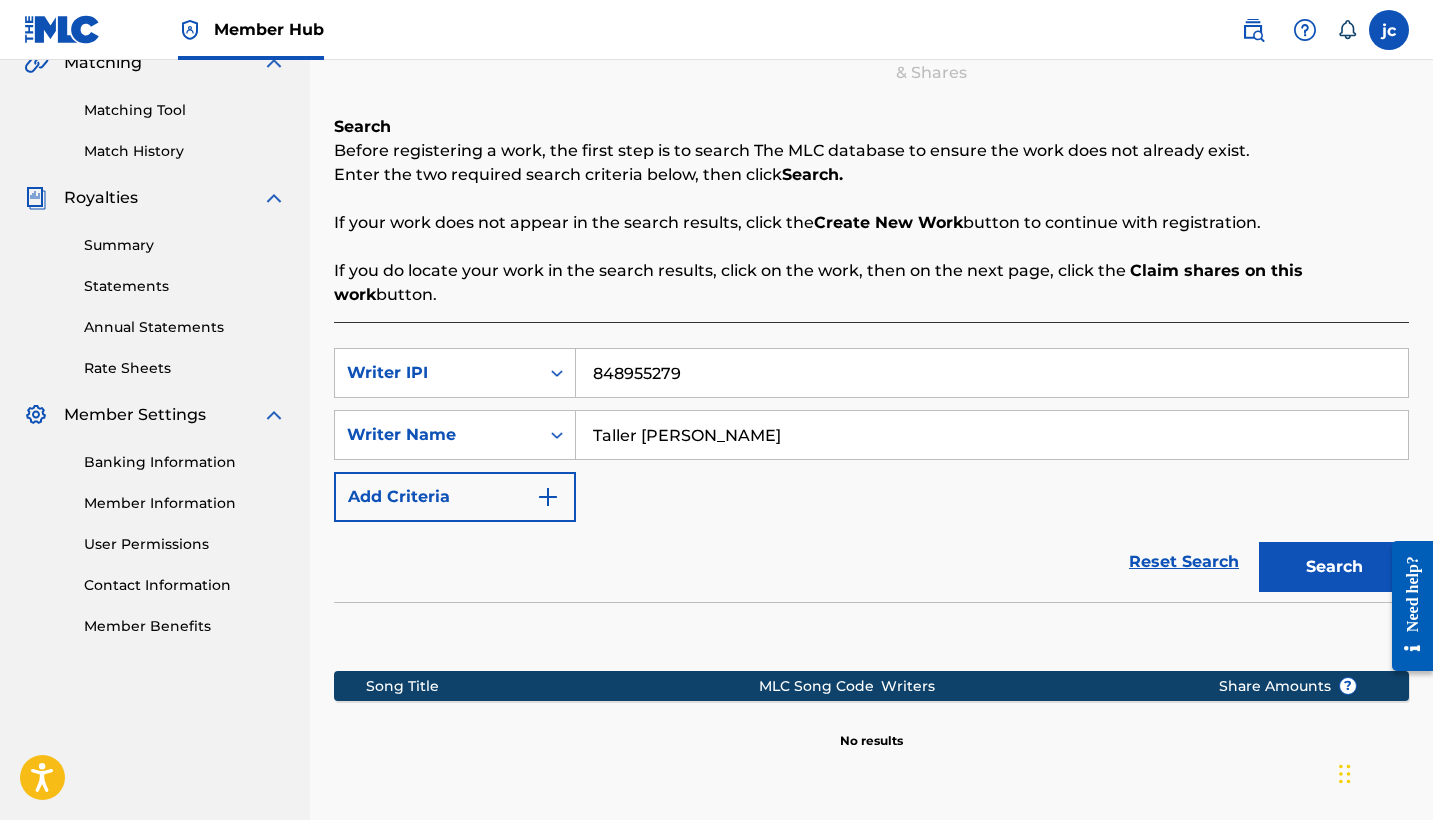
scroll to position [107, 0]
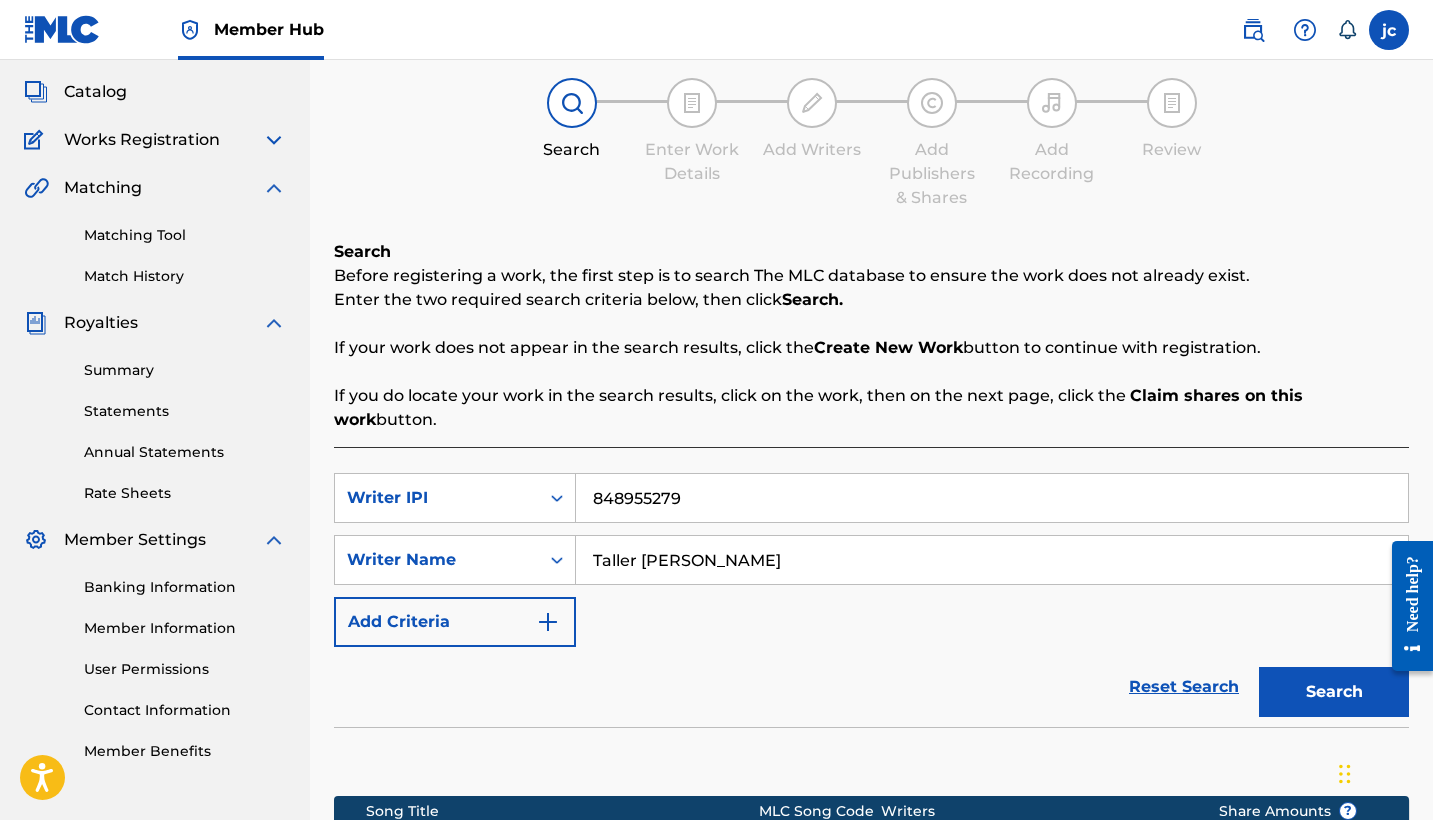
click at [1303, 51] on nav "Member Hub jc jc javon castillo tallerdanmusic1@gmail.com Notification Preferen…" at bounding box center [716, 30] width 1433 height 60
click at [1303, 45] on div at bounding box center [1305, 30] width 40 height 40
click at [1300, 84] on link "Contact us" at bounding box center [1305, 108] width 170 height 48
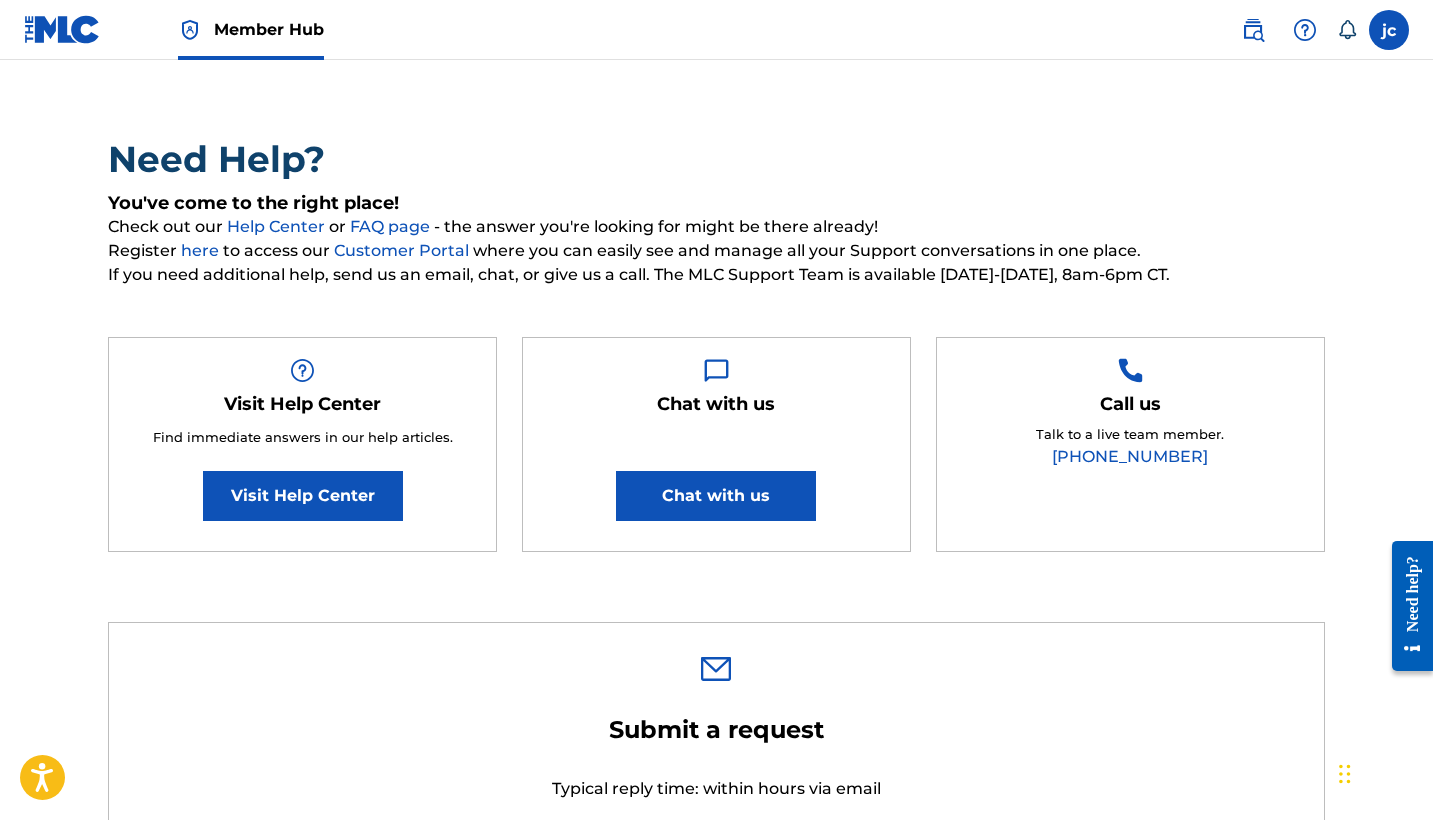
scroll to position [202, 0]
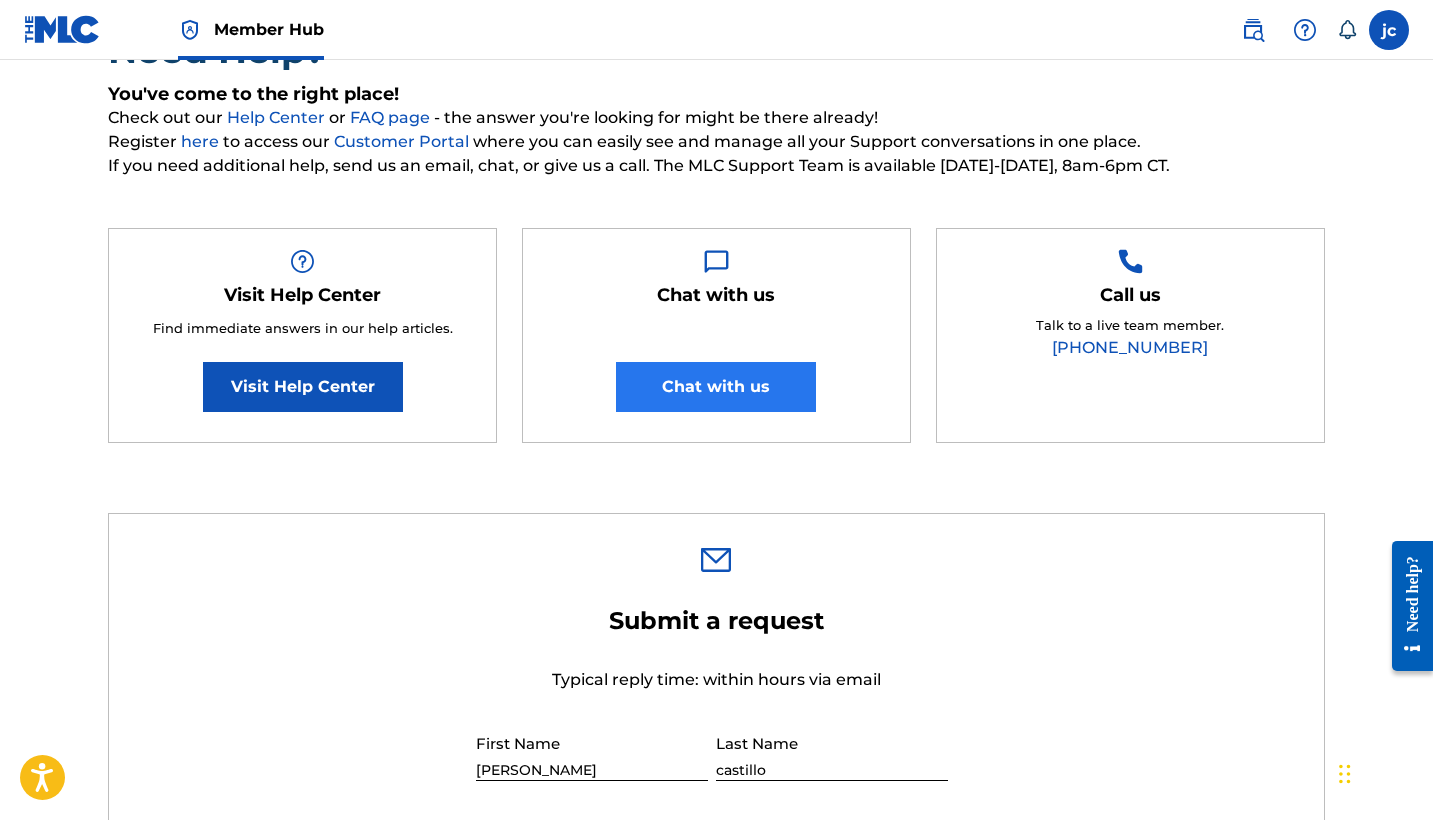
click at [795, 379] on button "Chat with us" at bounding box center [716, 387] width 200 height 50
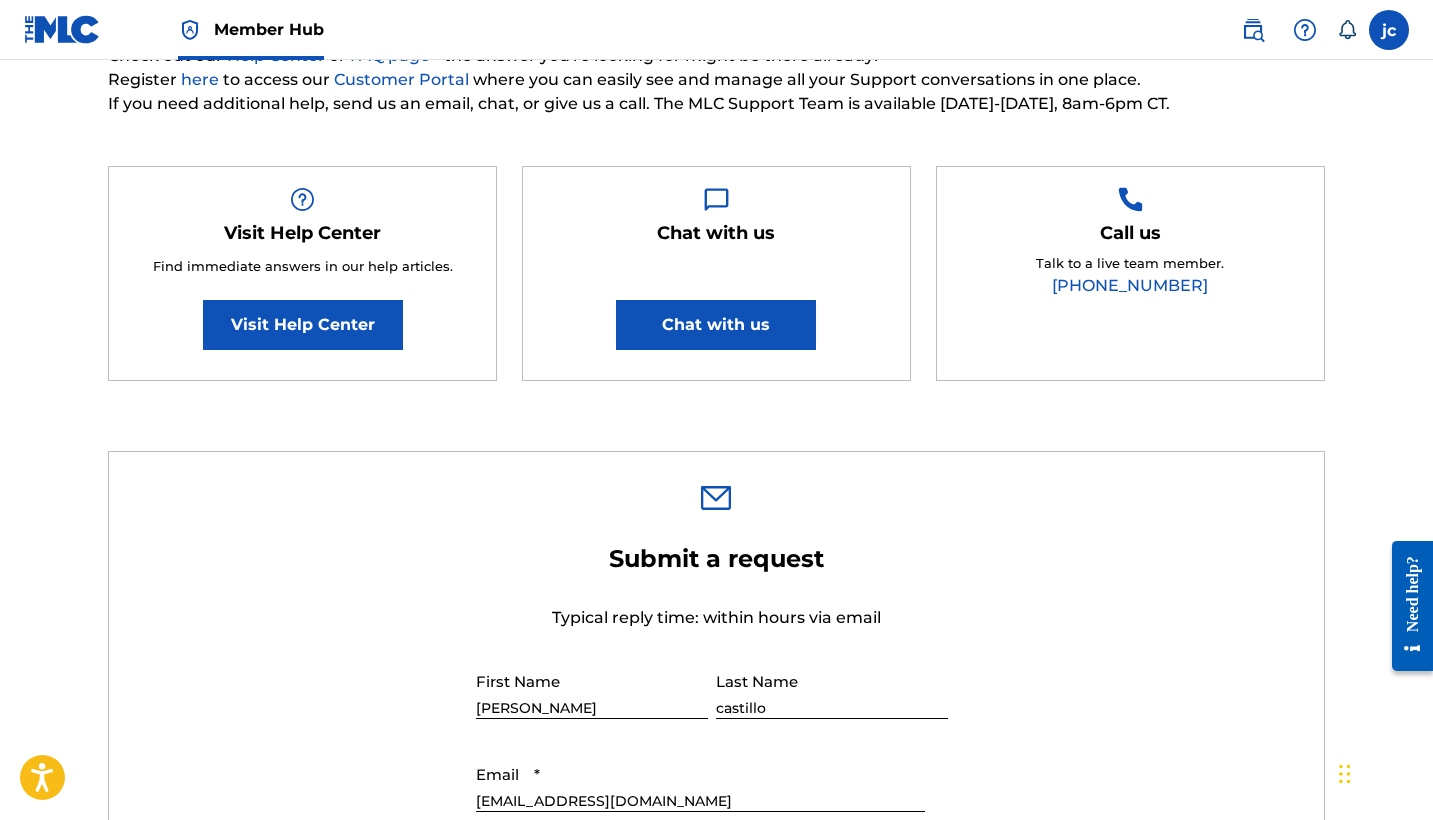
scroll to position [236, 0]
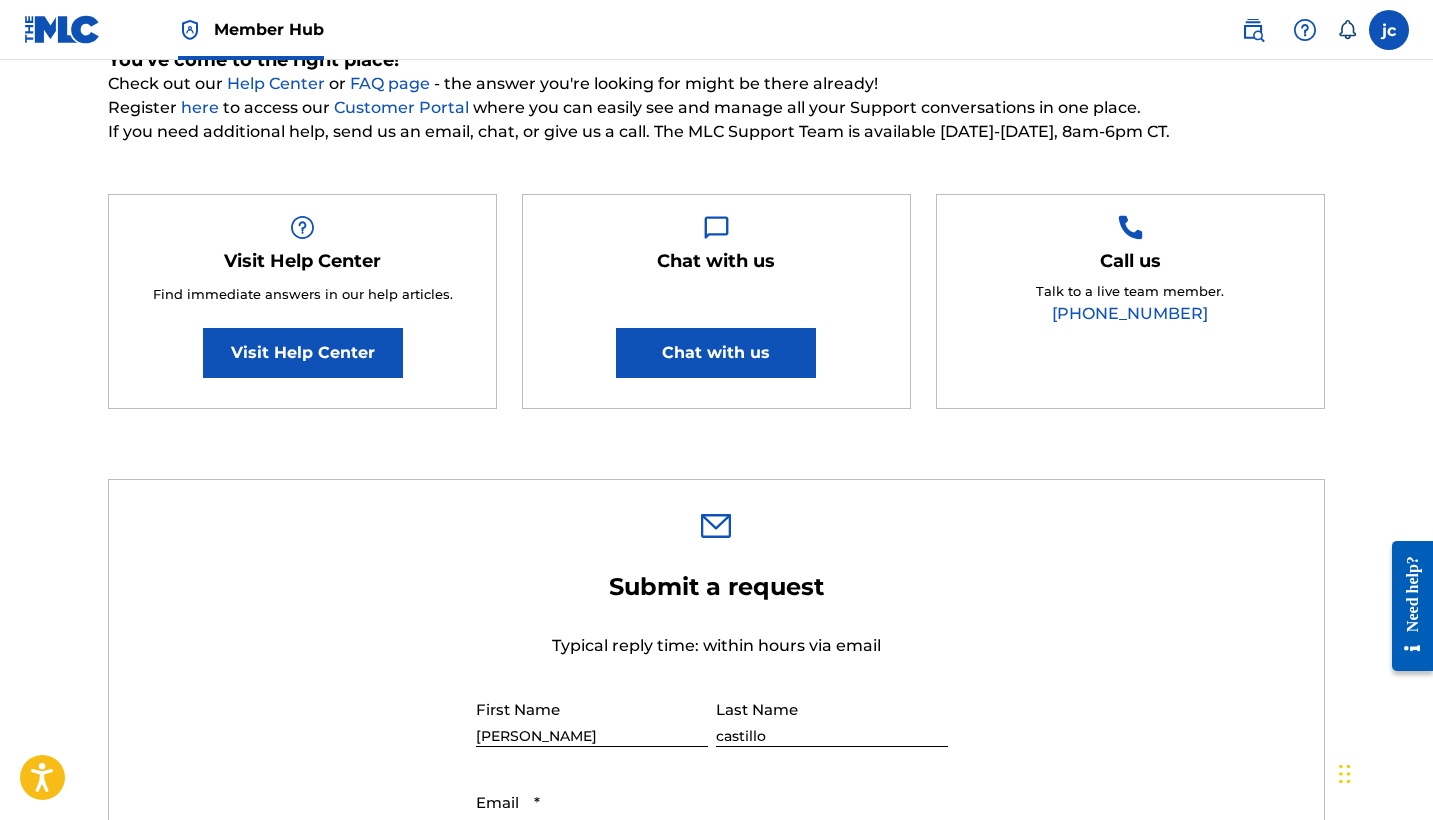
click at [1119, 4] on nav "Member Hub jc jc javon castillo tallerdanmusic1@gmail.com Notification Preferen…" at bounding box center [716, 30] width 1433 height 60
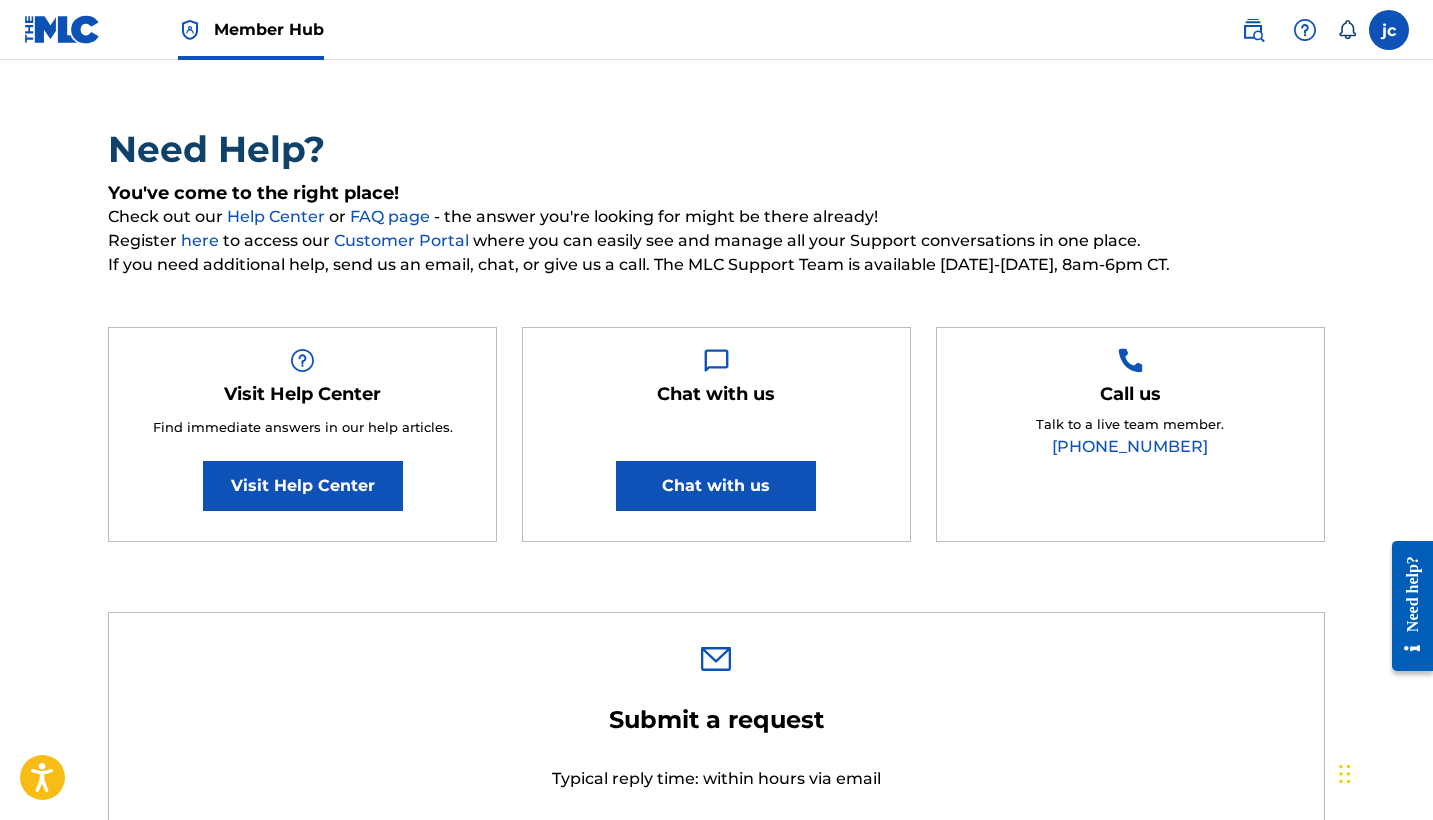
scroll to position [82, 0]
